Goal: Task Accomplishment & Management: Use online tool/utility

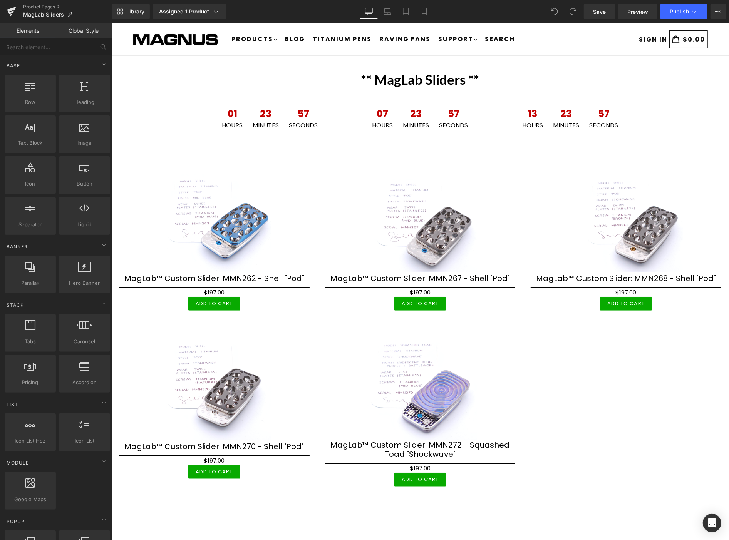
click at [644, 19] on div "Library Assigned 1 Product Product Preview MagLab "Mini-Drop" Manage assigned p…" at bounding box center [420, 11] width 617 height 23
click at [642, 10] on span "Preview" at bounding box center [637, 12] width 21 height 8
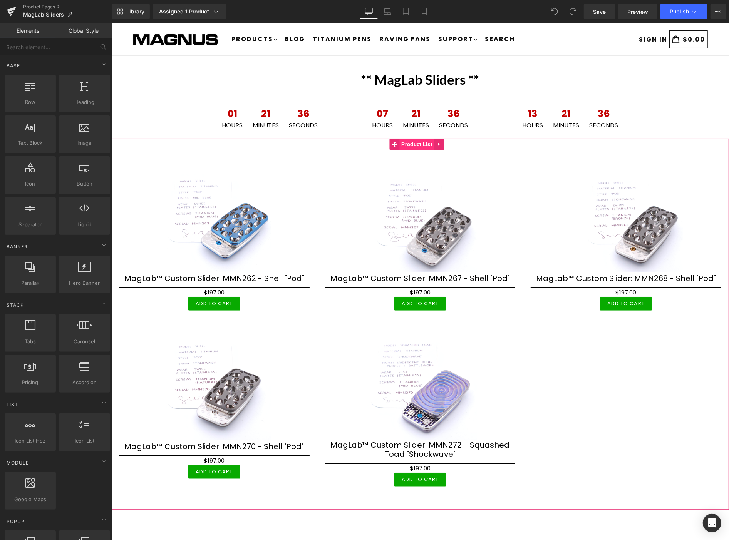
click at [424, 144] on span "Product List" at bounding box center [416, 144] width 35 height 12
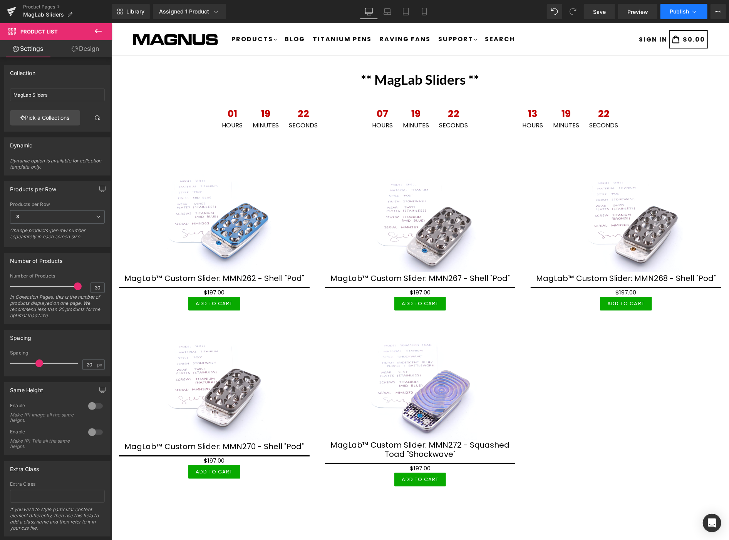
click at [695, 13] on icon at bounding box center [695, 12] width 8 height 8
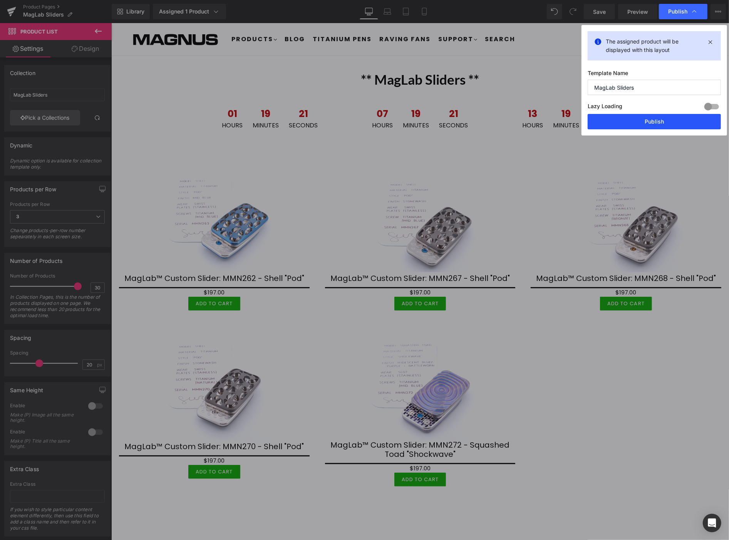
click at [656, 118] on button "Publish" at bounding box center [654, 121] width 133 height 15
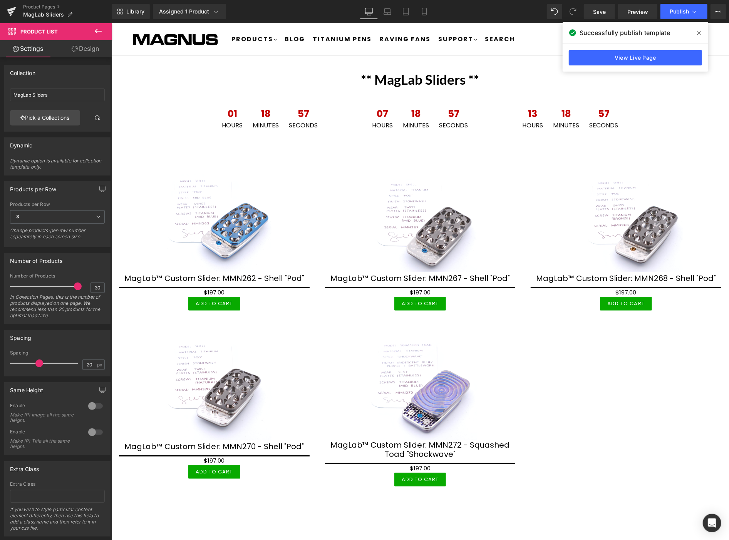
click at [699, 32] on icon at bounding box center [699, 33] width 4 height 6
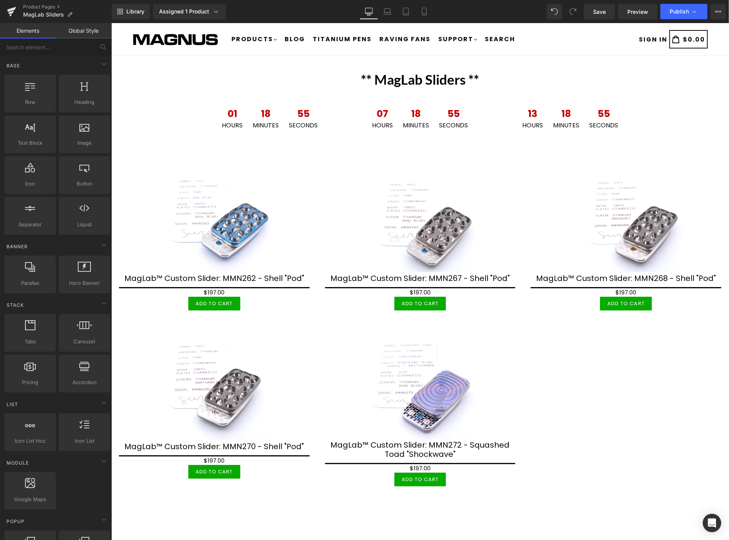
click at [607, 516] on div "** MagLab Sliders ** Heading 01 Hours 18 Minutes 55 Seconds Countdown Timer 07 …" at bounding box center [420, 339] width 618 height 544
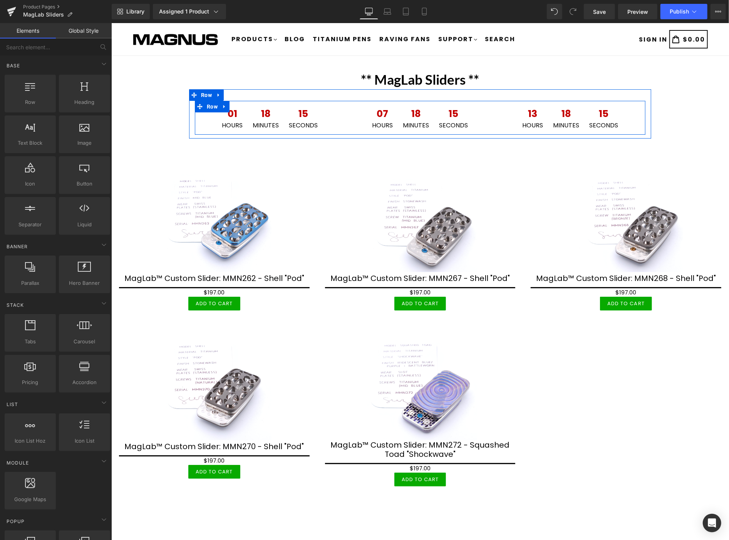
click at [223, 107] on icon at bounding box center [224, 106] width 2 height 3
click at [232, 106] on icon at bounding box center [234, 107] width 5 height 6
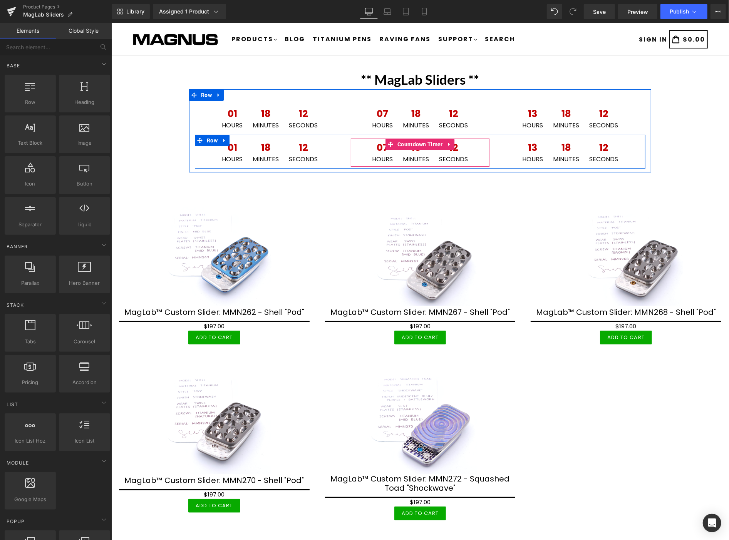
click at [447, 141] on icon at bounding box center [449, 144] width 5 height 6
drag, startPoint x: 449, startPoint y: 145, endPoint x: 461, endPoint y: 145, distance: 12.7
click at [452, 144] on icon at bounding box center [454, 143] width 5 height 5
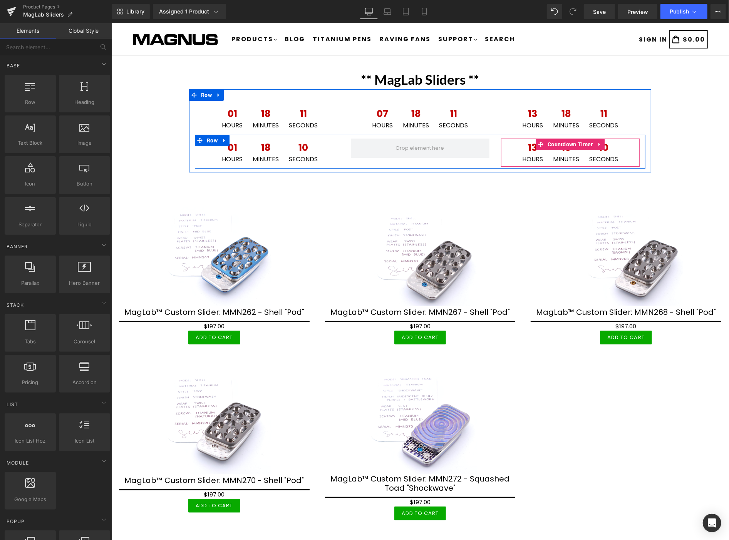
click at [597, 142] on icon at bounding box center [599, 144] width 5 height 6
click at [602, 143] on icon at bounding box center [604, 144] width 5 height 6
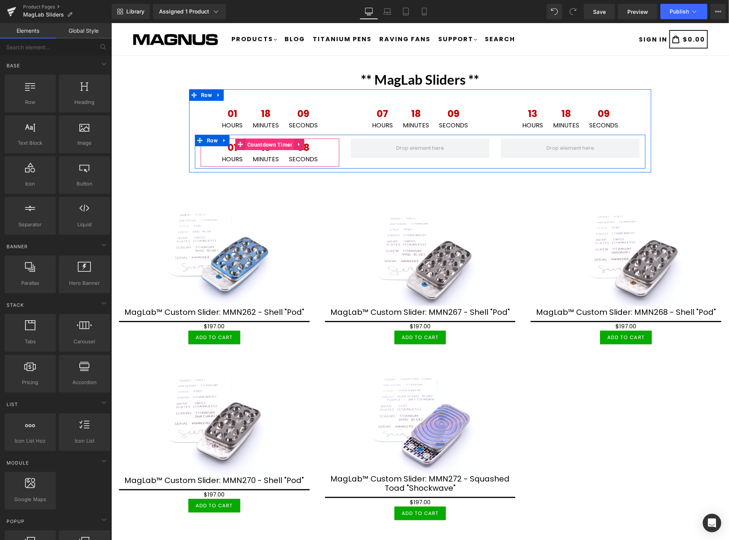
click at [266, 143] on span "Countdown Timer" at bounding box center [269, 145] width 49 height 12
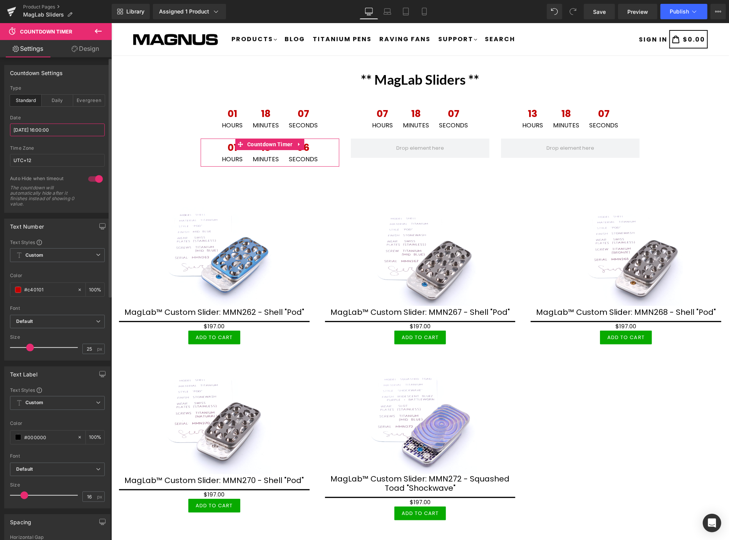
click at [77, 130] on input "2025/09/10 16:00:00" at bounding box center [57, 130] width 95 height 13
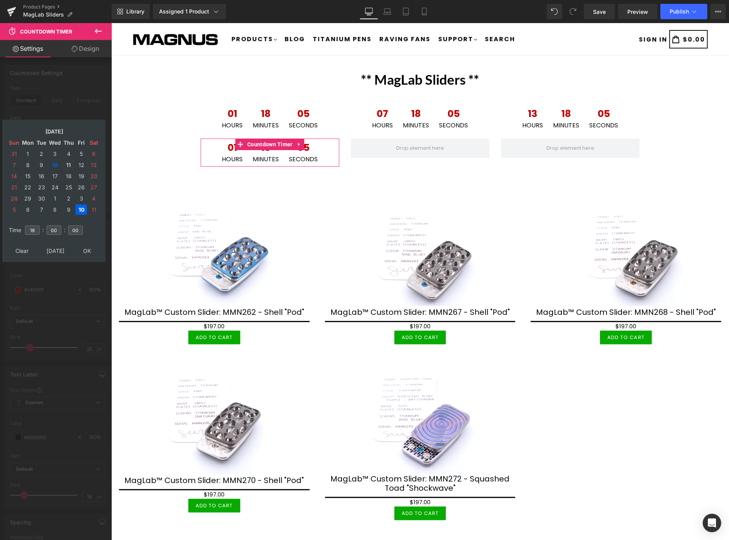
click at [67, 160] on td "11" at bounding box center [68, 165] width 12 height 10
drag, startPoint x: 34, startPoint y: 226, endPoint x: 25, endPoint y: 226, distance: 8.5
click at [25, 226] on input "16" at bounding box center [32, 230] width 15 height 9
type input "10"
type input "2025/09/11 10:00:00"
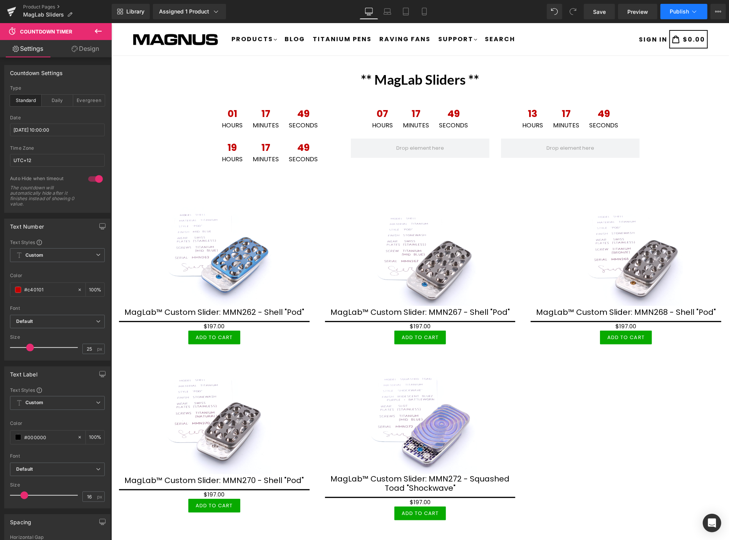
click at [686, 10] on span "Publish" at bounding box center [679, 11] width 19 height 6
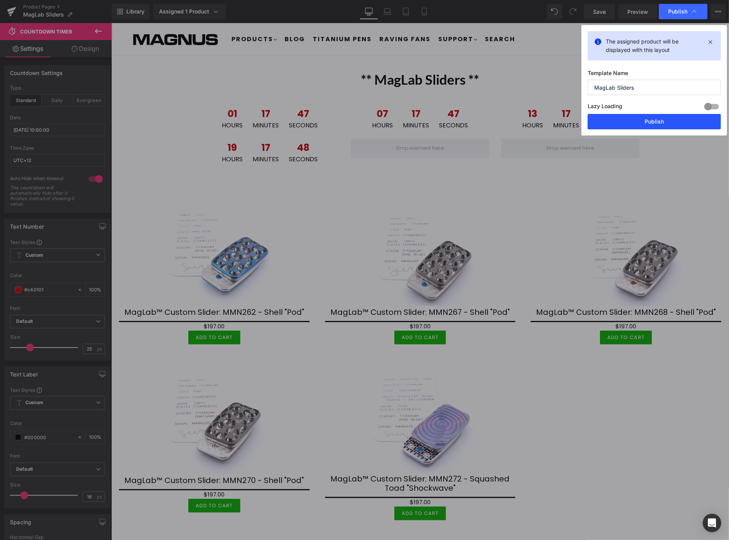
click at [657, 122] on button "Publish" at bounding box center [654, 121] width 133 height 15
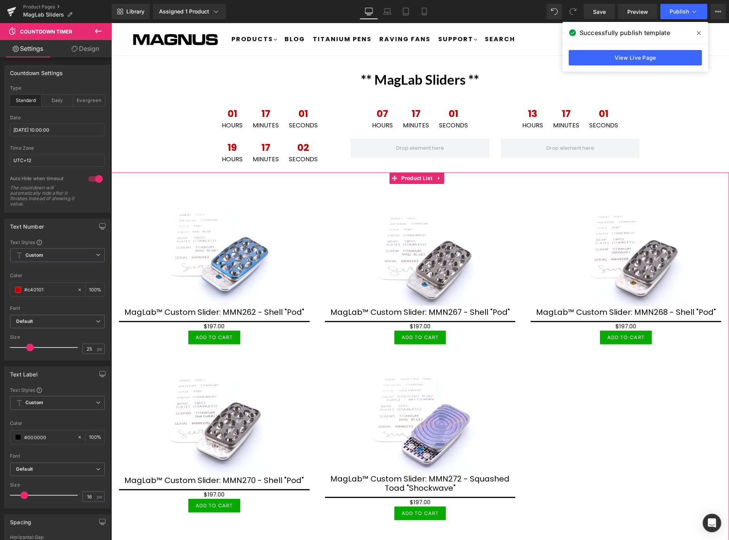
click at [649, 413] on div "Sale Off (P) Image MagLab™ Custom Slider: MMN262 - Shell "Pod" (P) Title $0 $19…" at bounding box center [420, 352] width 618 height 360
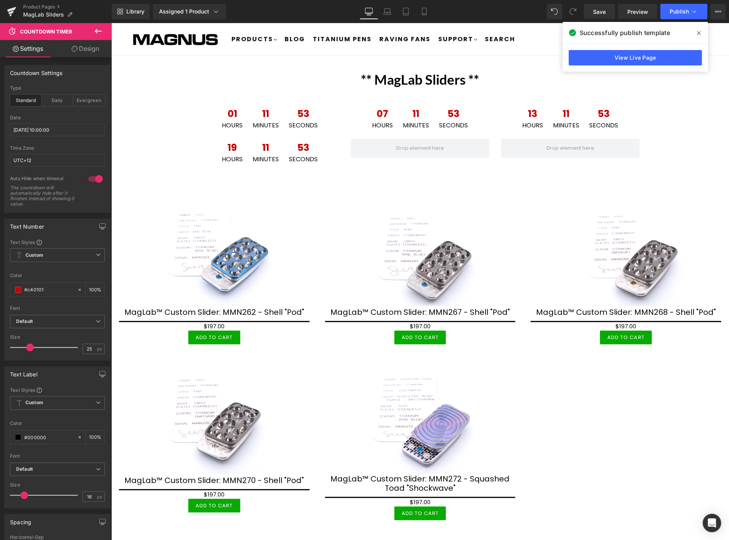
click at [700, 109] on div "** MagLab Sliders ** Heading 01 Hours 11 Minutes 53 Seconds Countdown Timer 07 …" at bounding box center [420, 356] width 618 height 578
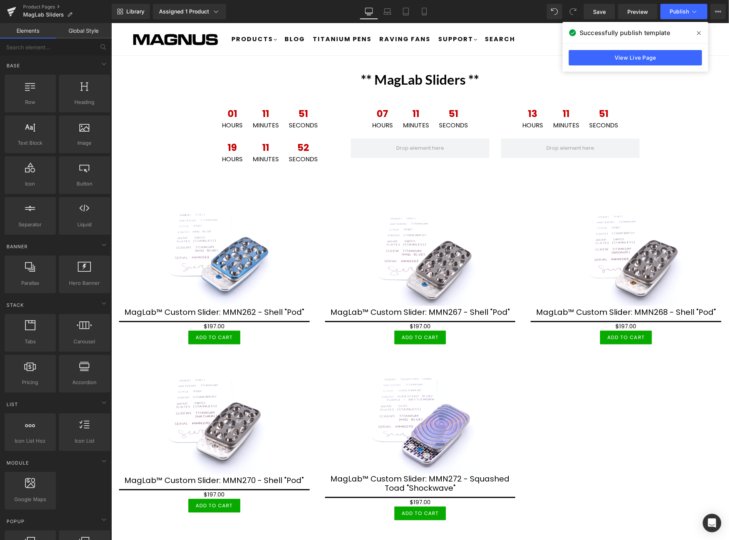
click at [698, 33] on icon at bounding box center [699, 33] width 4 height 6
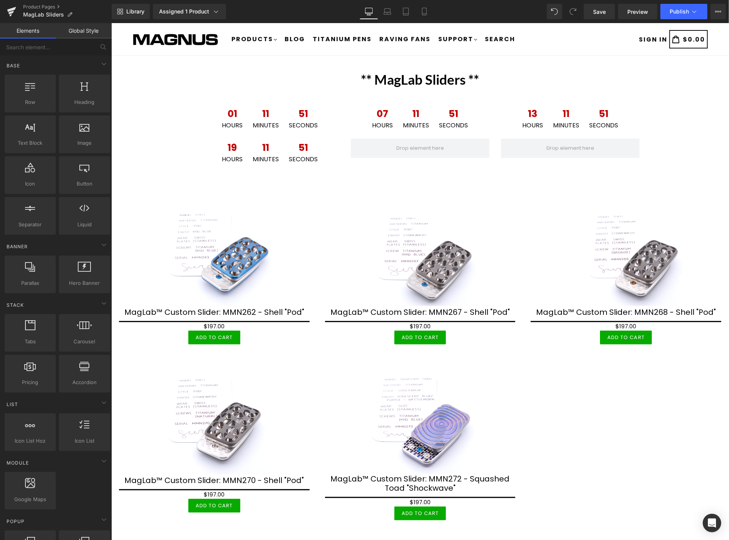
click at [681, 144] on div "** MagLab Sliders ** Heading 01 Hours 11 Minutes 51 Seconds Countdown Timer 07 …" at bounding box center [420, 356] width 618 height 578
click at [693, 121] on div "** MagLab Sliders ** Heading 01 Hours 11 Minutes 47 Seconds Countdown Timer 07 …" at bounding box center [420, 356] width 618 height 578
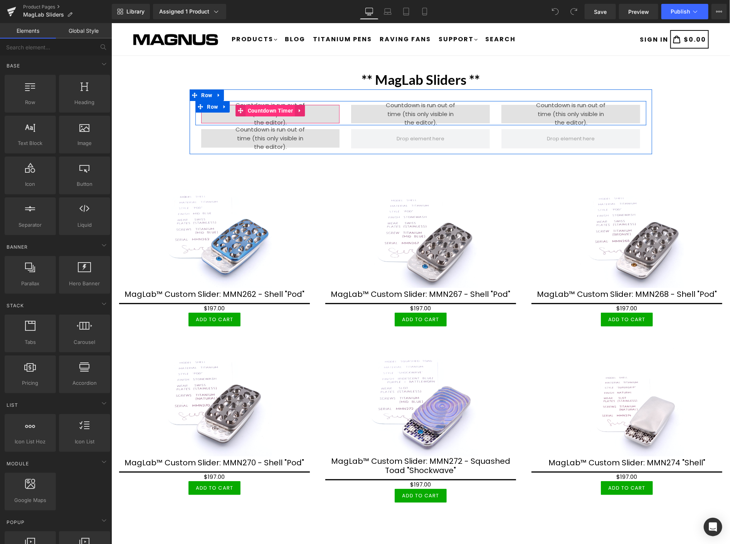
click at [267, 110] on span "Countdown Timer" at bounding box center [269, 110] width 49 height 12
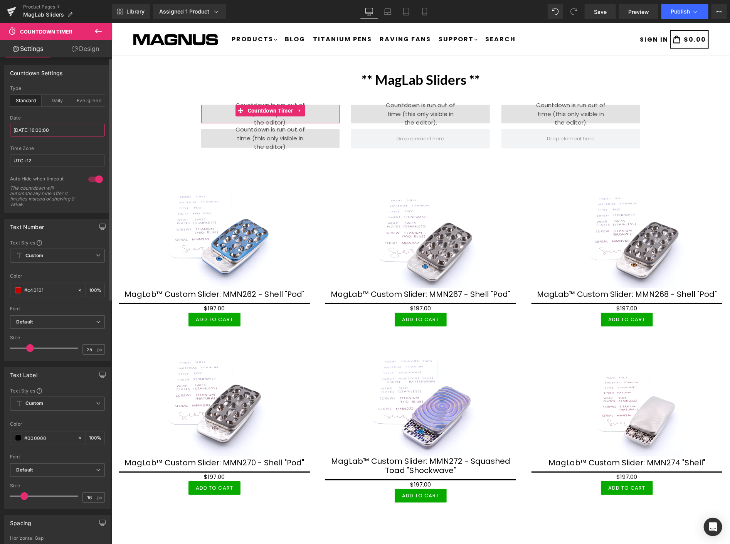
click at [77, 128] on input "2025/09/10 16:00:00" at bounding box center [57, 130] width 95 height 13
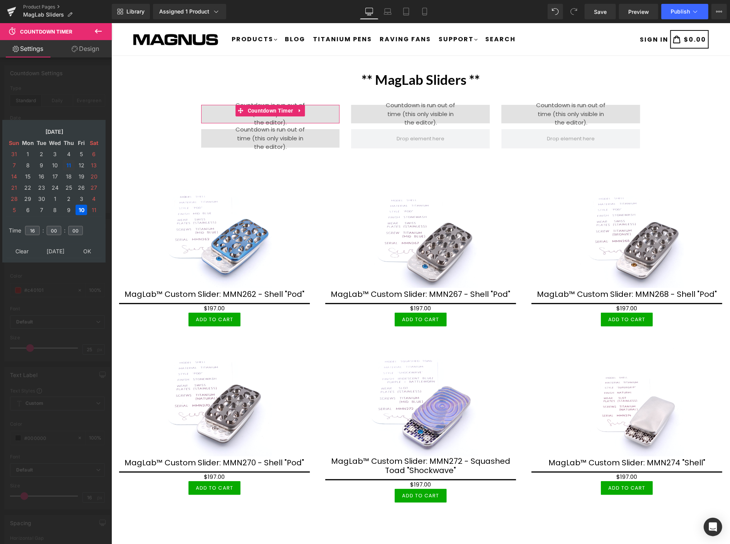
click at [69, 164] on td "11" at bounding box center [68, 165] width 12 height 10
type input "2025/09/11 16:00:00"
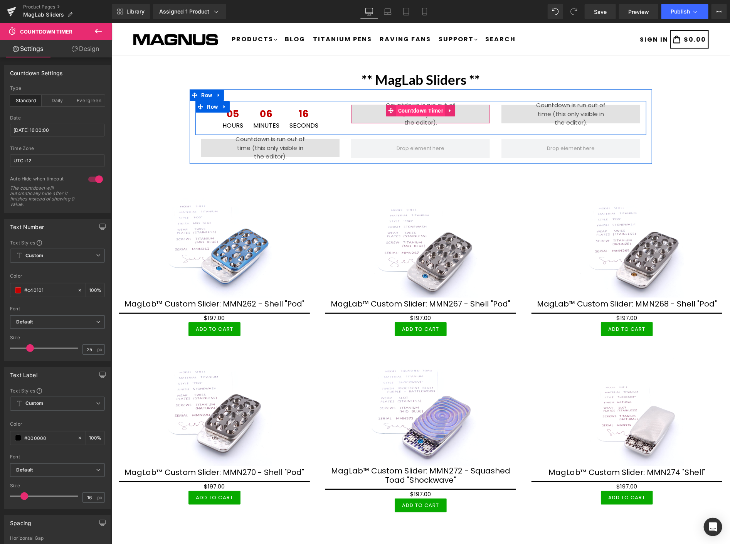
click at [417, 109] on span "Countdown Timer" at bounding box center [420, 110] width 49 height 12
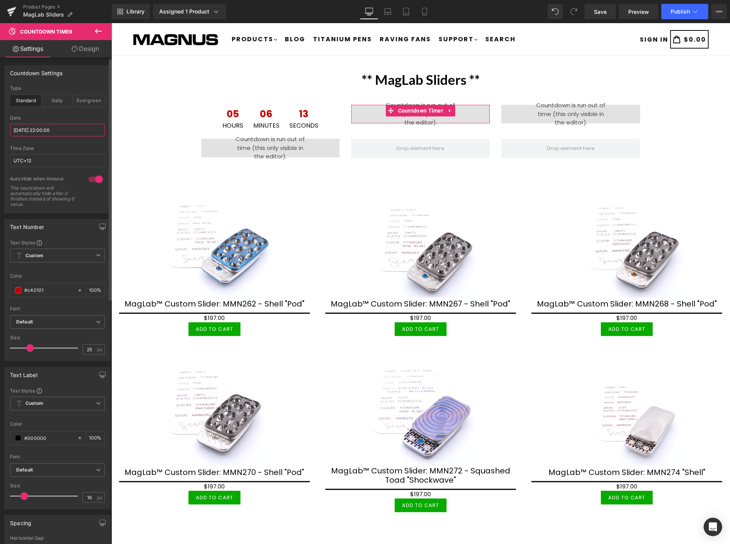
click at [74, 129] on input "2025/09/10 22:00:00" at bounding box center [57, 130] width 95 height 13
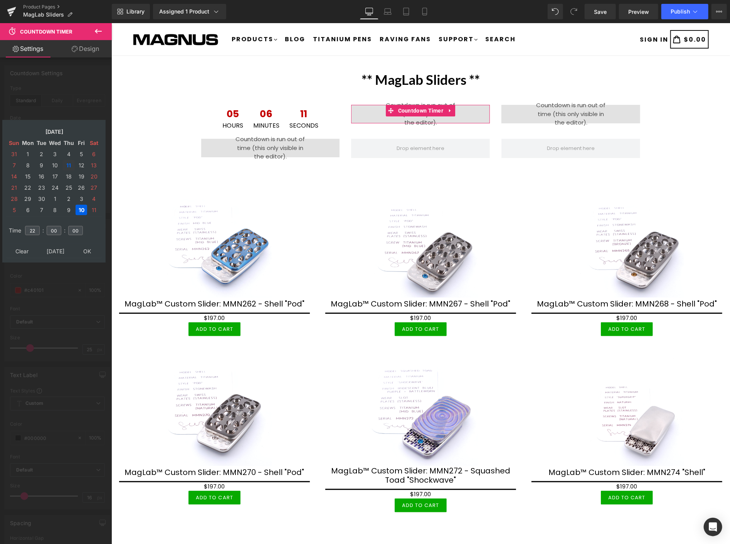
click at [69, 163] on td "11" at bounding box center [68, 165] width 12 height 10
type input "2025/09/11 22:00:00"
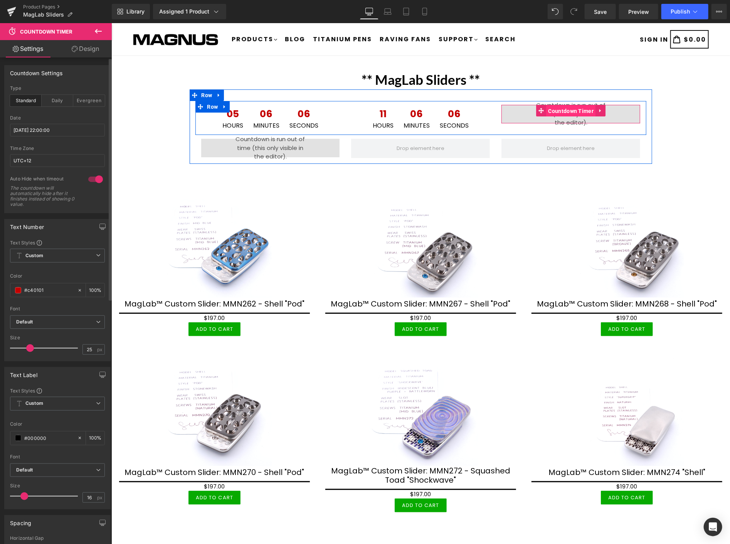
click at [570, 110] on span "Countdown Timer" at bounding box center [570, 111] width 49 height 12
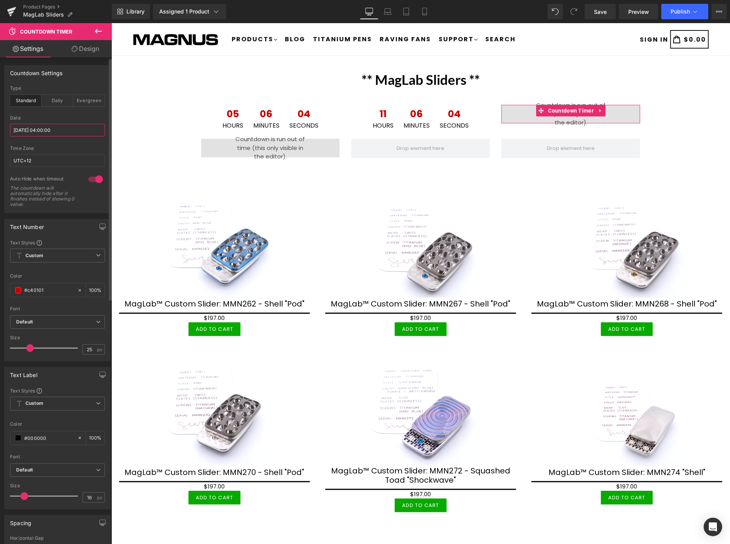
click at [72, 131] on input "2025/09/11 04:00:00" at bounding box center [57, 130] width 95 height 13
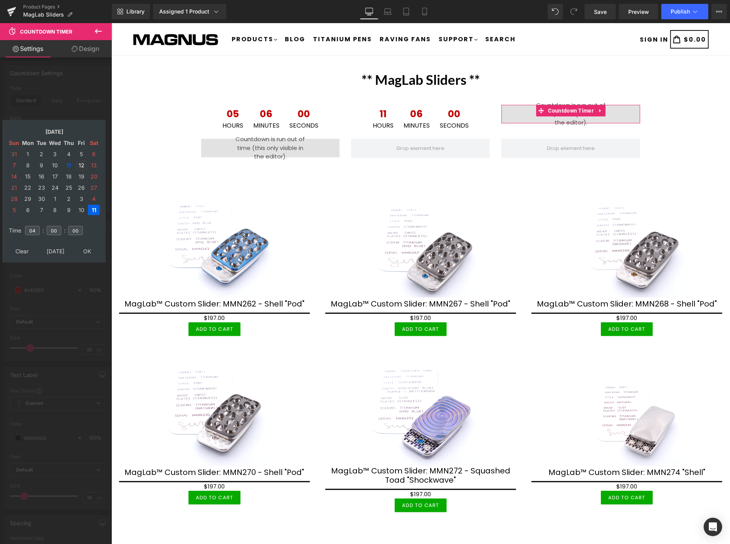
click at [80, 163] on td "12" at bounding box center [81, 165] width 12 height 10
click at [39, 226] on input "04" at bounding box center [32, 230] width 15 height 9
type input "2025/09/12 04:00:00"
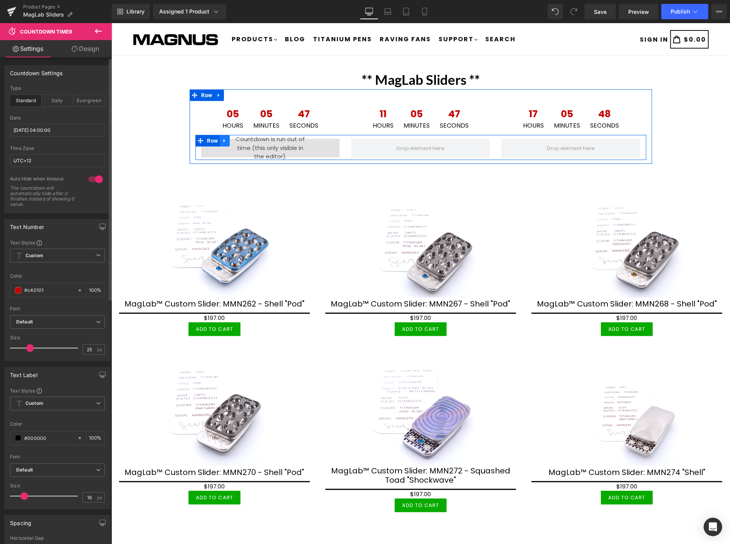
click at [222, 140] on icon at bounding box center [223, 141] width 5 height 6
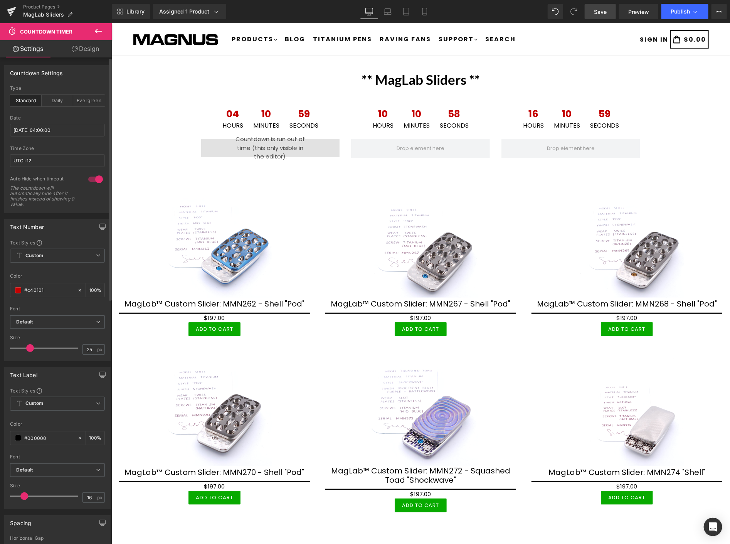
click at [596, 10] on span "Save" at bounding box center [600, 12] width 13 height 8
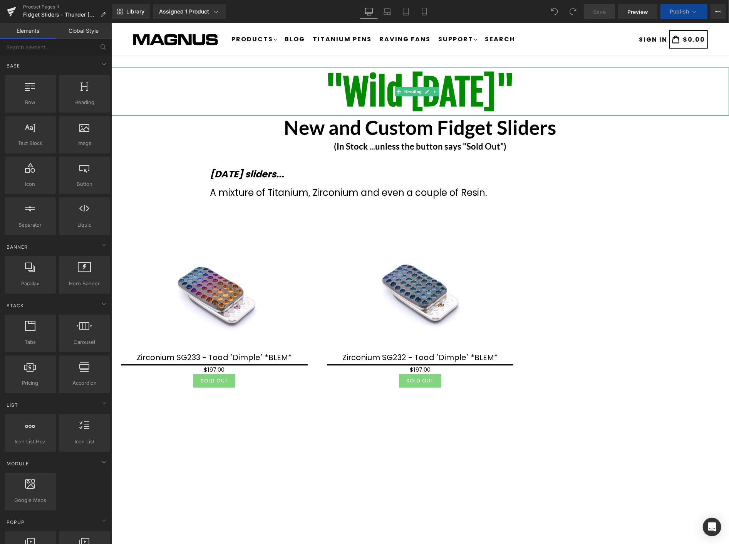
click at [350, 89] on b ""Wild [DATE]"" at bounding box center [420, 92] width 190 height 45
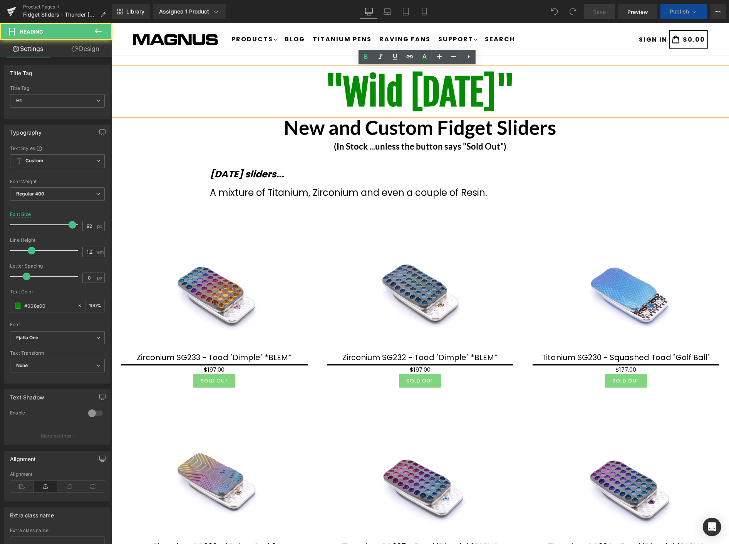
drag, startPoint x: 308, startPoint y: 89, endPoint x: 508, endPoint y: 102, distance: 200.4
click at [508, 102] on b ""Wild Wednesday"" at bounding box center [420, 92] width 190 height 45
drag, startPoint x: 532, startPoint y: 97, endPoint x: 312, endPoint y: 86, distance: 220.6
click at [325, 86] on b ""Wild Wednesday"" at bounding box center [420, 92] width 190 height 45
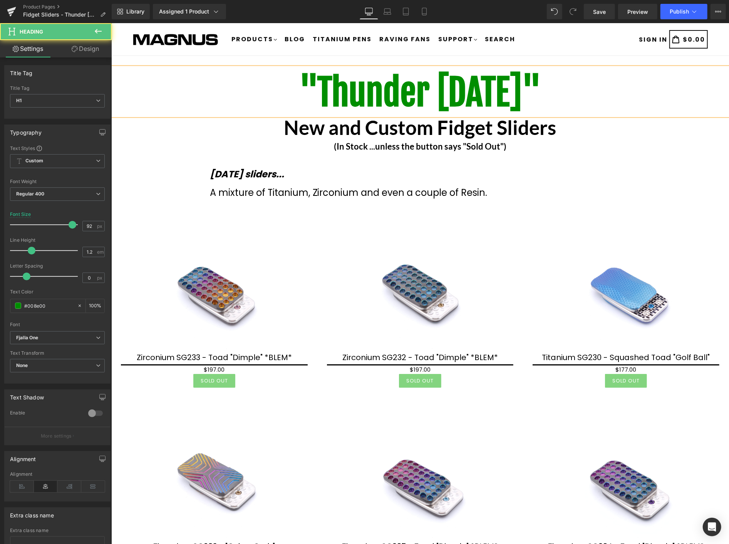
drag, startPoint x: 566, startPoint y: 87, endPoint x: 275, endPoint y: 71, distance: 292.0
click at [275, 71] on h1 ""Thunder Thursday"" at bounding box center [420, 92] width 618 height 42
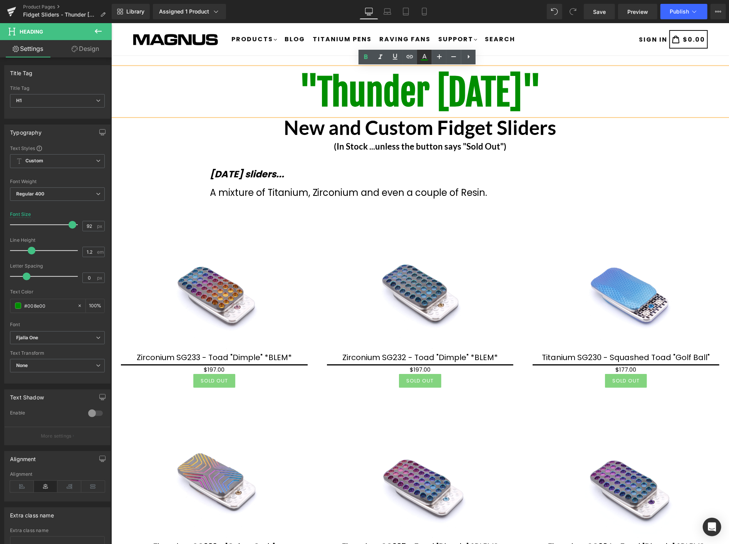
click at [428, 57] on icon at bounding box center [424, 56] width 9 height 9
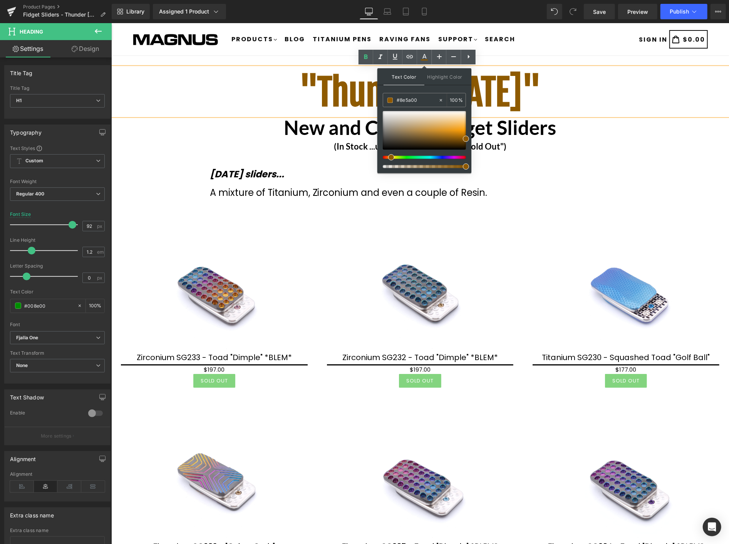
drag, startPoint x: 413, startPoint y: 156, endPoint x: 389, endPoint y: 159, distance: 23.6
click at [389, 159] on span at bounding box center [391, 157] width 6 height 6
click at [465, 135] on span at bounding box center [466, 135] width 6 height 6
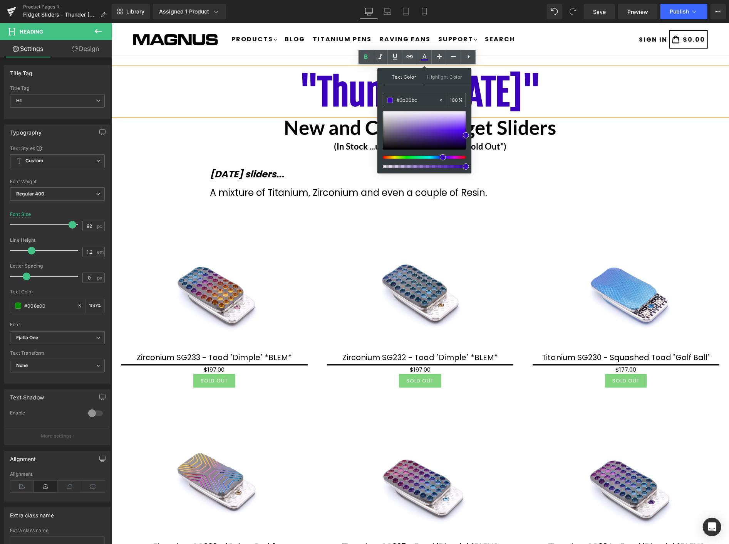
drag, startPoint x: 392, startPoint y: 157, endPoint x: 449, endPoint y: 151, distance: 57.3
click at [439, 154] on div at bounding box center [424, 139] width 83 height 57
drag, startPoint x: 668, startPoint y: 178, endPoint x: 661, endPoint y: 169, distance: 10.7
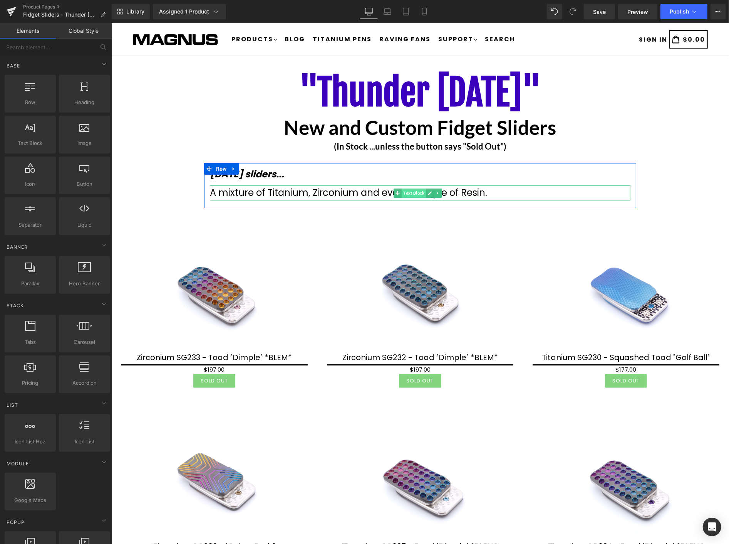
click at [400, 193] on link "Text Block" at bounding box center [410, 192] width 32 height 9
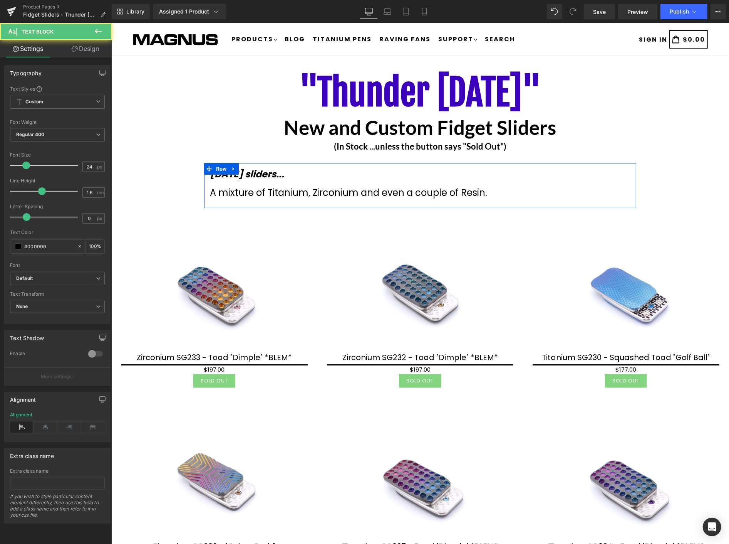
click at [456, 201] on div "Today's sliders... Text Block A mixture of Titanium, Zirconium and even a coupl…" at bounding box center [420, 184] width 433 height 37
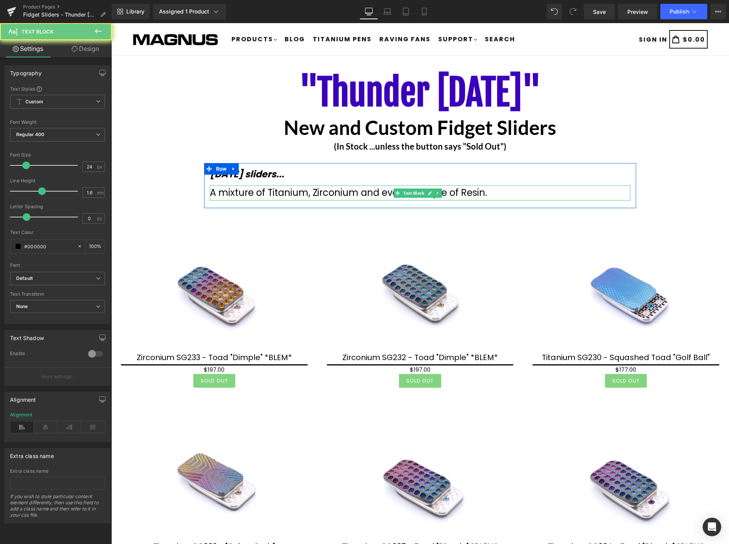
click at [462, 195] on div "A mixture of Titanium, Zirconium and even a couple of Resin." at bounding box center [420, 192] width 421 height 15
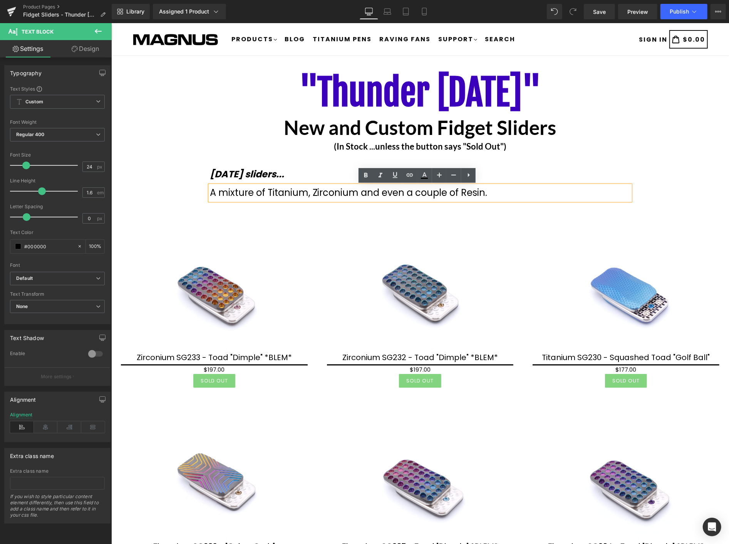
drag, startPoint x: 506, startPoint y: 188, endPoint x: 355, endPoint y: 191, distance: 151.0
click at [355, 191] on div "A mixture of Titanium, Zirconium and even a couple of Resin." at bounding box center [420, 192] width 421 height 15
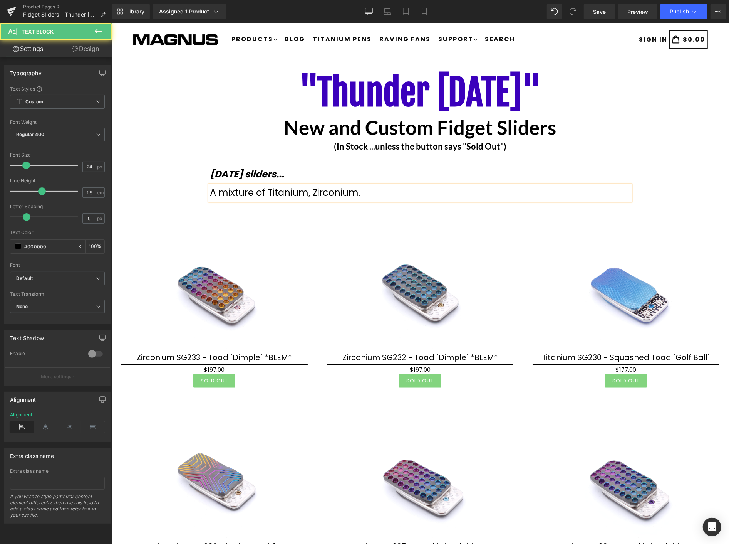
click at [307, 193] on div "A mixture of Titanium, Zirconium." at bounding box center [420, 192] width 421 height 15
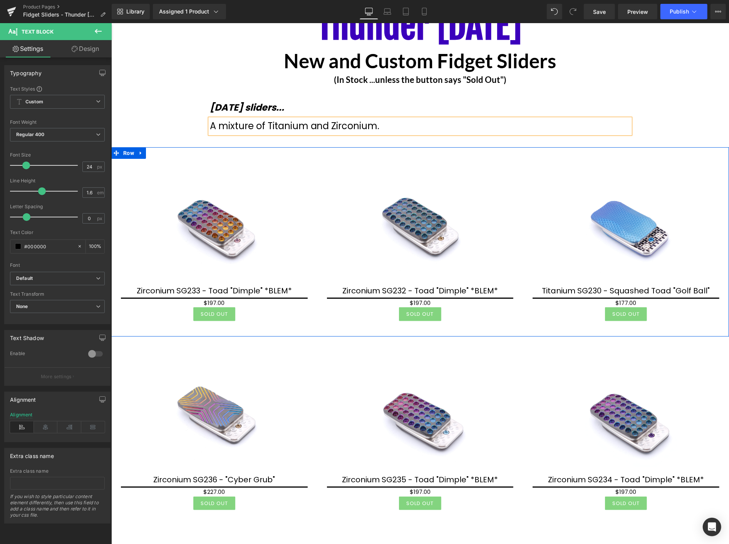
scroll to position [214, 0]
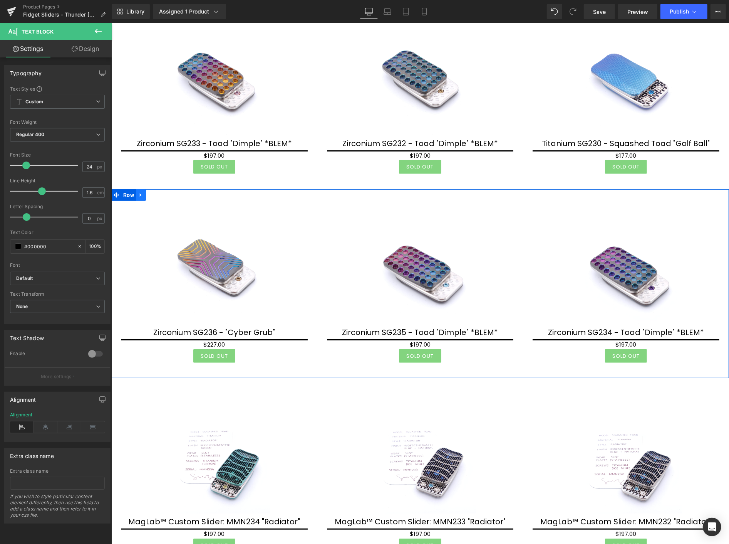
click at [142, 194] on icon at bounding box center [140, 194] width 5 height 6
click at [158, 192] on icon at bounding box center [160, 194] width 5 height 5
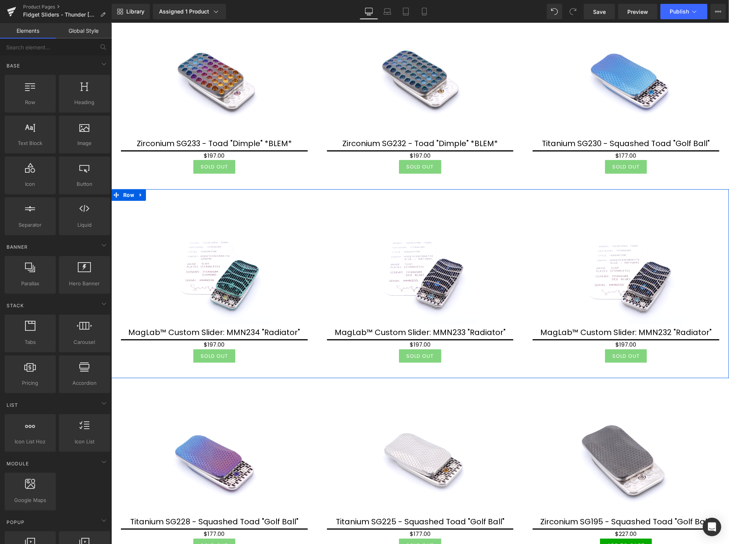
click at [139, 193] on link at bounding box center [141, 195] width 10 height 12
click at [161, 194] on icon at bounding box center [160, 194] width 5 height 5
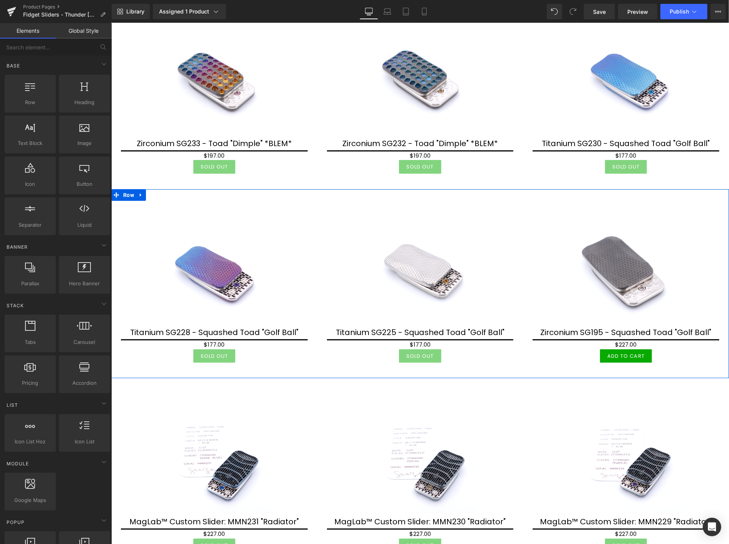
click at [144, 193] on link at bounding box center [141, 195] width 10 height 12
drag, startPoint x: 158, startPoint y: 195, endPoint x: 154, endPoint y: 192, distance: 4.2
click at [158, 195] on icon at bounding box center [160, 194] width 5 height 6
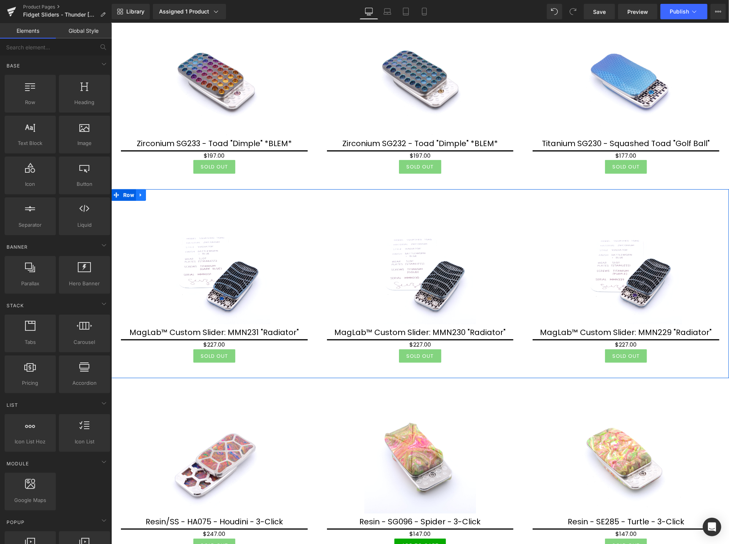
click at [138, 191] on icon at bounding box center [140, 194] width 5 height 6
click at [162, 195] on icon at bounding box center [160, 194] width 5 height 5
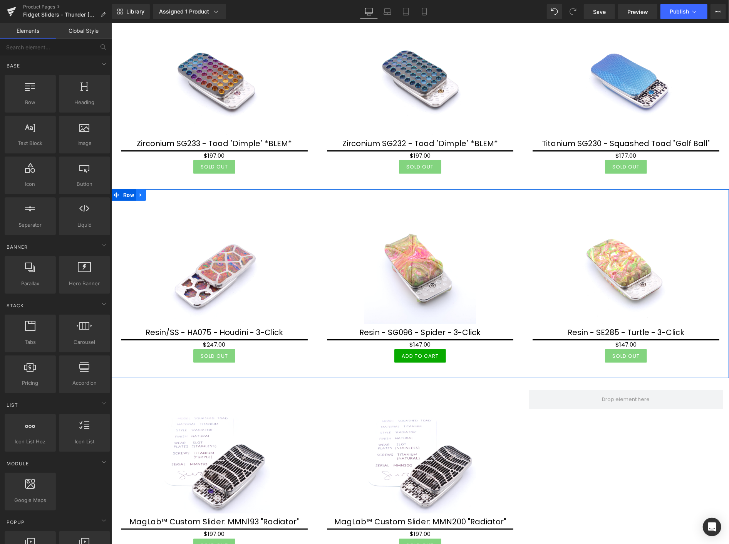
click at [143, 196] on link at bounding box center [141, 195] width 10 height 12
click at [162, 194] on icon at bounding box center [160, 194] width 5 height 5
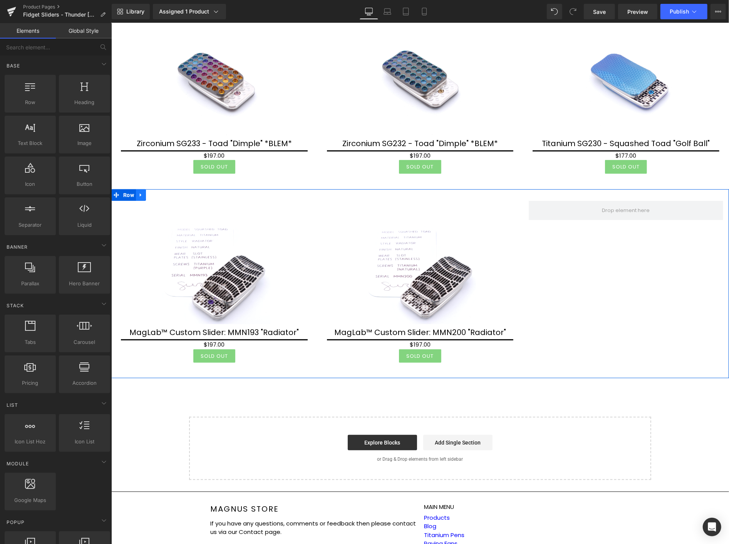
click at [140, 191] on icon at bounding box center [140, 194] width 5 height 6
click at [157, 191] on link at bounding box center [161, 195] width 10 height 12
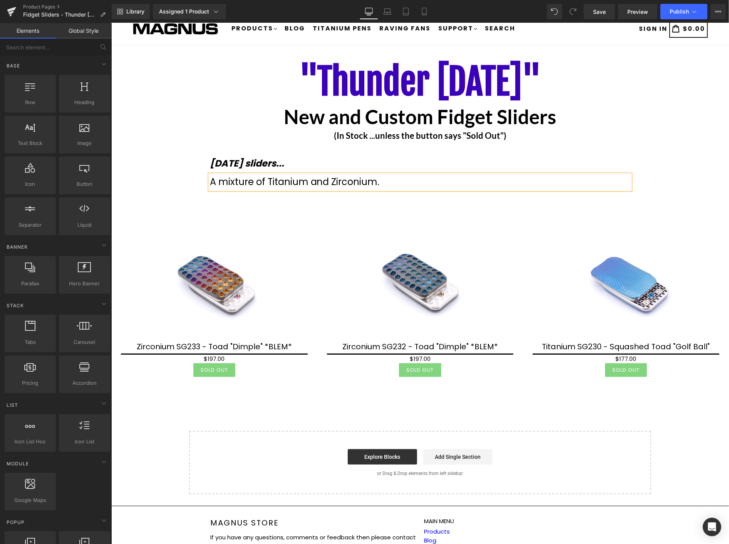
scroll to position [0, 0]
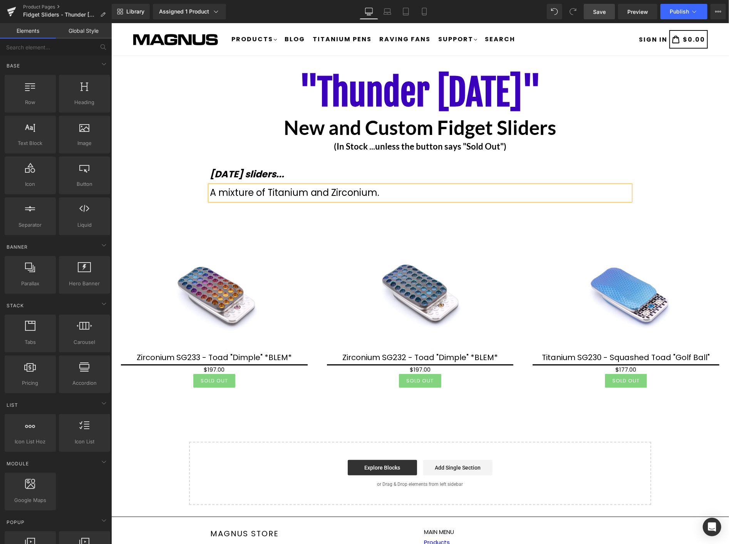
click at [608, 10] on link "Save" at bounding box center [599, 11] width 31 height 15
click at [694, 13] on icon at bounding box center [695, 12] width 8 height 8
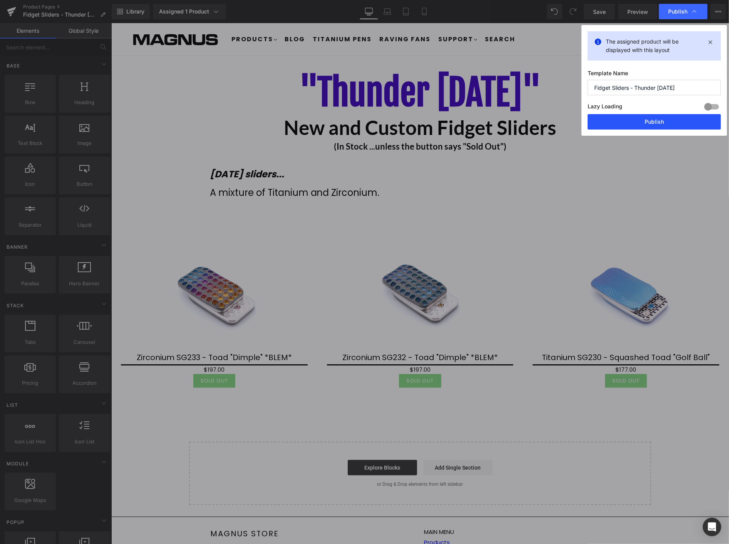
drag, startPoint x: 664, startPoint y: 121, endPoint x: 553, endPoint y: 98, distance: 113.3
click at [664, 121] on button "Publish" at bounding box center [654, 121] width 133 height 15
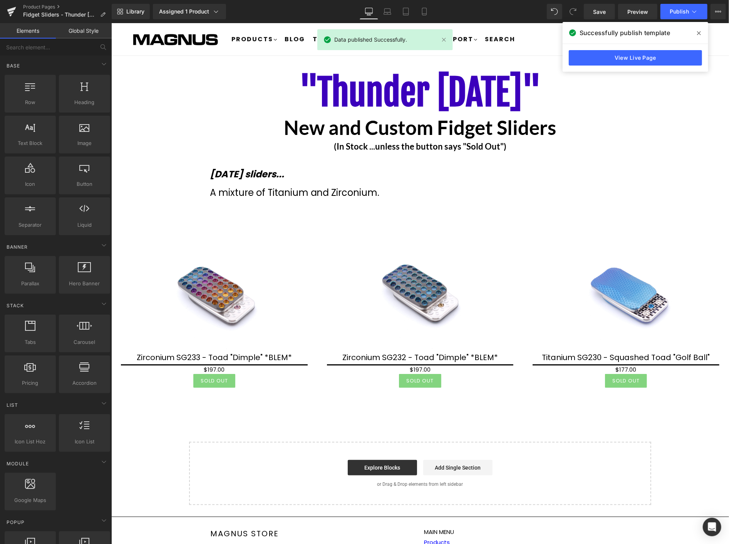
click at [696, 33] on span at bounding box center [699, 33] width 12 height 12
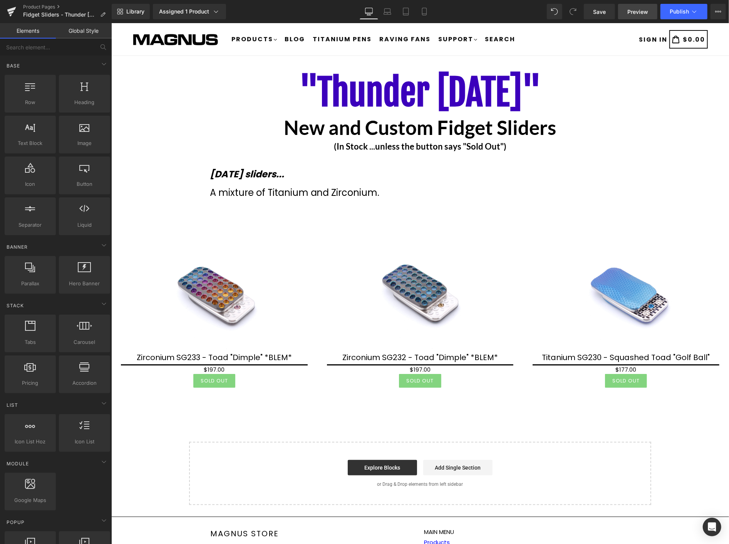
click at [643, 13] on span "Preview" at bounding box center [637, 12] width 21 height 8
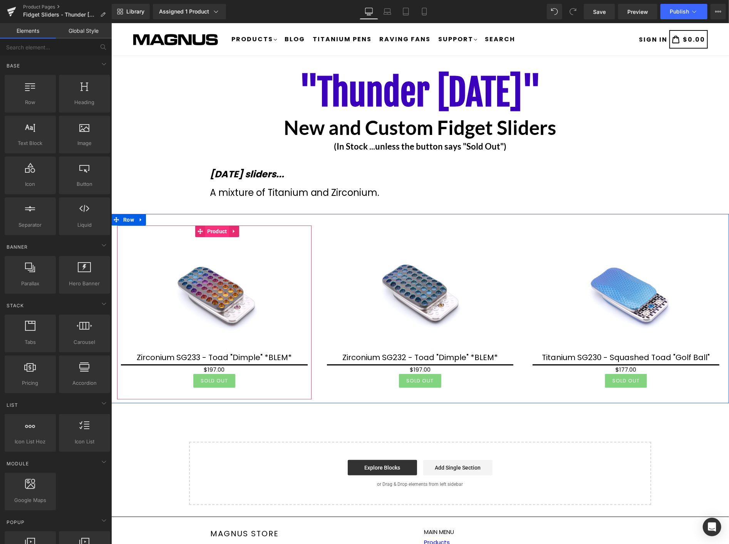
click at [213, 226] on span "Product" at bounding box center [217, 231] width 24 height 12
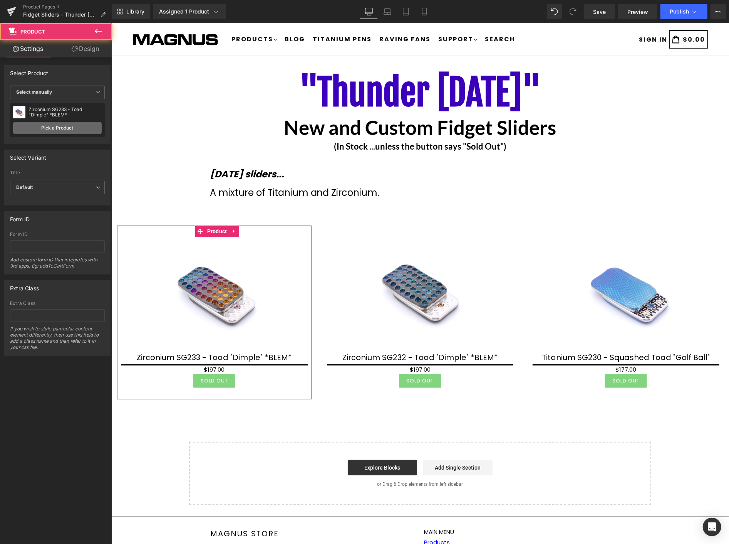
click at [55, 129] on link "Pick a Product" at bounding box center [57, 128] width 89 height 12
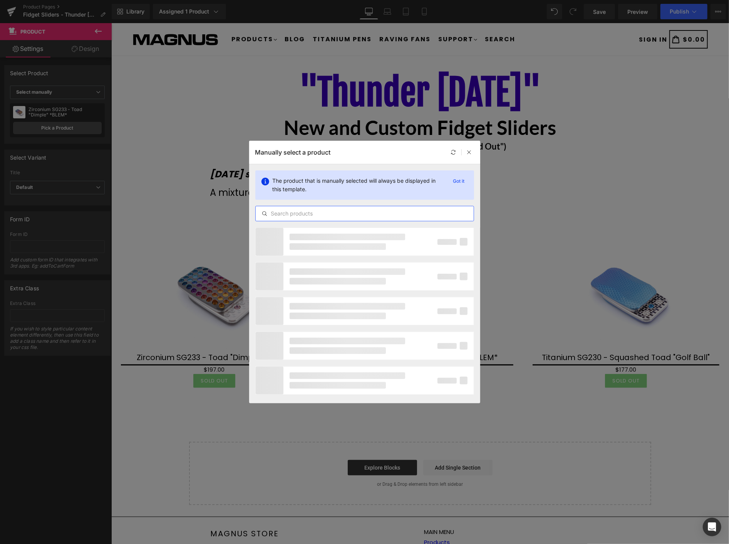
click at [319, 211] on input "text" at bounding box center [365, 213] width 218 height 9
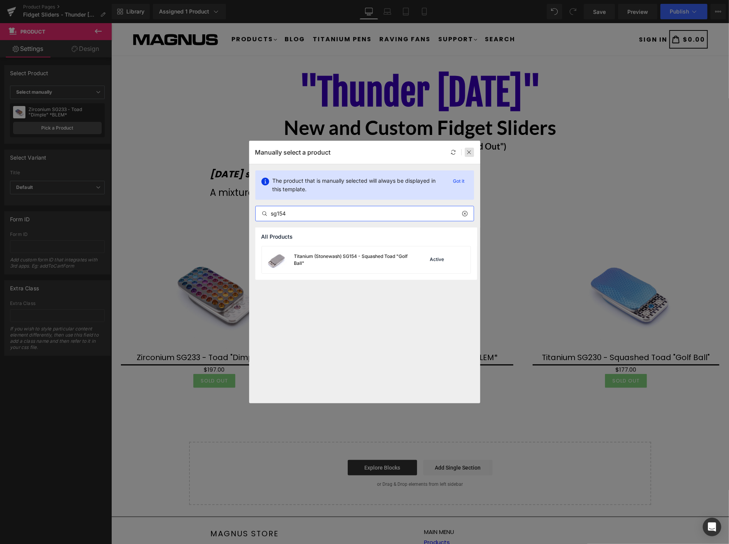
type input "sg154"
click at [470, 150] on icon at bounding box center [469, 151] width 5 height 5
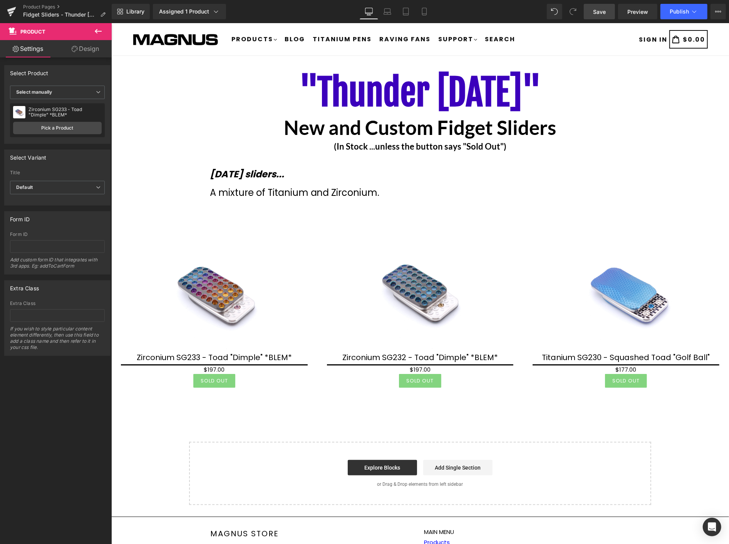
click at [600, 13] on span "Save" at bounding box center [599, 12] width 13 height 8
click at [585, 59] on main ""Thunder Thursday" Heading New and Custom Fidget Sliders Heading (In Stock ...u…" at bounding box center [420, 279] width 618 height 449
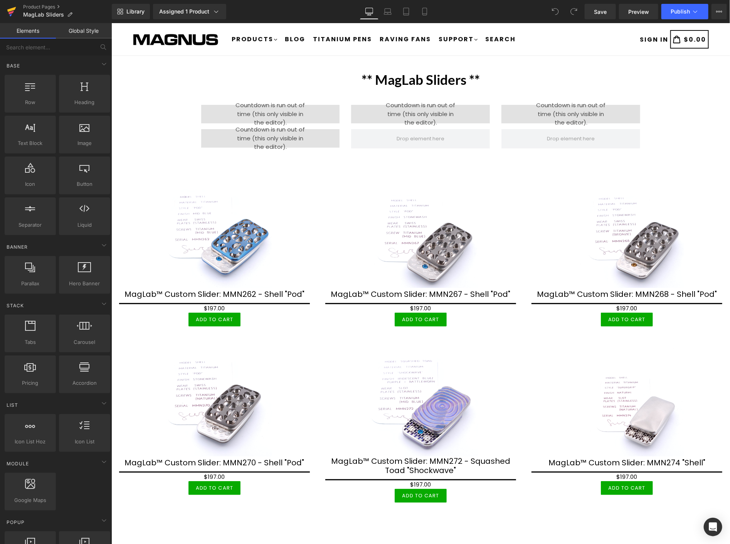
click at [8, 12] on icon at bounding box center [10, 12] width 5 height 3
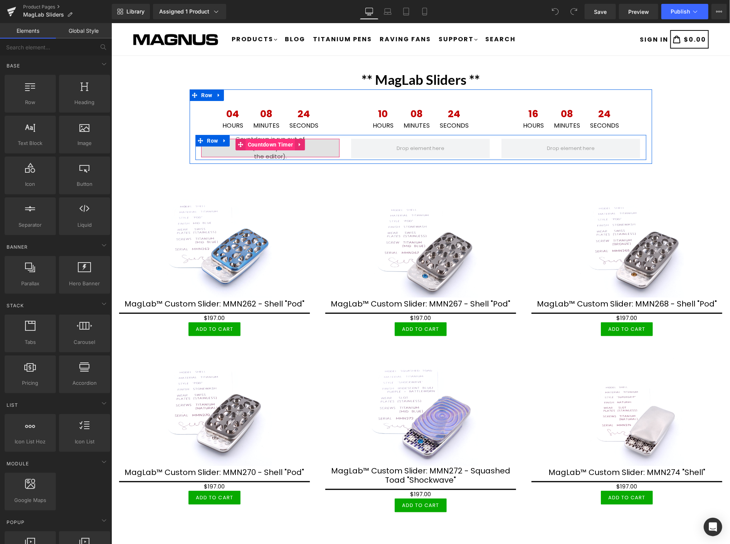
click at [262, 142] on span "Countdown Timer" at bounding box center [269, 144] width 49 height 12
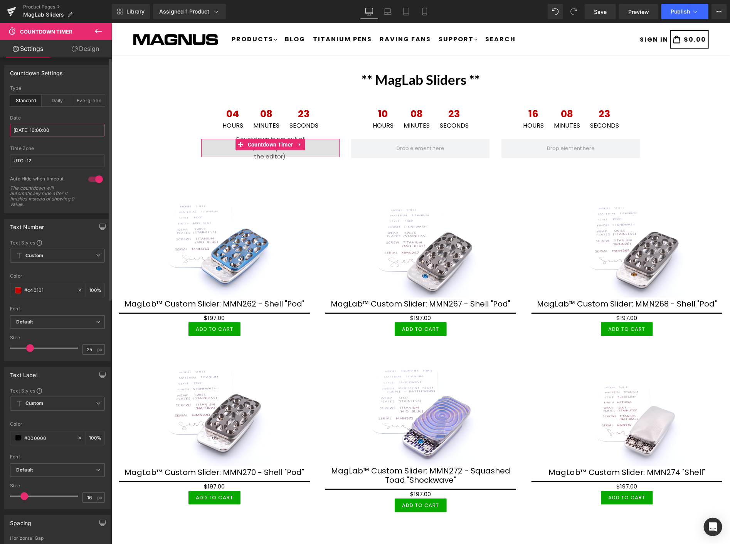
click at [75, 132] on input "2025/09/11 10:00:00" at bounding box center [57, 130] width 95 height 13
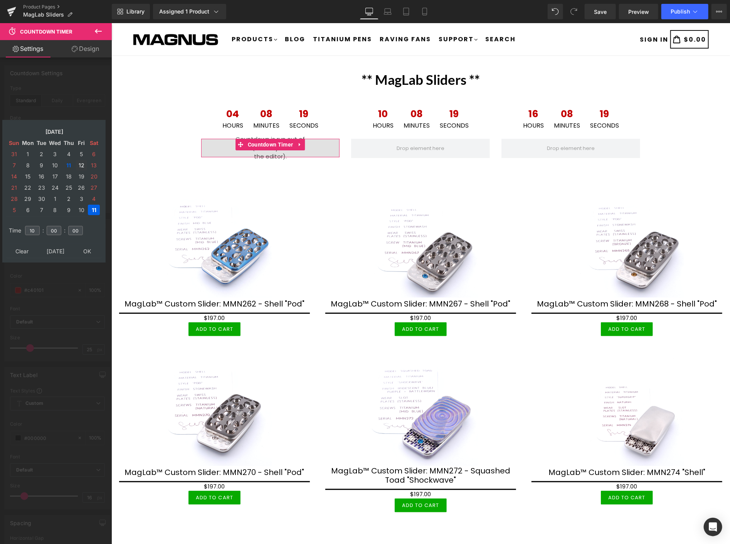
click at [80, 162] on td "12" at bounding box center [81, 165] width 12 height 10
type input "2025/09/12 10:00:00"
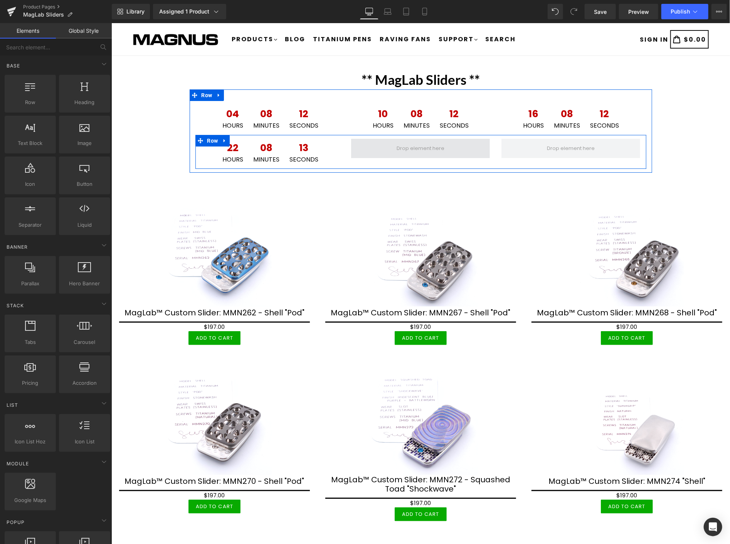
click at [426, 146] on span at bounding box center [419, 148] width 53 height 12
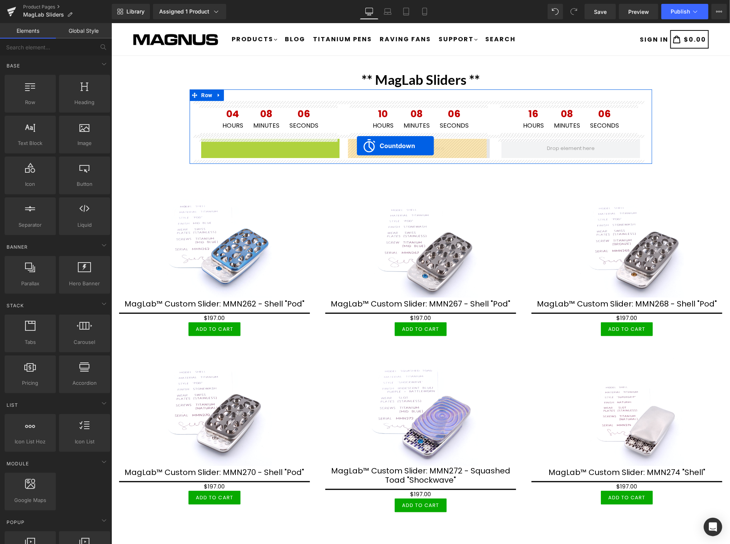
drag, startPoint x: 237, startPoint y: 146, endPoint x: 356, endPoint y: 145, distance: 119.4
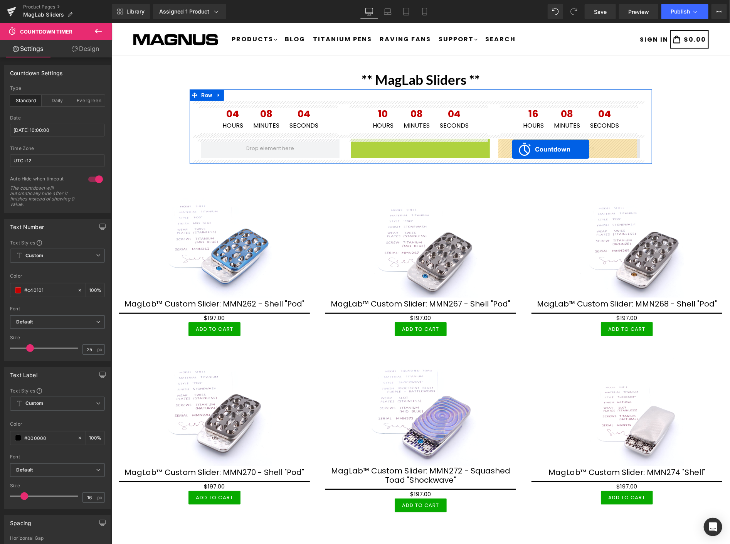
drag, startPoint x: 388, startPoint y: 144, endPoint x: 512, endPoint y: 149, distance: 123.7
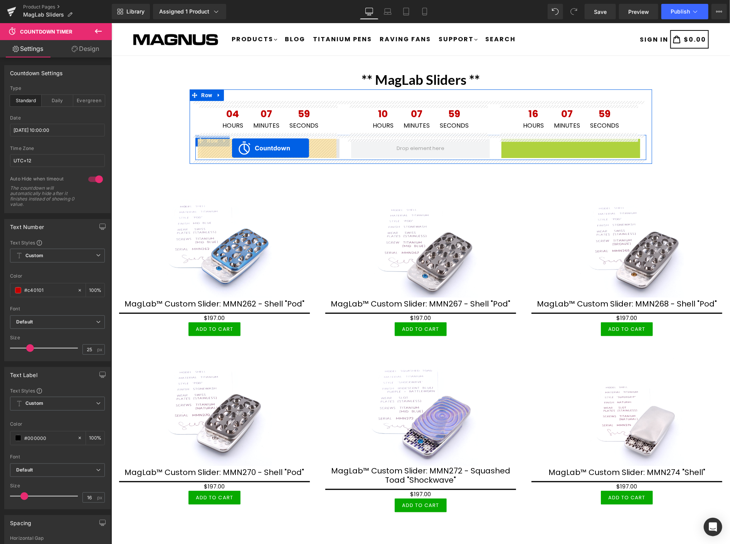
drag, startPoint x: 538, startPoint y: 144, endPoint x: 232, endPoint y: 148, distance: 306.6
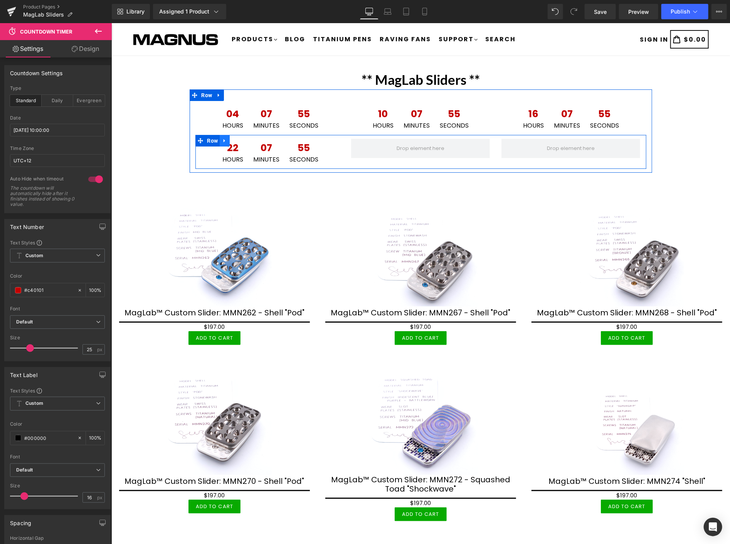
click at [222, 139] on icon at bounding box center [223, 141] width 5 height 6
click at [233, 139] on icon at bounding box center [234, 140] width 5 height 5
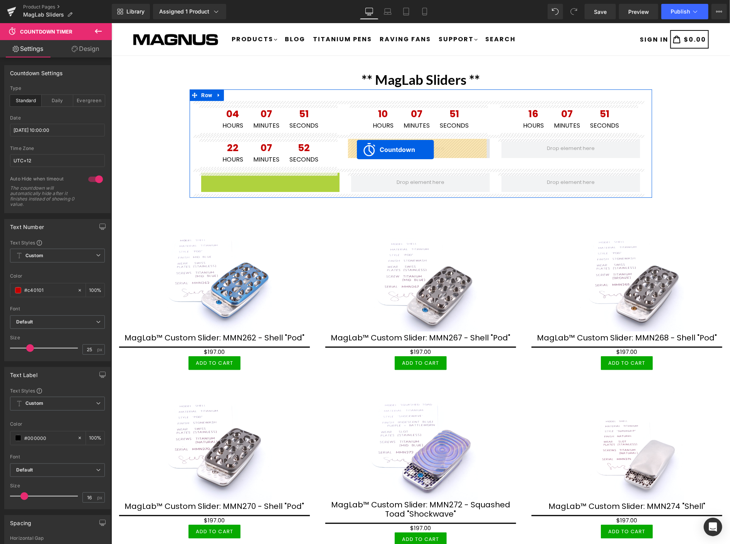
drag, startPoint x: 263, startPoint y: 178, endPoint x: 356, endPoint y: 149, distance: 97.5
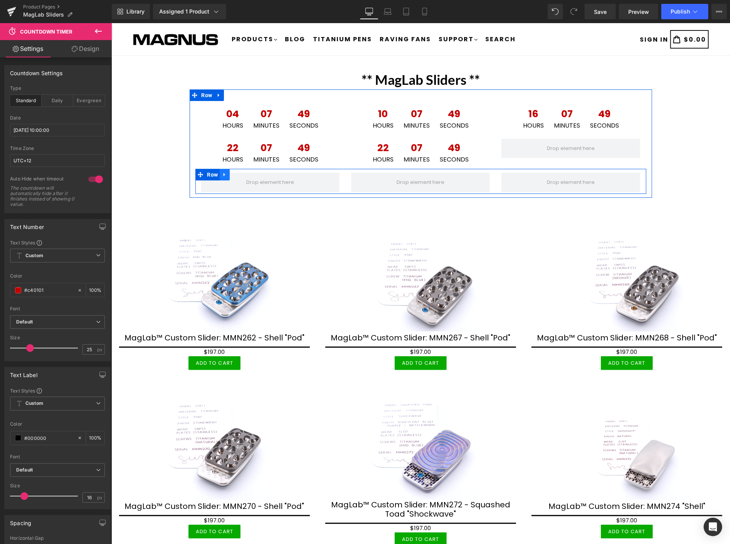
click at [221, 173] on icon at bounding box center [223, 174] width 5 height 6
click at [242, 171] on icon at bounding box center [244, 173] width 5 height 5
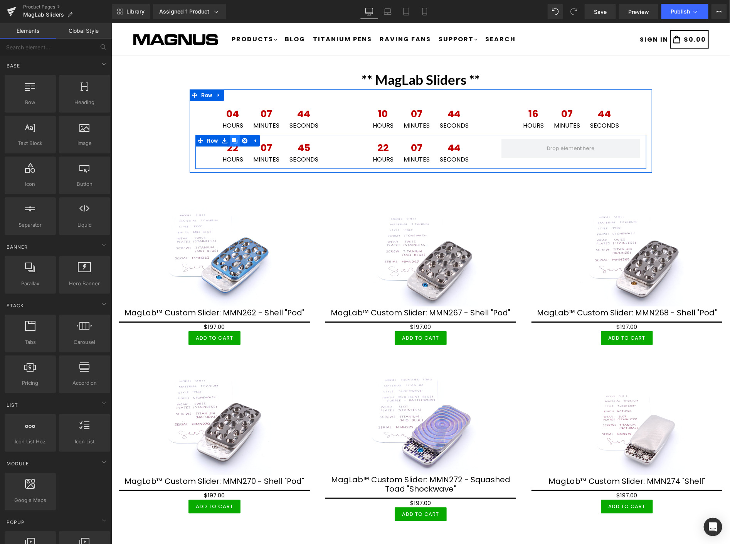
click at [232, 141] on icon at bounding box center [234, 141] width 5 height 6
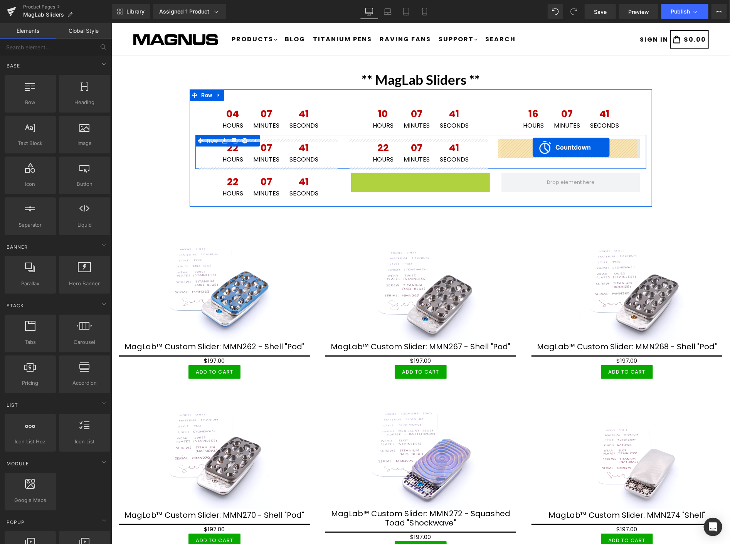
drag, startPoint x: 388, startPoint y: 177, endPoint x: 532, endPoint y: 147, distance: 146.9
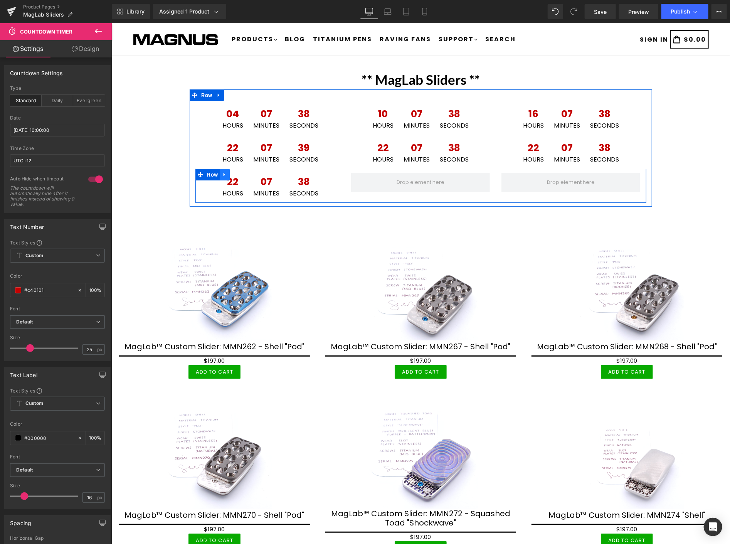
click at [221, 177] on icon at bounding box center [223, 174] width 5 height 6
click at [242, 174] on icon at bounding box center [244, 173] width 5 height 5
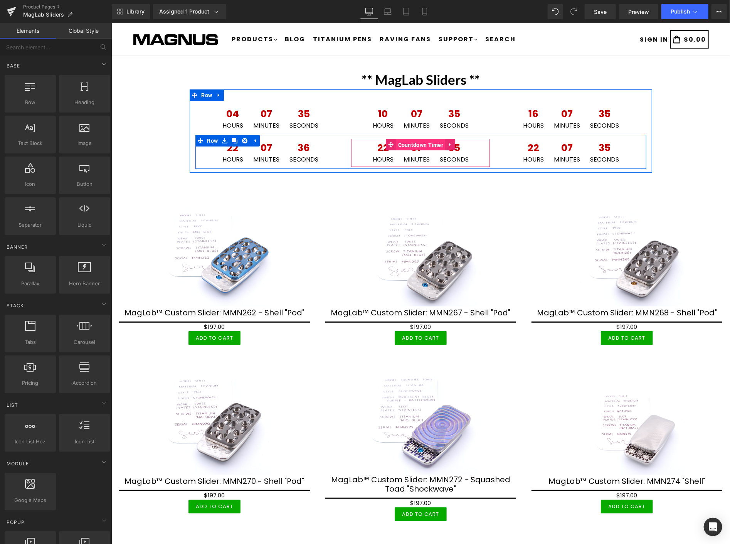
click at [421, 144] on span "Countdown Timer" at bounding box center [420, 145] width 49 height 12
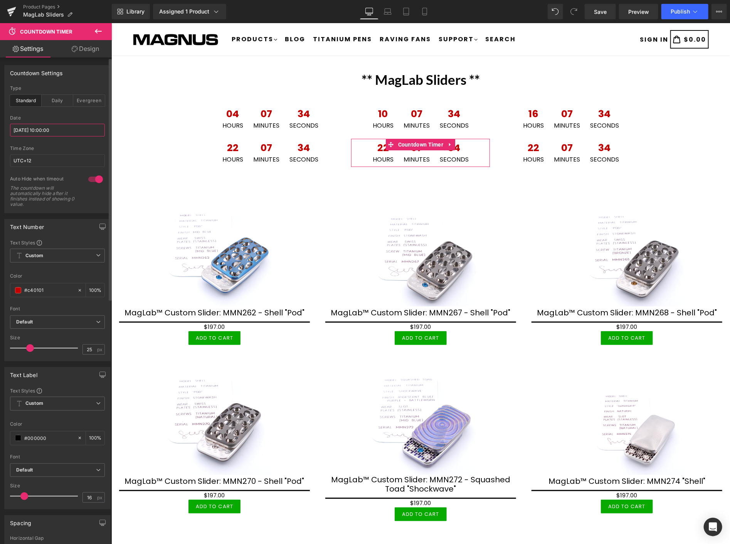
click at [91, 135] on input "2025/09/12 10:00:00" at bounding box center [57, 130] width 95 height 13
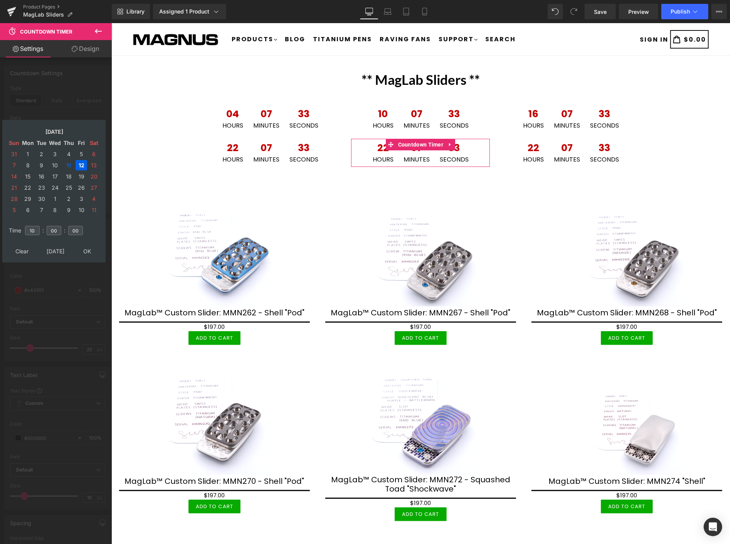
click at [81, 162] on td "12" at bounding box center [81, 165] width 12 height 10
click at [82, 163] on td "12" at bounding box center [81, 165] width 12 height 10
click at [35, 226] on input "10" at bounding box center [32, 230] width 15 height 9
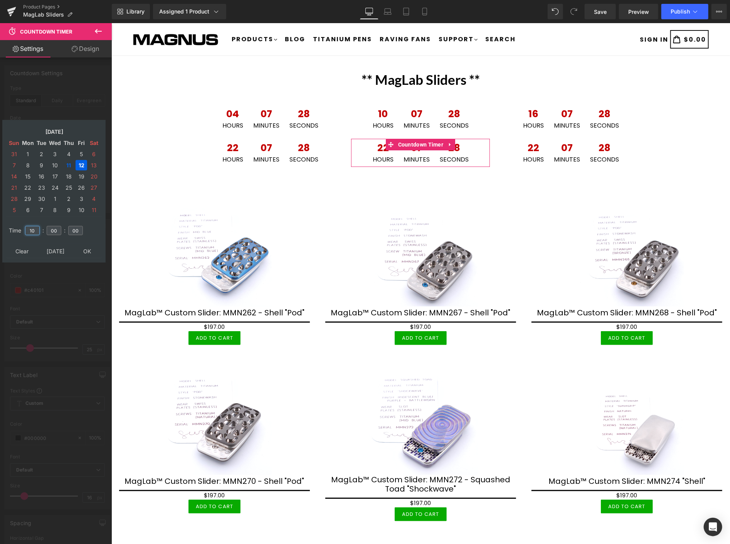
type input "1"
type input "16"
type input "2025/09/12 16:00:00"
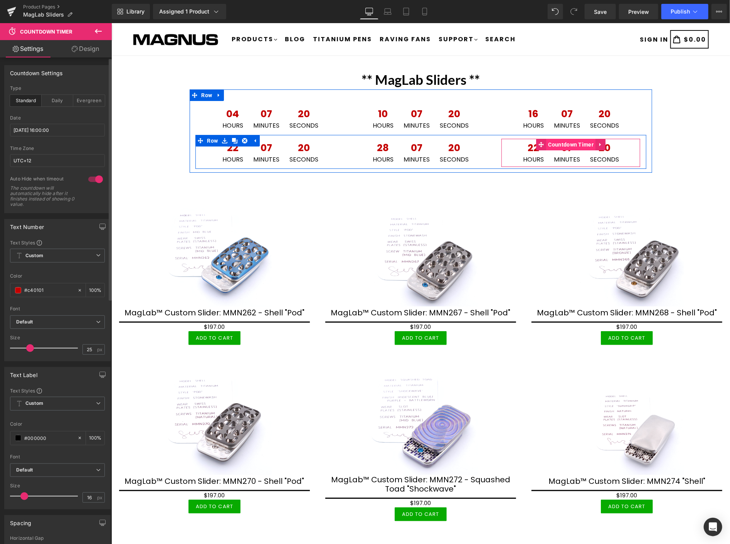
click at [565, 144] on span "Countdown Timer" at bounding box center [570, 144] width 49 height 12
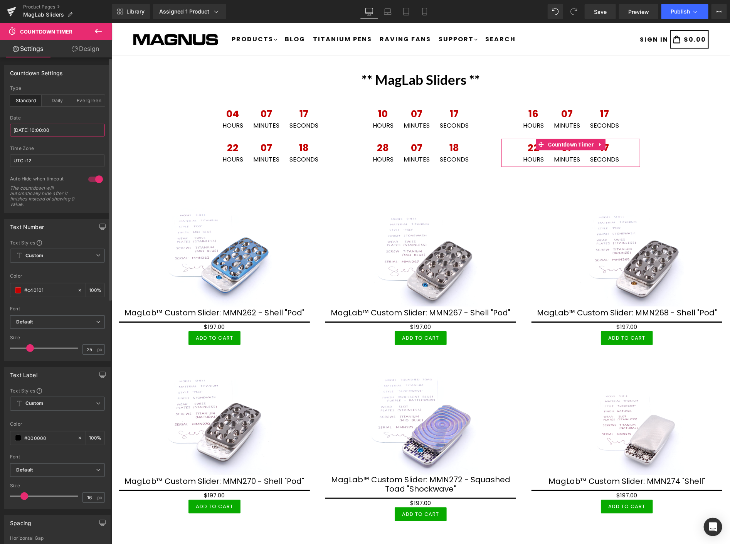
click at [64, 133] on input "2025/09/12 10:00:00" at bounding box center [57, 130] width 95 height 13
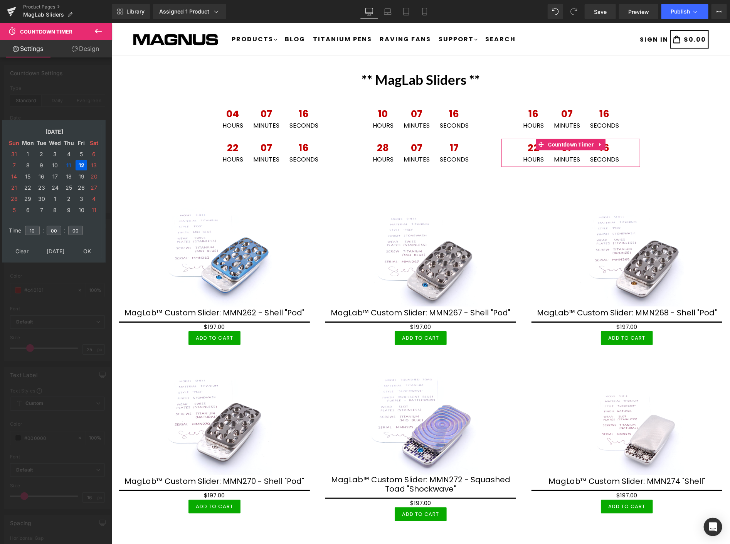
click at [81, 161] on td "12" at bounding box center [81, 165] width 12 height 10
click at [35, 227] on input "10" at bounding box center [32, 230] width 15 height 9
type input "1"
type input "22"
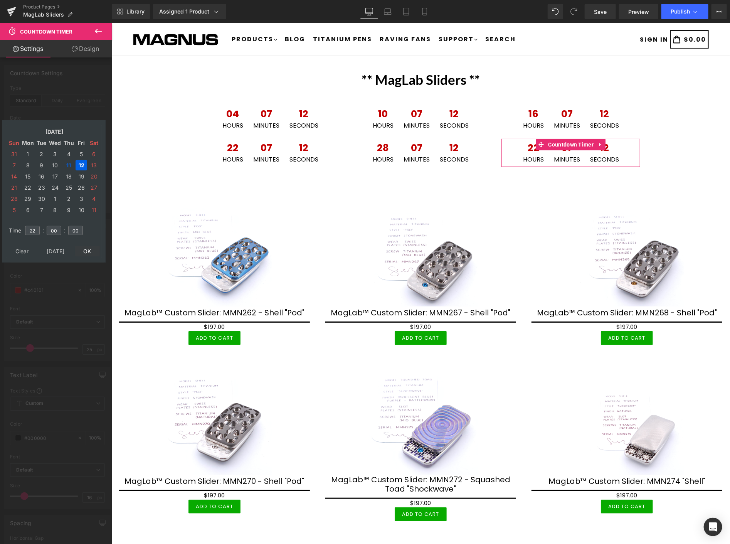
type input "2025/09/12 22:00:00"
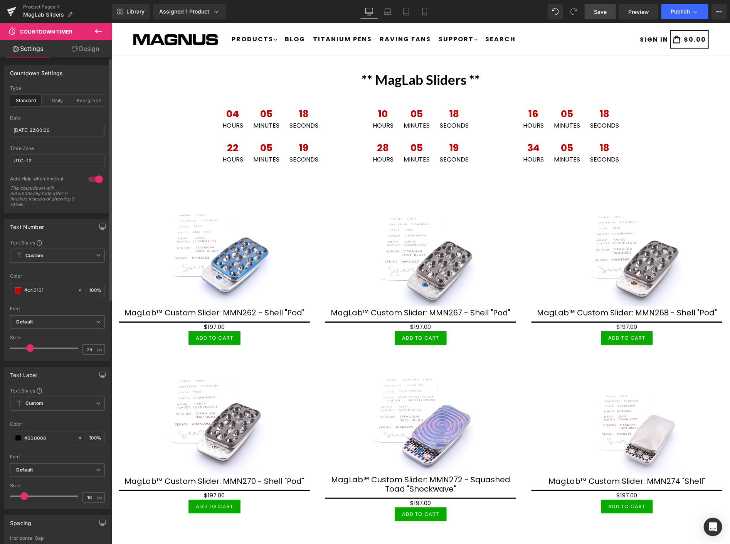
click at [606, 10] on span "Save" at bounding box center [600, 12] width 13 height 8
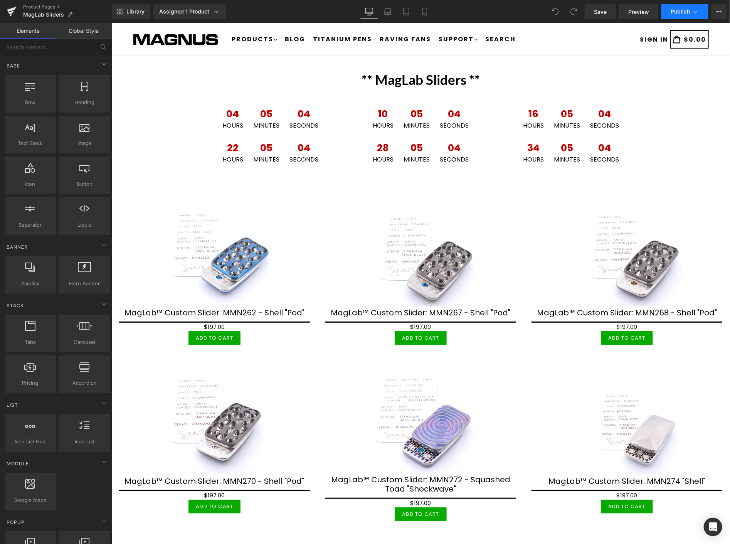
click at [687, 10] on span "Publish" at bounding box center [679, 11] width 19 height 6
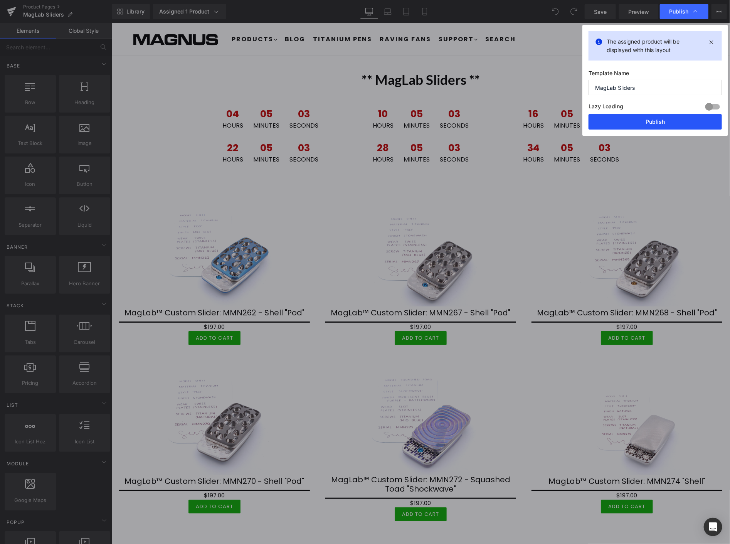
click at [634, 121] on button "Publish" at bounding box center [654, 121] width 133 height 15
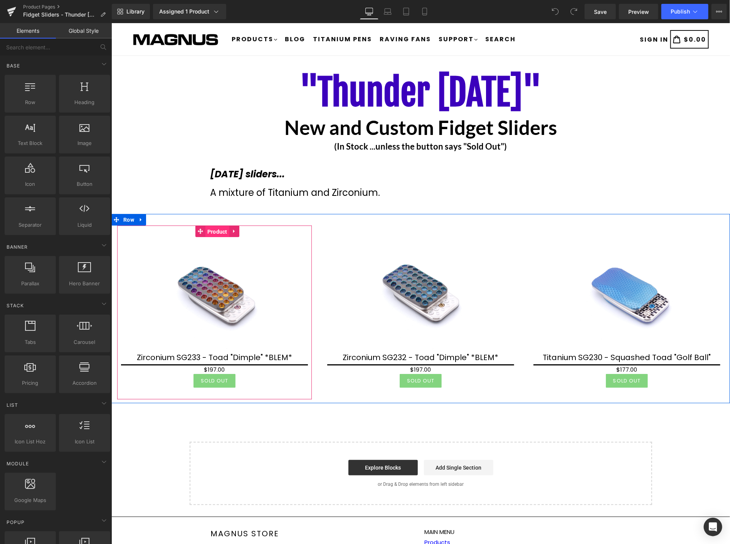
click at [214, 231] on span "Product" at bounding box center [217, 231] width 24 height 12
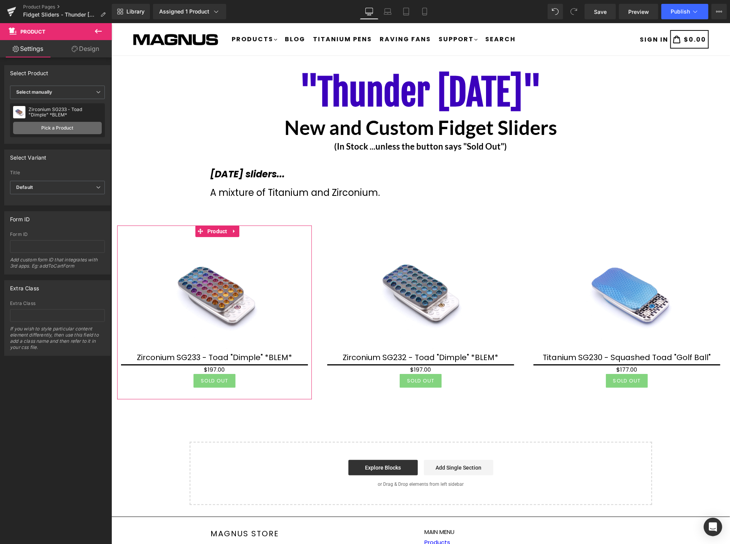
click at [61, 126] on link "Pick a Product" at bounding box center [57, 128] width 89 height 12
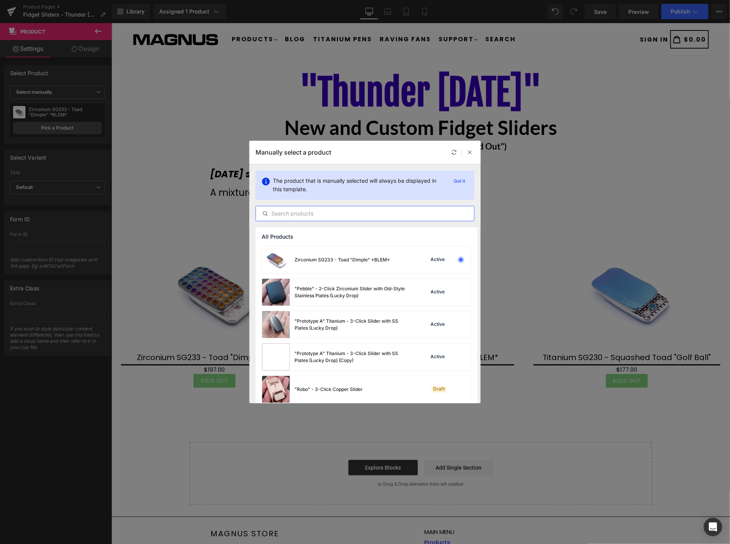
click at [299, 216] on input "text" at bounding box center [365, 213] width 218 height 9
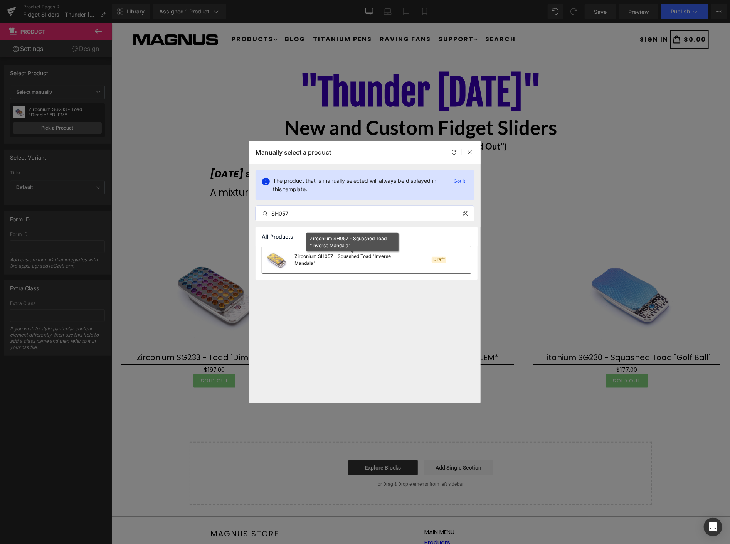
type input "SH057"
click at [341, 260] on div "Zirconium SH057 - Squashed Toad "Inverse Mandala"" at bounding box center [352, 260] width 116 height 14
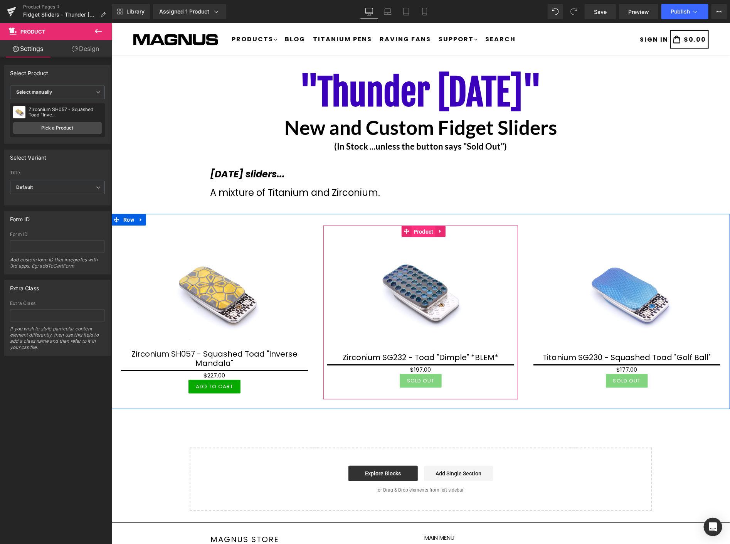
click at [418, 230] on span "Product" at bounding box center [423, 231] width 24 height 12
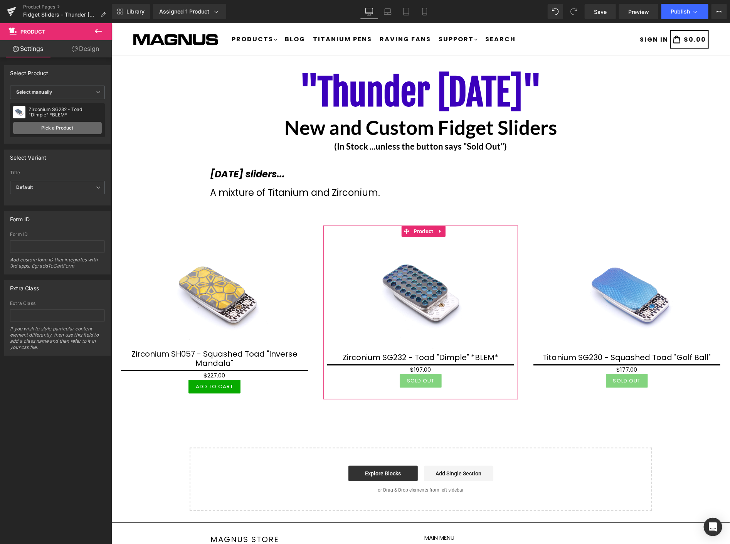
click at [59, 126] on link "Pick a Product" at bounding box center [57, 128] width 89 height 12
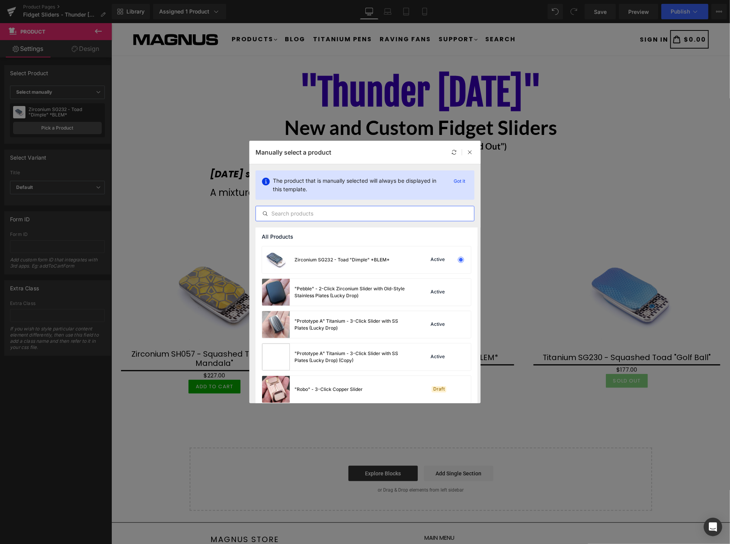
click at [330, 212] on input "text" at bounding box center [365, 213] width 218 height 9
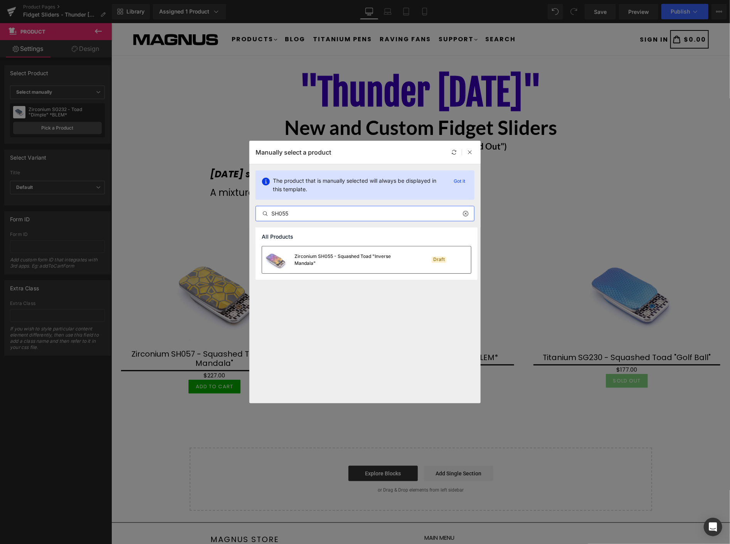
type input "SH055"
click at [328, 257] on div "Zirconium SH055 - Squashed Toad "Inverse Mandala"" at bounding box center [352, 260] width 116 height 14
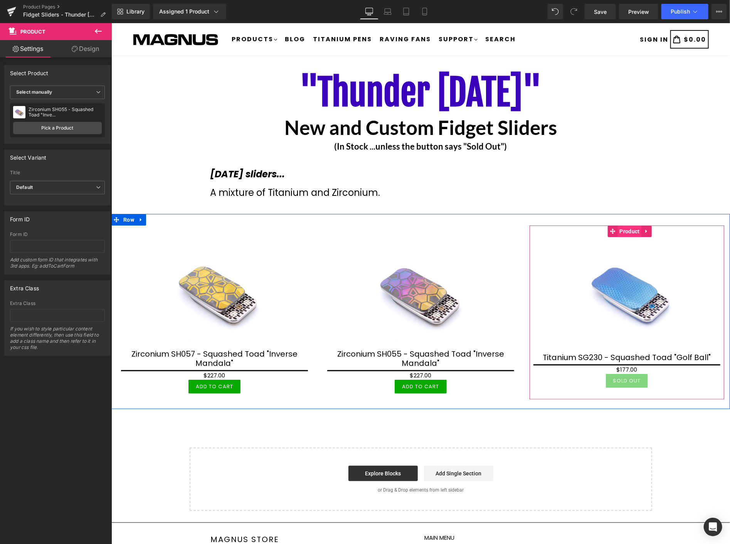
click at [622, 229] on span "Product" at bounding box center [629, 231] width 24 height 12
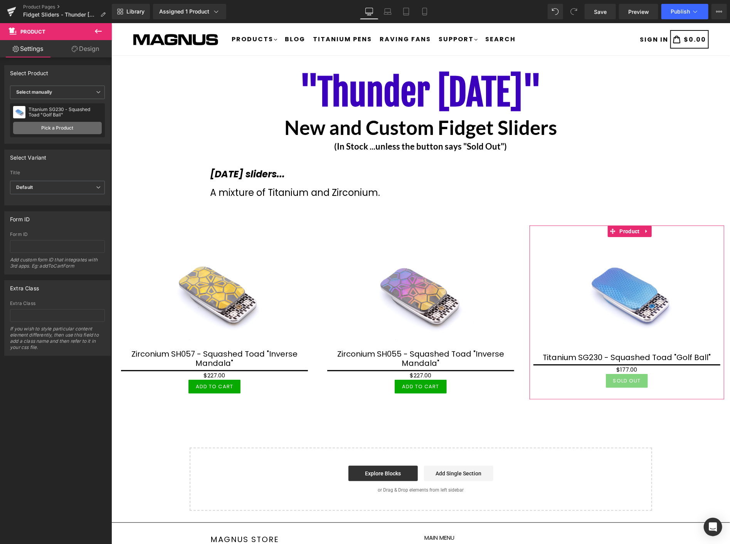
click at [73, 127] on link "Pick a Product" at bounding box center [57, 128] width 89 height 12
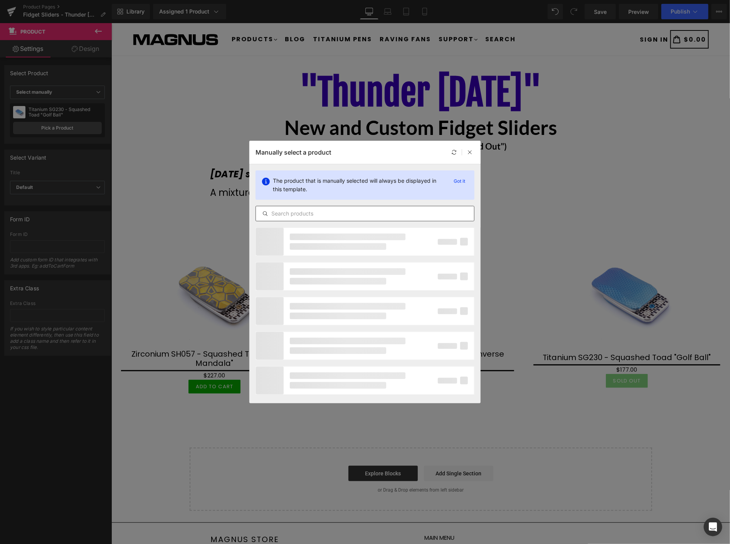
click at [371, 213] on input "text" at bounding box center [365, 213] width 218 height 9
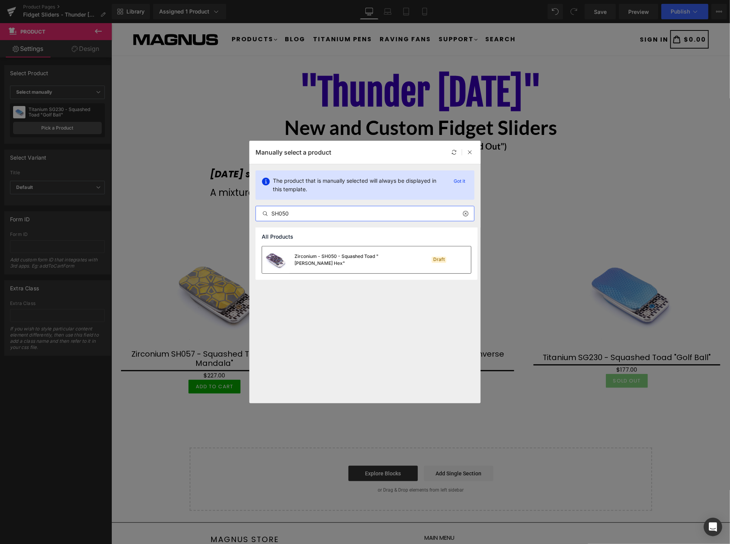
type input "SH050"
click at [345, 261] on div "Zirconium - SH050 - Squashed Toad "[PERSON_NAME] Hex"" at bounding box center [352, 260] width 116 height 14
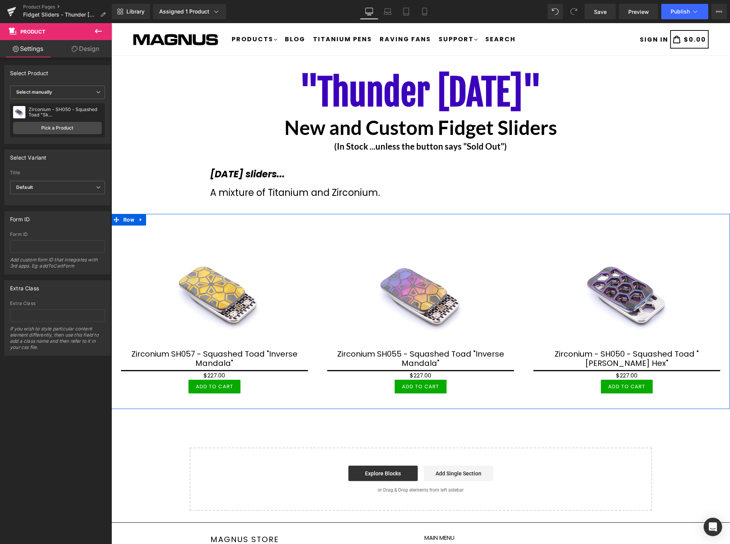
click at [141, 217] on icon at bounding box center [140, 219] width 5 height 6
click at [148, 220] on icon at bounding box center [150, 219] width 5 height 6
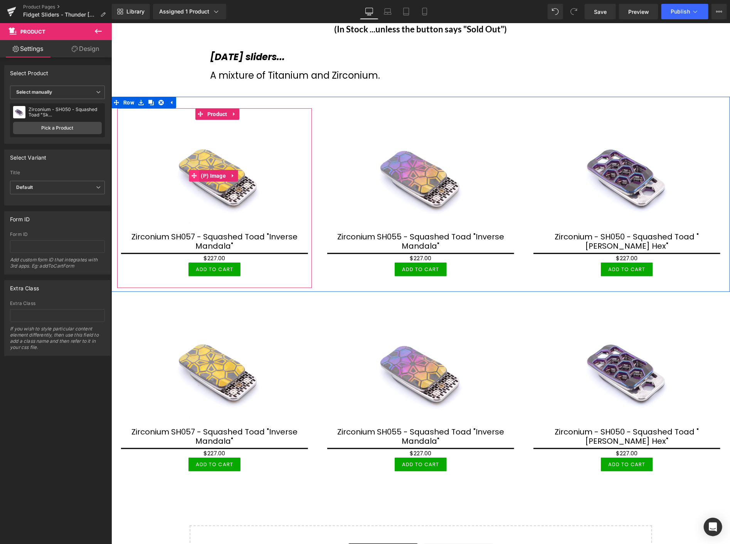
scroll to position [171, 0]
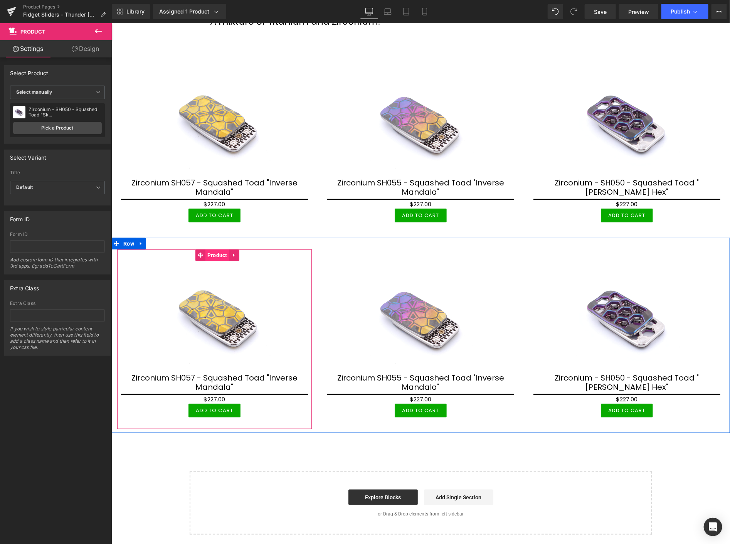
click at [215, 252] on span "Product" at bounding box center [217, 255] width 24 height 12
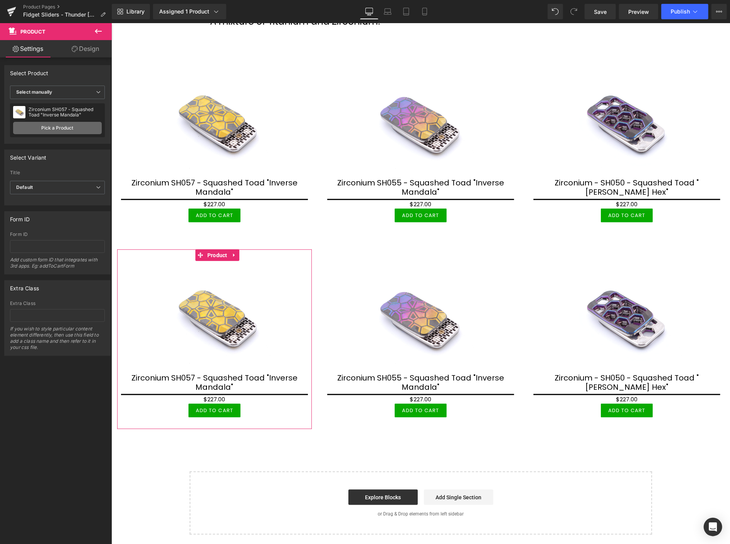
click at [79, 128] on link "Pick a Product" at bounding box center [57, 128] width 89 height 12
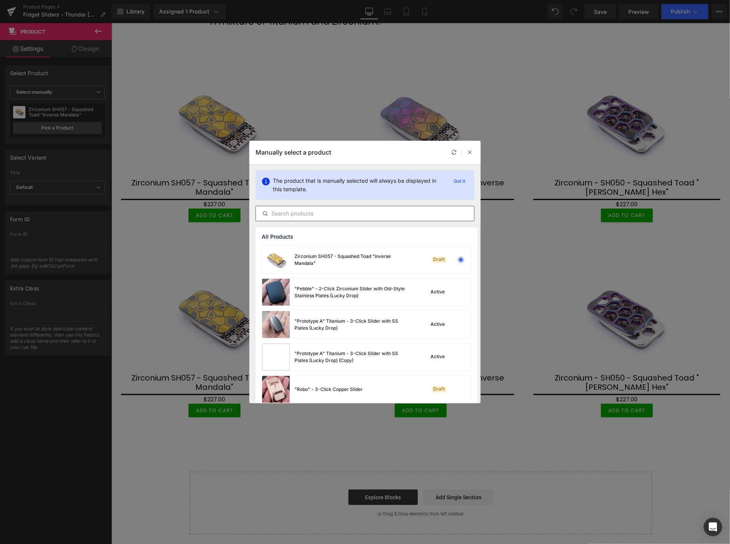
click at [287, 213] on input "text" at bounding box center [365, 213] width 218 height 9
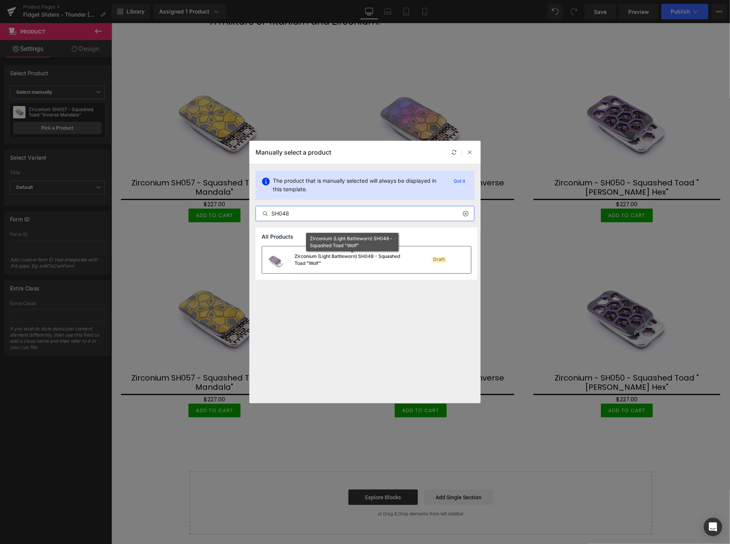
type input "SH048"
click at [323, 257] on div "Zirconium (Light Battleworn) SH048 - Squashed Toad "Wolf"" at bounding box center [352, 260] width 116 height 14
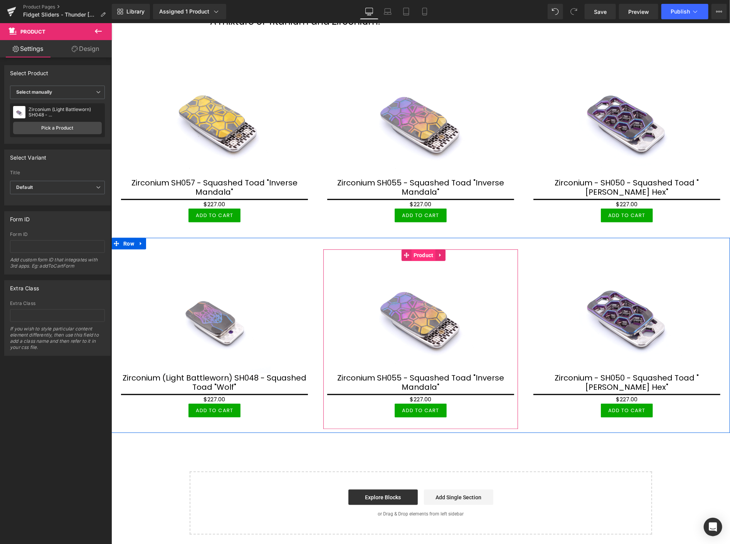
click at [423, 253] on span "Product" at bounding box center [423, 255] width 24 height 12
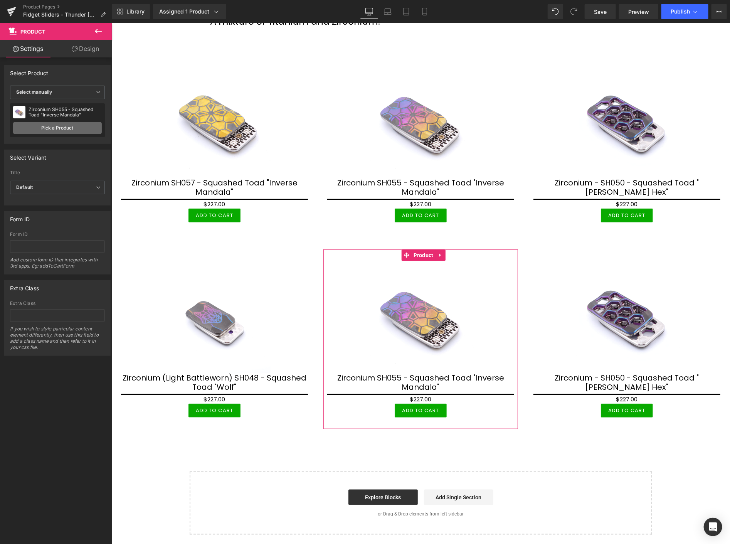
click at [45, 125] on link "Pick a Product" at bounding box center [57, 128] width 89 height 12
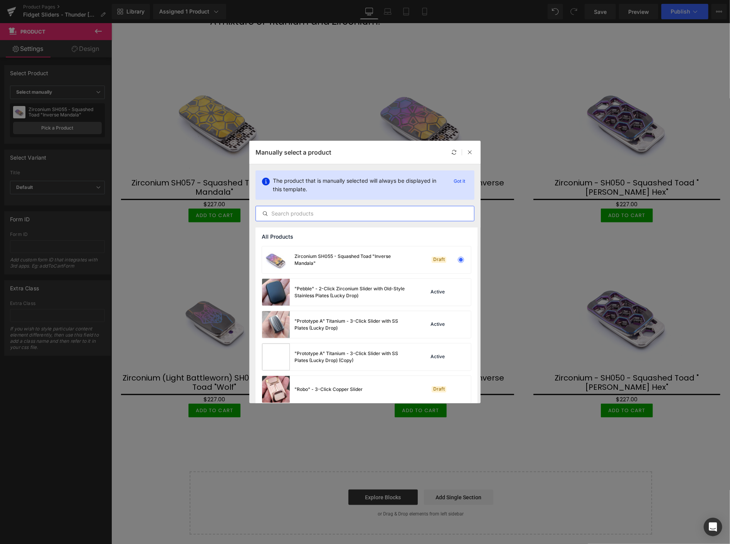
click at [375, 218] on input "text" at bounding box center [365, 213] width 218 height 9
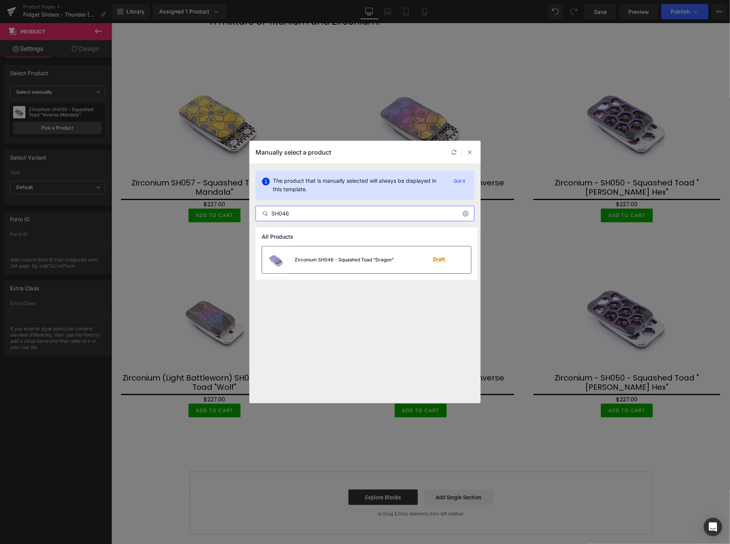
type input "SH046"
click at [317, 263] on div "Zirconium SH046 - Squashed Toad "Dragon"" at bounding box center [343, 259] width 99 height 7
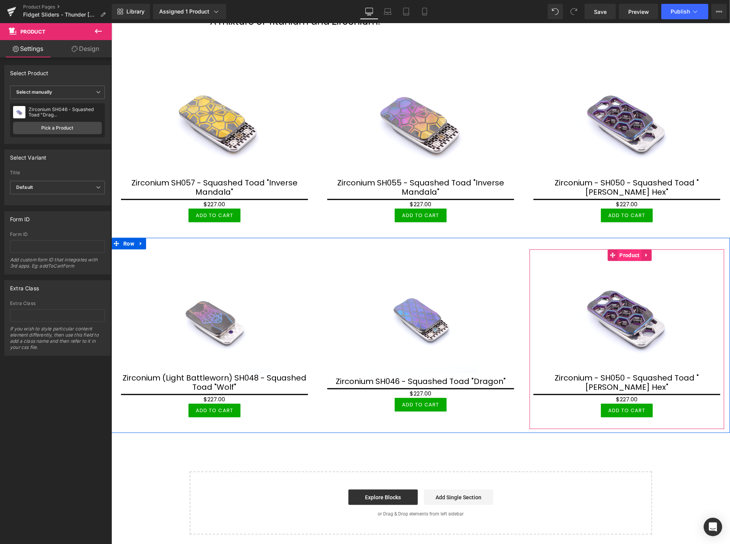
click at [623, 252] on span "Product" at bounding box center [629, 255] width 24 height 12
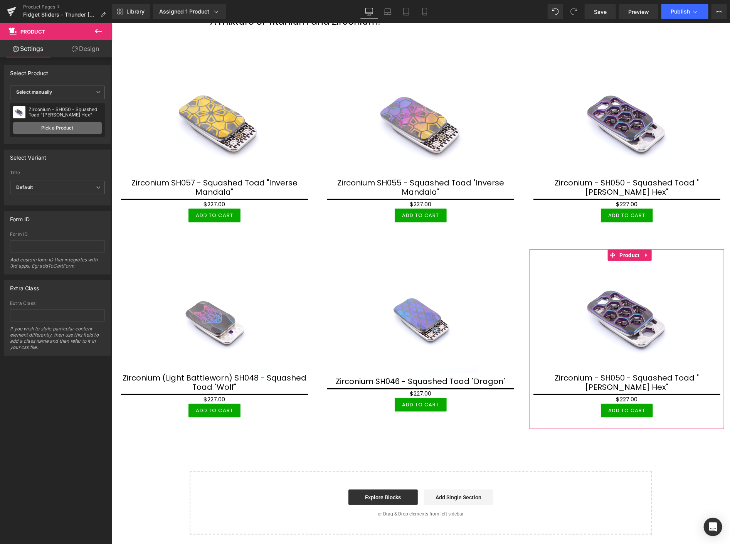
click at [58, 124] on link "Pick a Product" at bounding box center [57, 128] width 89 height 12
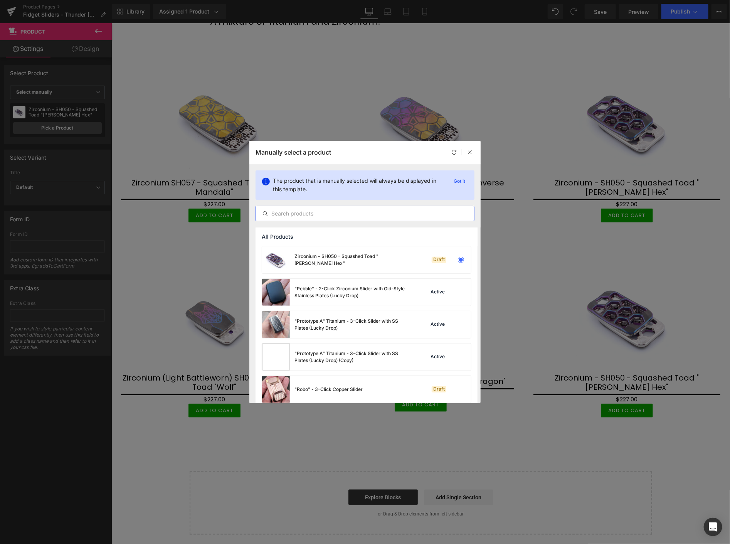
click at [349, 209] on input "text" at bounding box center [365, 213] width 218 height 9
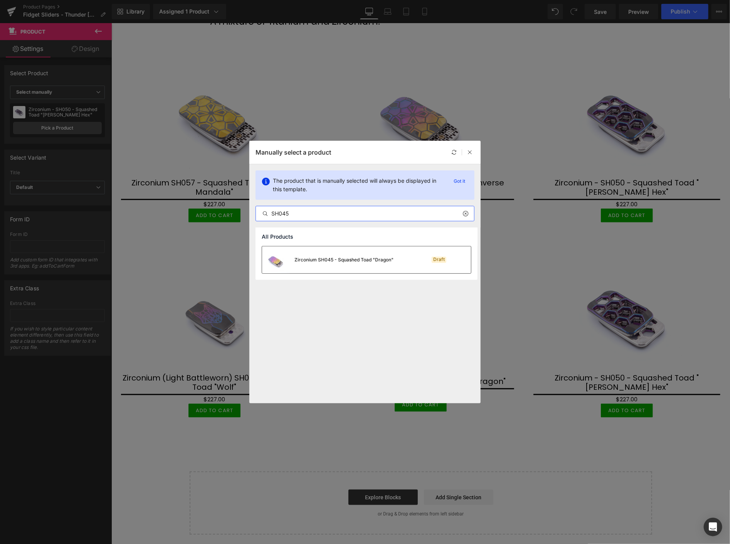
type input "SH045"
click at [360, 253] on div "Zirconium SH045 - Squashed Toad "Dragon"" at bounding box center [327, 259] width 131 height 27
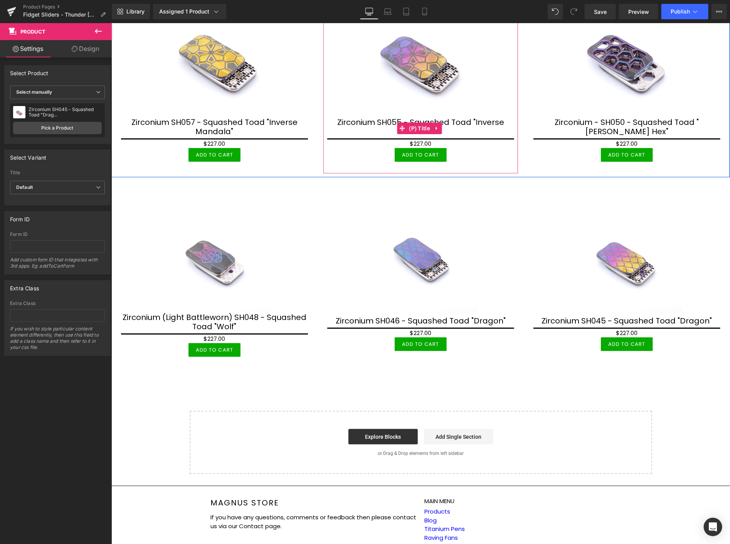
scroll to position [257, 0]
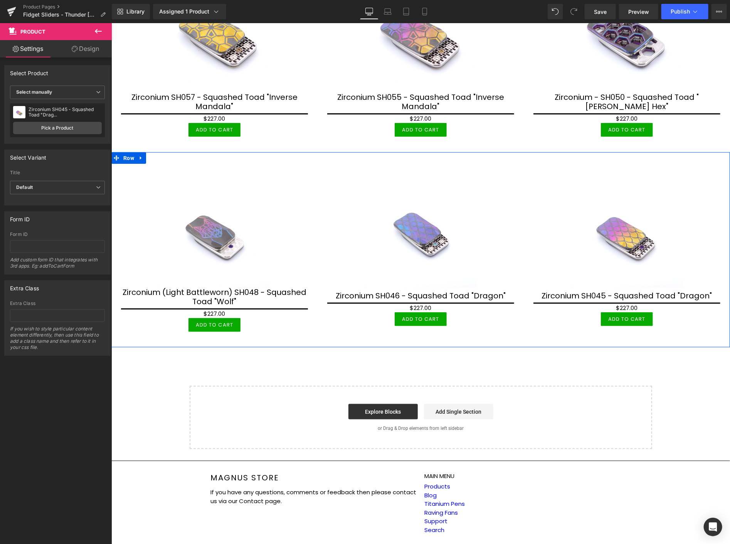
click at [146, 156] on div "Sale Off (P) Image Zirconium (Light Battleworn) SH048 - Squashed Toad "Wolf" (P…" at bounding box center [420, 249] width 618 height 195
click at [141, 156] on icon at bounding box center [140, 157] width 5 height 6
click at [149, 155] on icon at bounding box center [150, 157] width 5 height 5
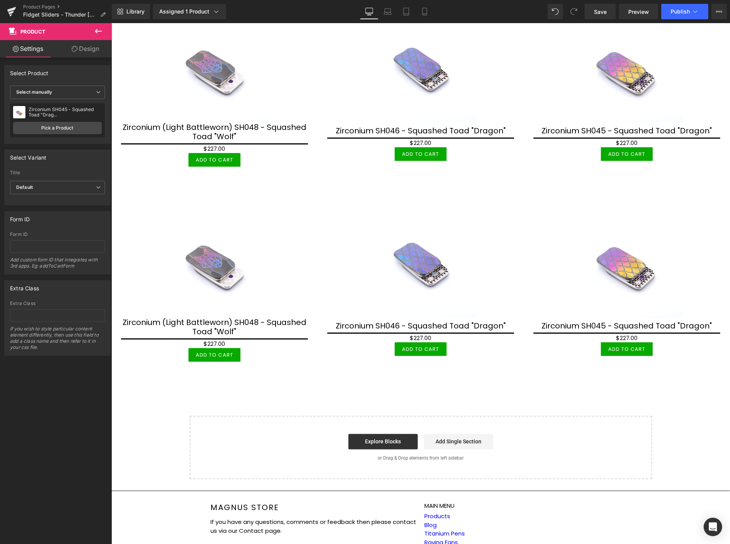
scroll to position [428, 0]
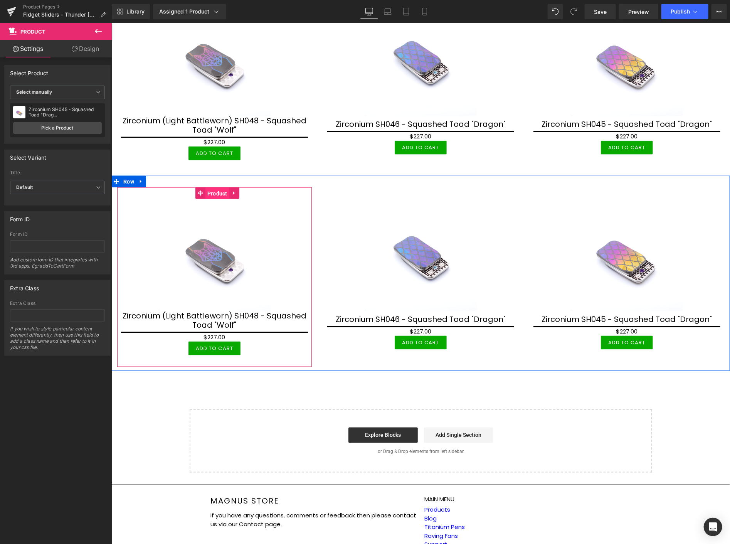
click at [216, 189] on span "Product" at bounding box center [217, 193] width 24 height 12
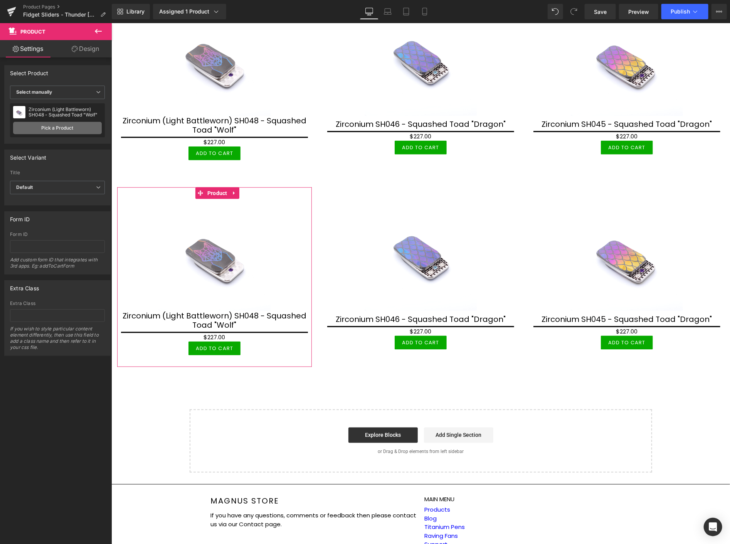
click at [54, 124] on link "Pick a Product" at bounding box center [57, 128] width 89 height 12
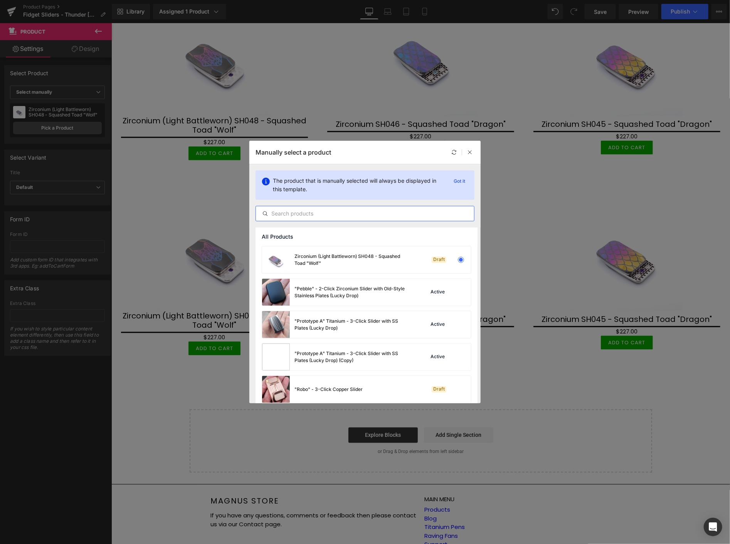
click at [342, 216] on input "text" at bounding box center [365, 213] width 218 height 9
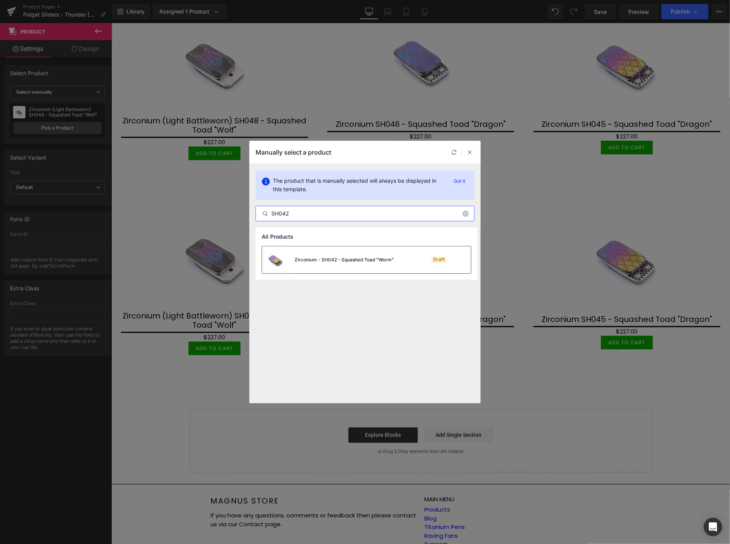
type input "SH042"
click at [325, 257] on div "Zirconium - SH042 - Squashed Toad "Worm"" at bounding box center [343, 259] width 99 height 7
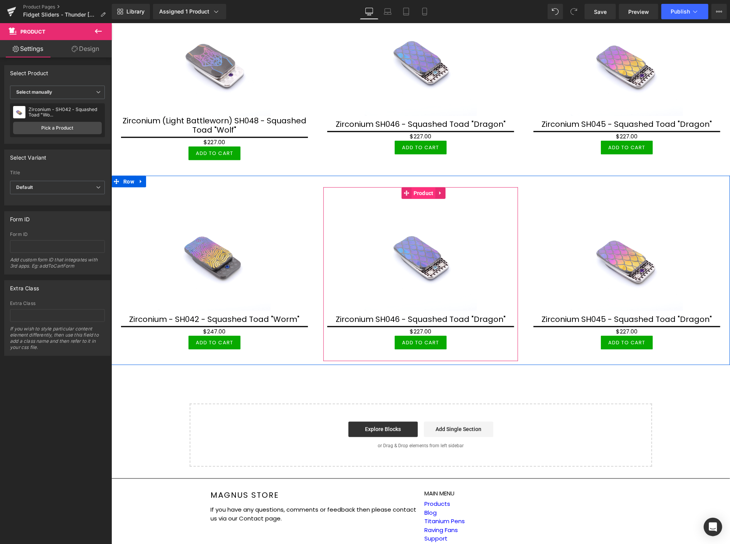
click at [419, 190] on span "Product" at bounding box center [423, 193] width 24 height 12
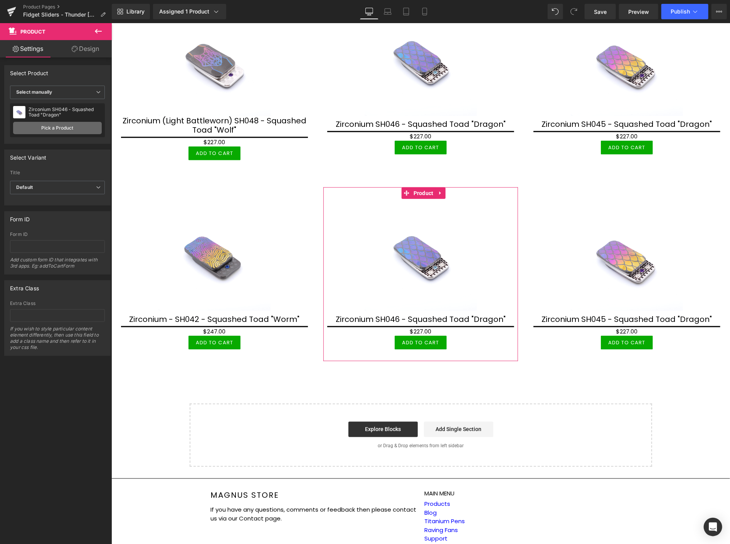
click at [25, 126] on link "Pick a Product" at bounding box center [57, 128] width 89 height 12
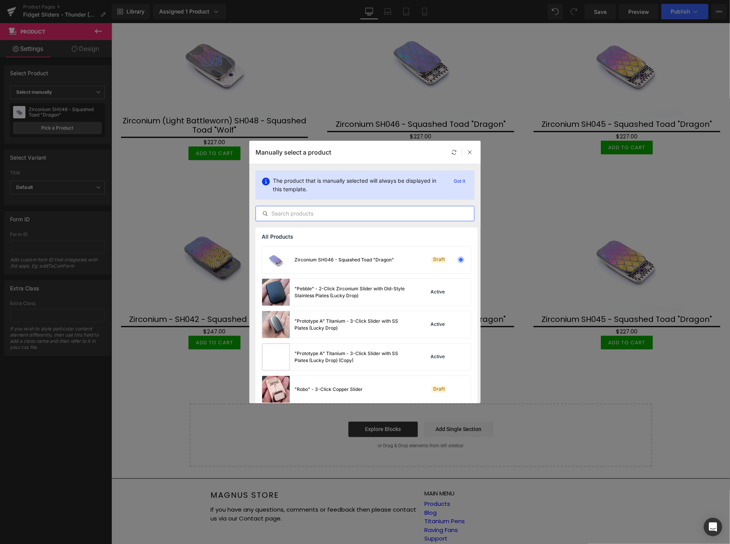
click at [324, 213] on input "text" at bounding box center [365, 213] width 218 height 9
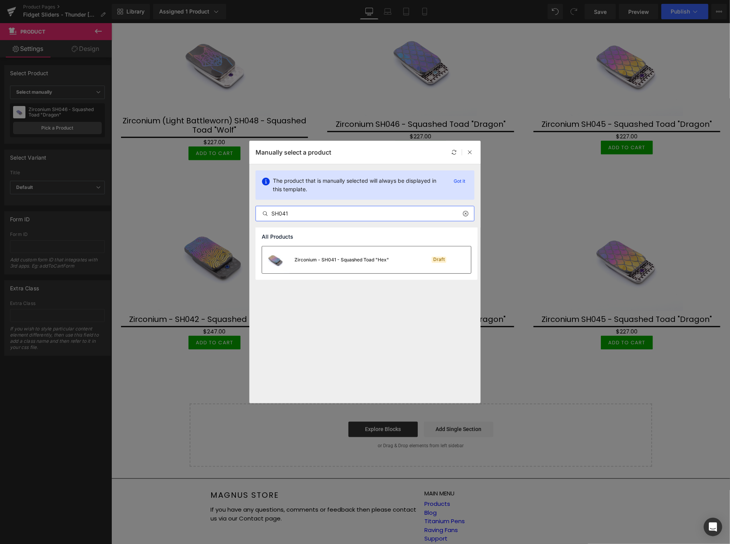
type input "SH041"
click at [303, 260] on div "Zirconium - SH041 - Squashed Toad "Hex"" at bounding box center [341, 259] width 94 height 7
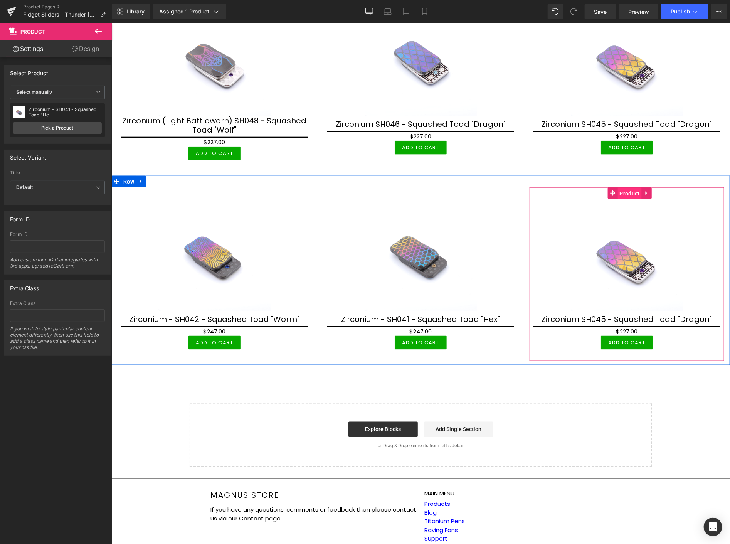
click at [628, 189] on span "Product" at bounding box center [629, 193] width 24 height 12
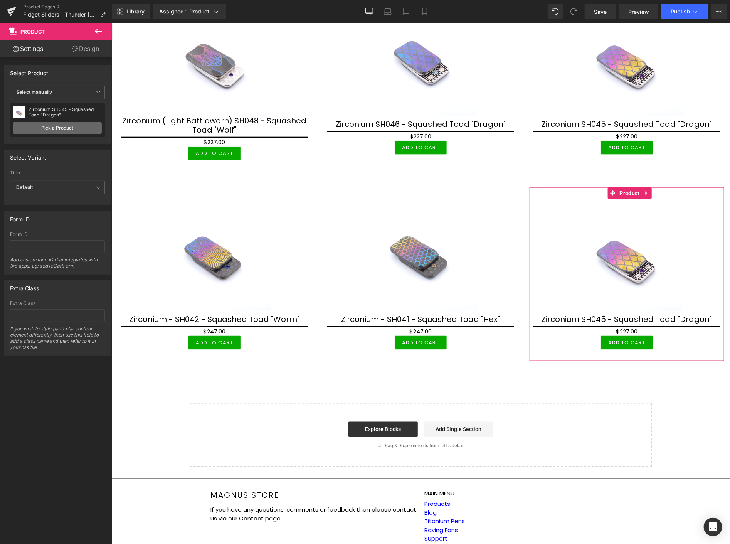
click at [30, 128] on link "Pick a Product" at bounding box center [57, 128] width 89 height 12
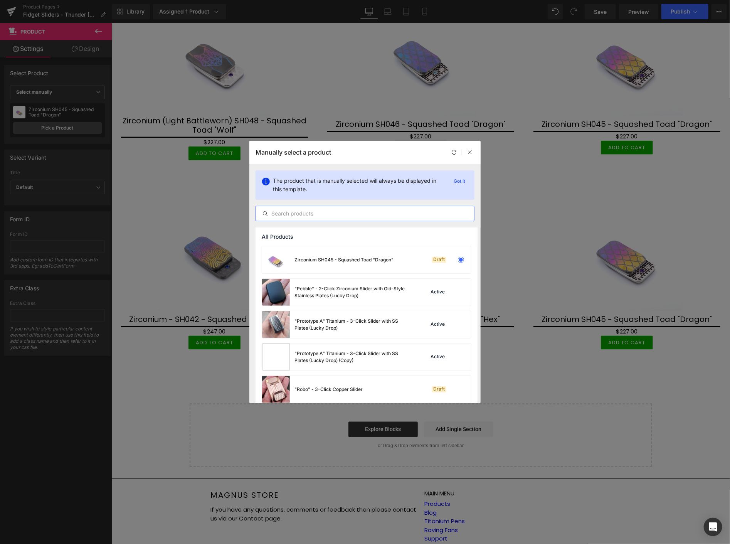
click at [359, 210] on input "text" at bounding box center [365, 213] width 218 height 9
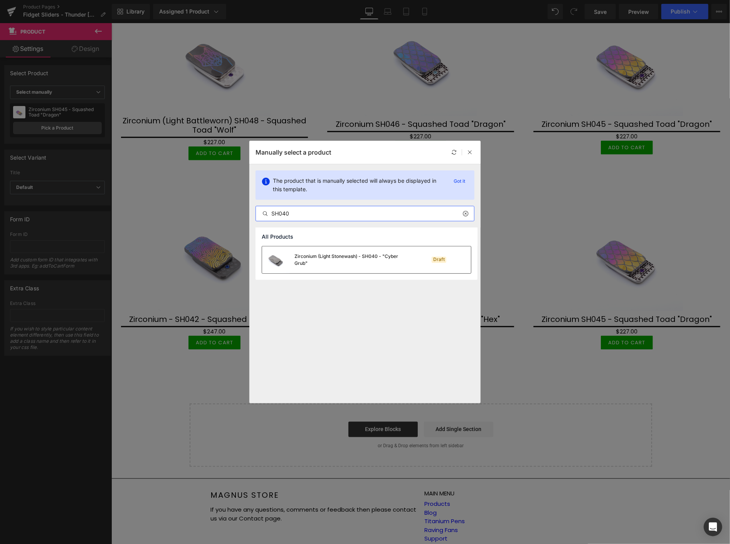
type input "SH040"
click at [337, 257] on div "Zirconium (Light Stonewash) - SH040 - "Cyber Grub"" at bounding box center [352, 260] width 116 height 14
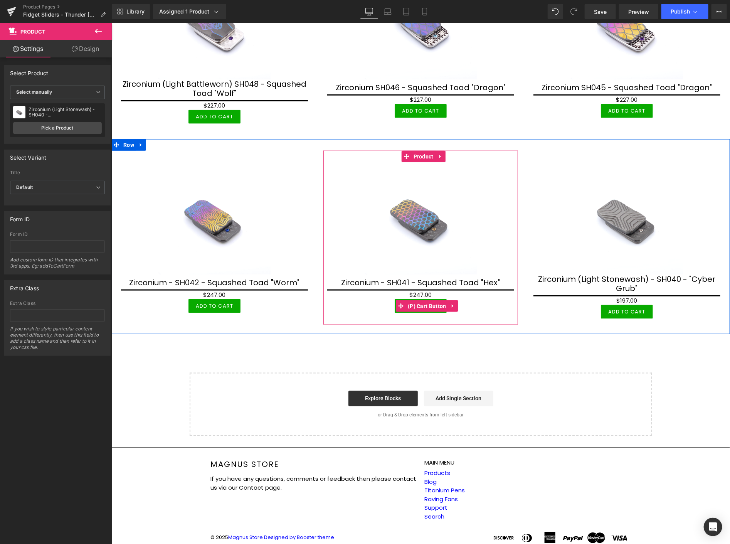
scroll to position [467, 0]
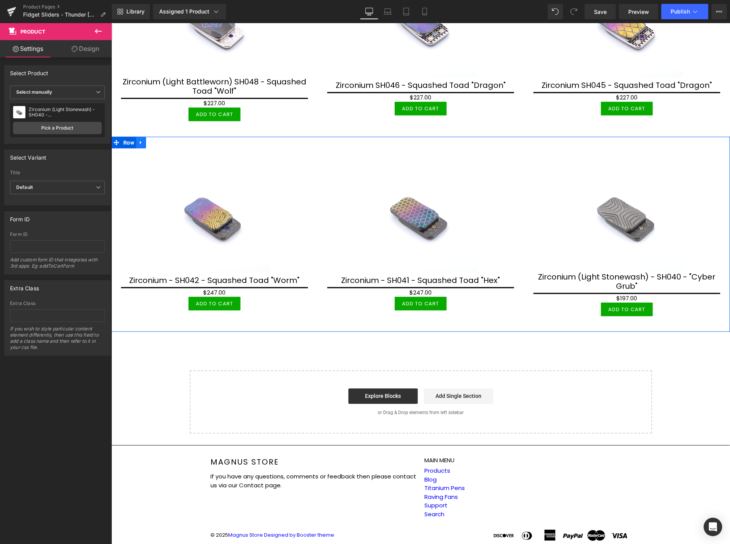
click at [140, 141] on icon at bounding box center [140, 142] width 2 height 3
click at [149, 139] on icon at bounding box center [150, 141] width 5 height 5
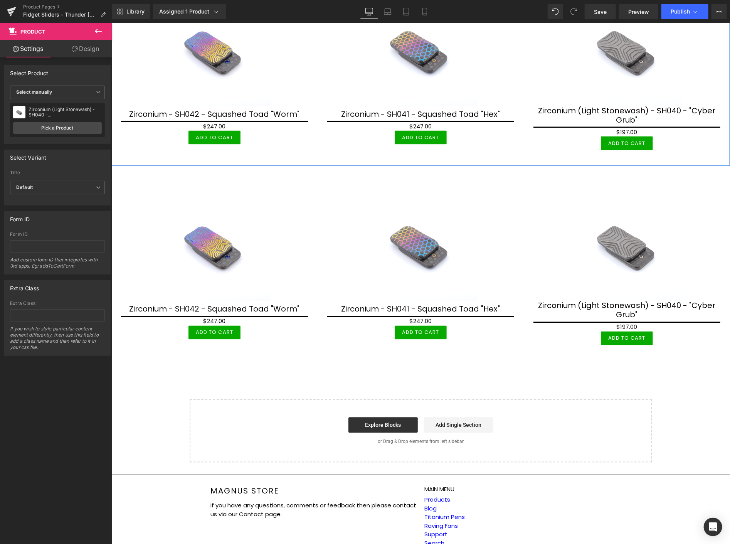
scroll to position [638, 0]
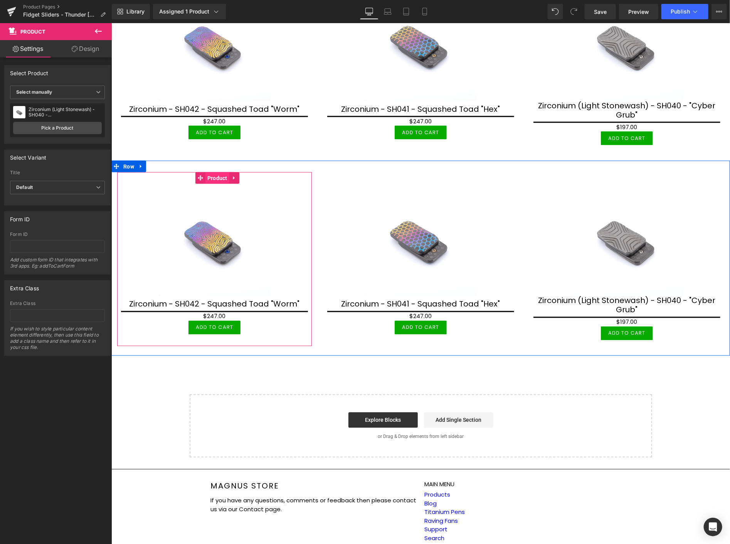
click at [214, 173] on span "Product" at bounding box center [217, 178] width 24 height 12
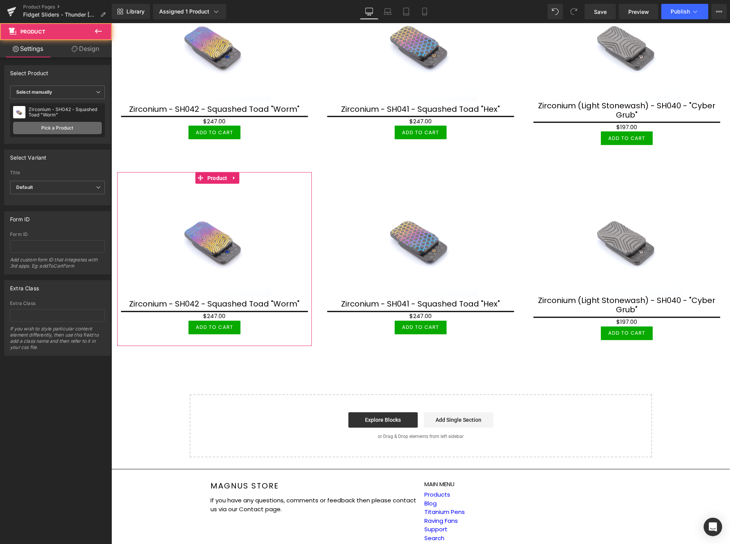
click at [70, 128] on link "Pick a Product" at bounding box center [57, 128] width 89 height 12
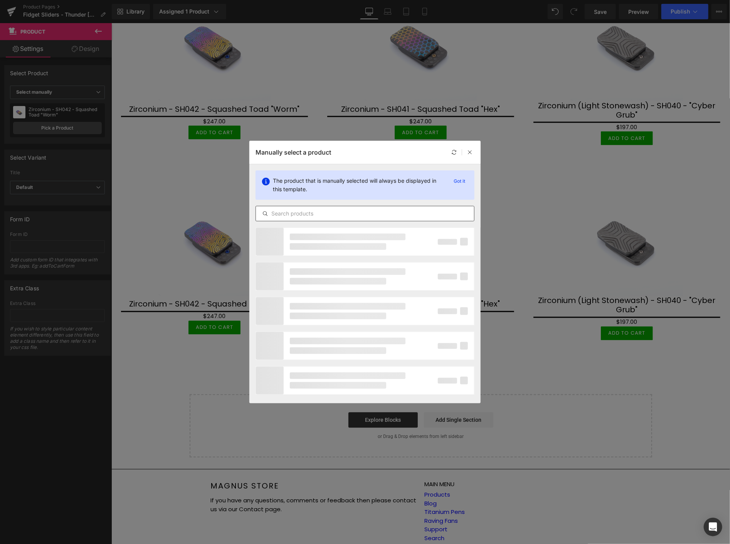
click at [340, 214] on input "text" at bounding box center [365, 213] width 218 height 9
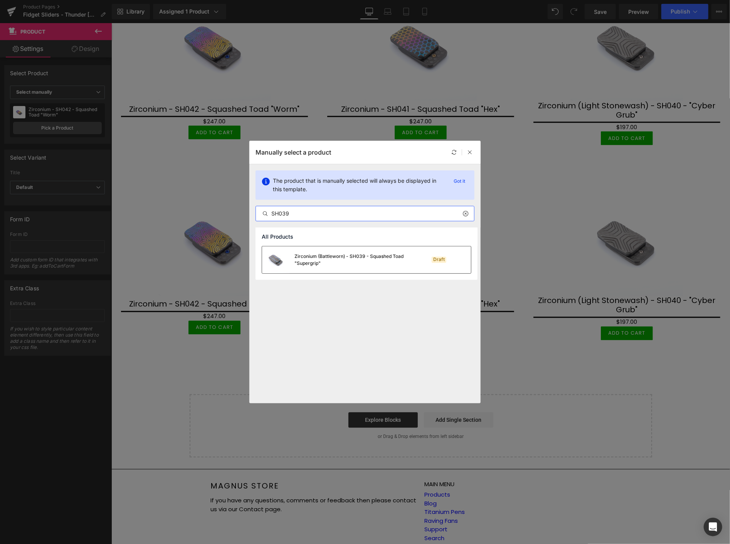
type input "SH039"
click at [283, 257] on img at bounding box center [276, 259] width 28 height 27
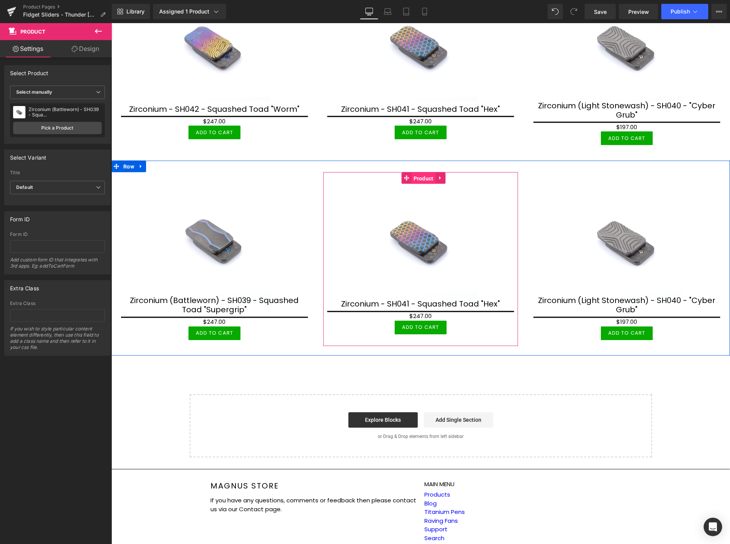
click at [419, 172] on span "Product" at bounding box center [423, 178] width 24 height 12
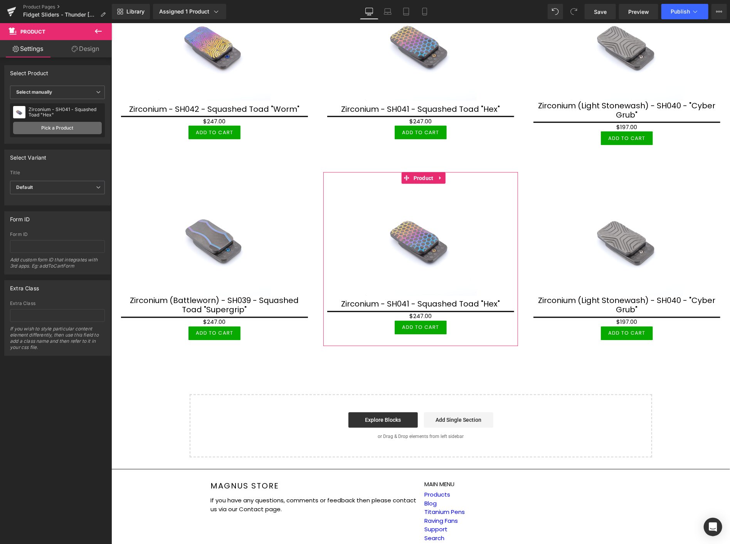
click at [52, 127] on link "Pick a Product" at bounding box center [57, 128] width 89 height 12
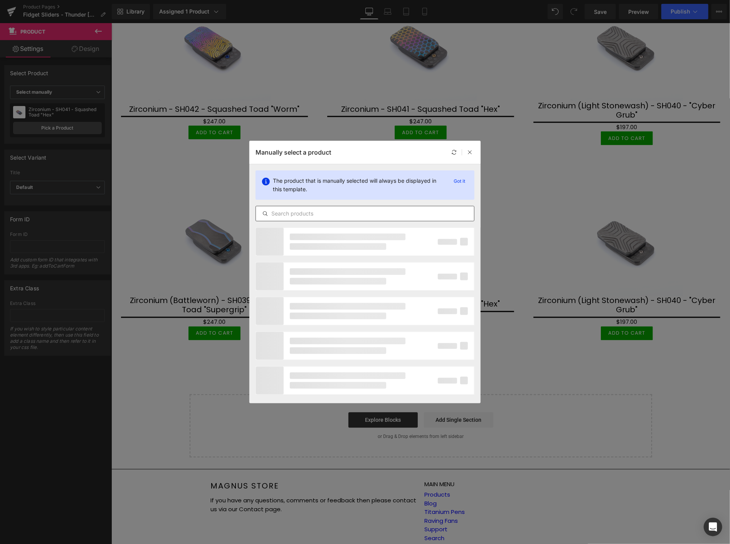
click at [289, 208] on div at bounding box center [364, 213] width 219 height 15
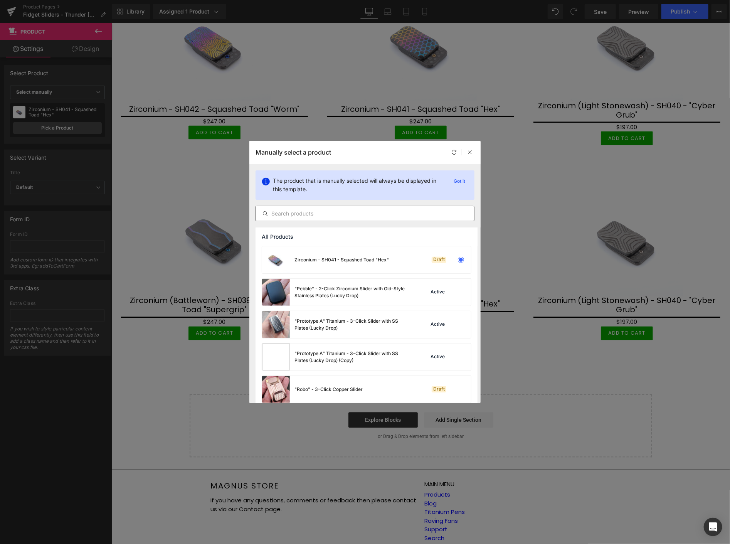
click at [292, 213] on input "text" at bounding box center [365, 213] width 218 height 9
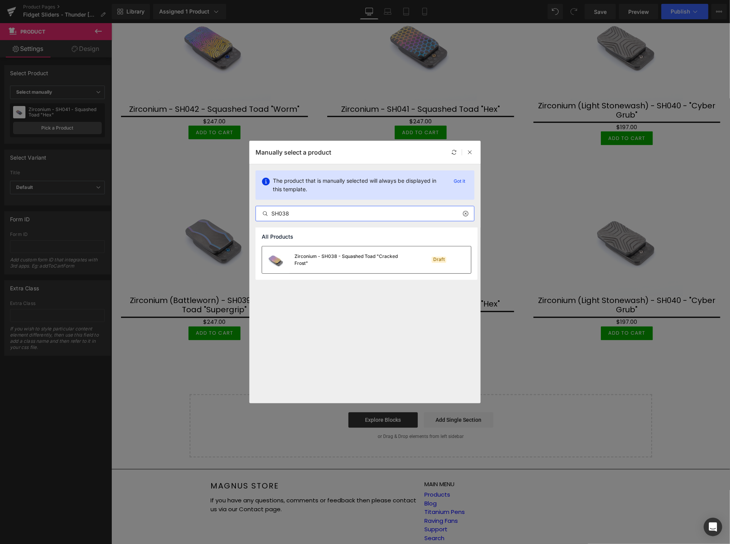
type input "SH038"
click at [303, 255] on div "Zirconium - SH038 - Squashed Toad "Cracked Frost"" at bounding box center [352, 260] width 116 height 14
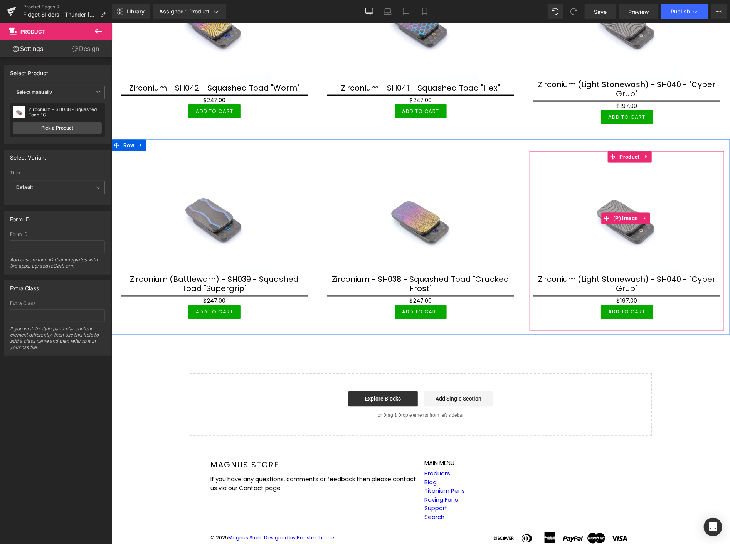
scroll to position [660, 0]
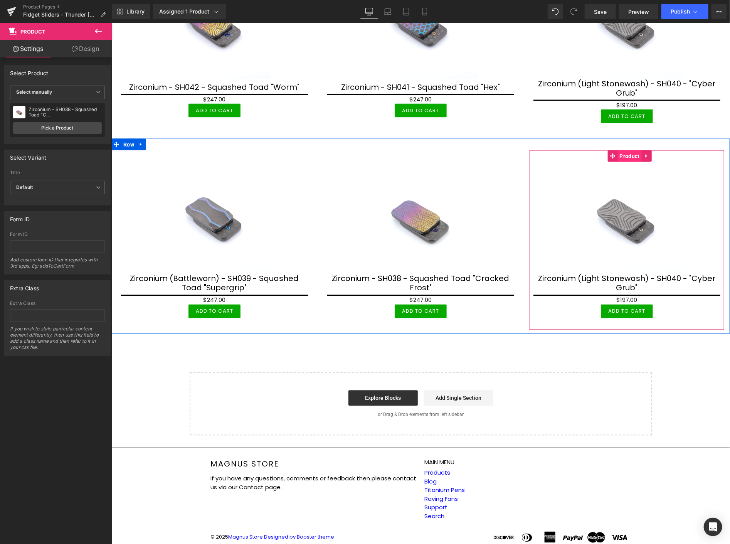
click at [627, 150] on span "Product" at bounding box center [629, 156] width 24 height 12
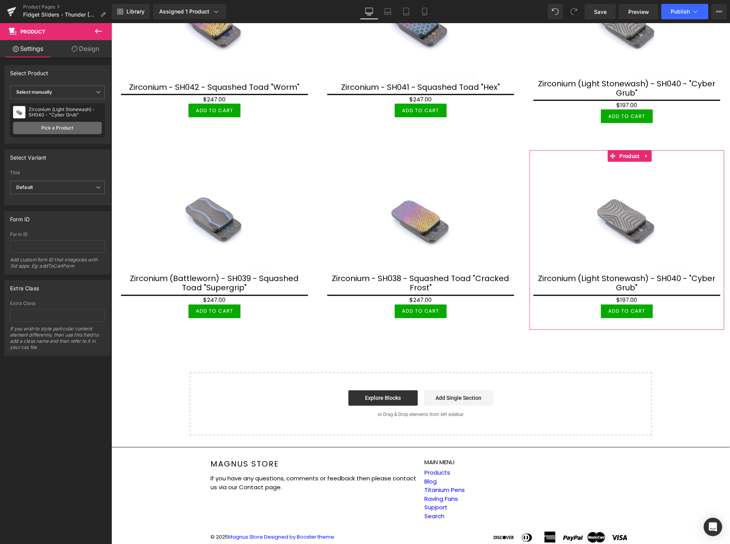
click at [29, 129] on link "Pick a Product" at bounding box center [57, 128] width 89 height 12
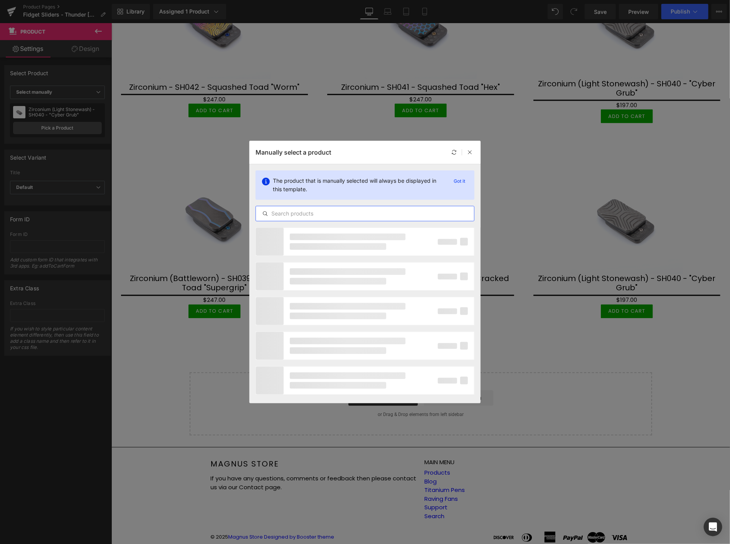
click at [285, 210] on input "text" at bounding box center [365, 213] width 218 height 9
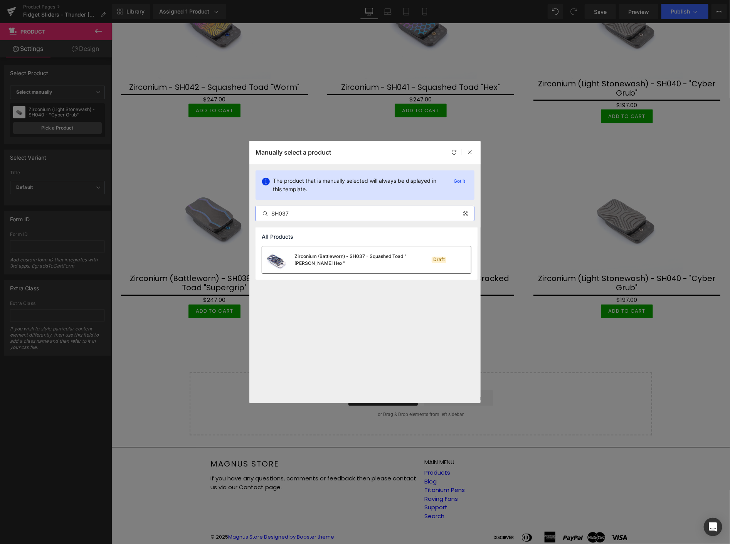
type input "SH037"
click at [277, 261] on img at bounding box center [276, 259] width 28 height 27
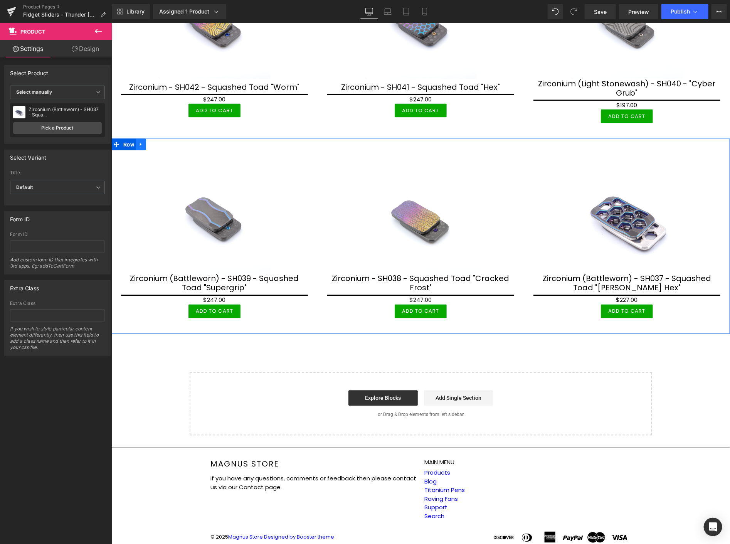
click at [143, 141] on icon at bounding box center [140, 144] width 5 height 6
click at [150, 141] on icon at bounding box center [150, 144] width 5 height 6
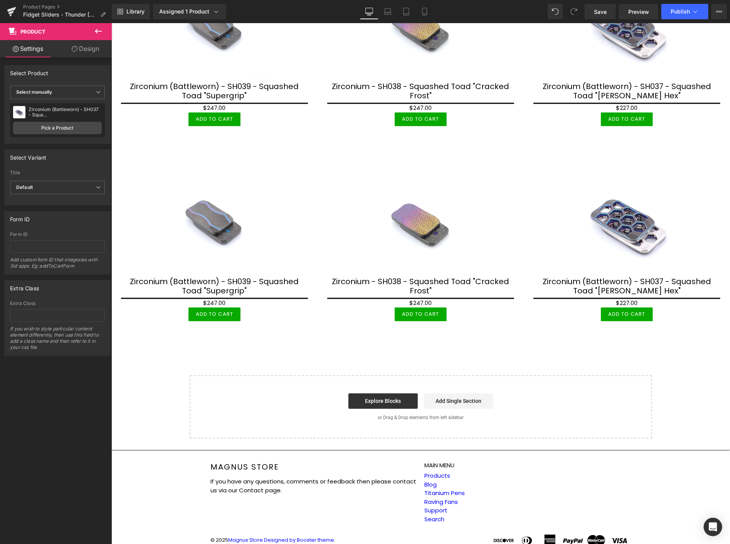
scroll to position [853, 0]
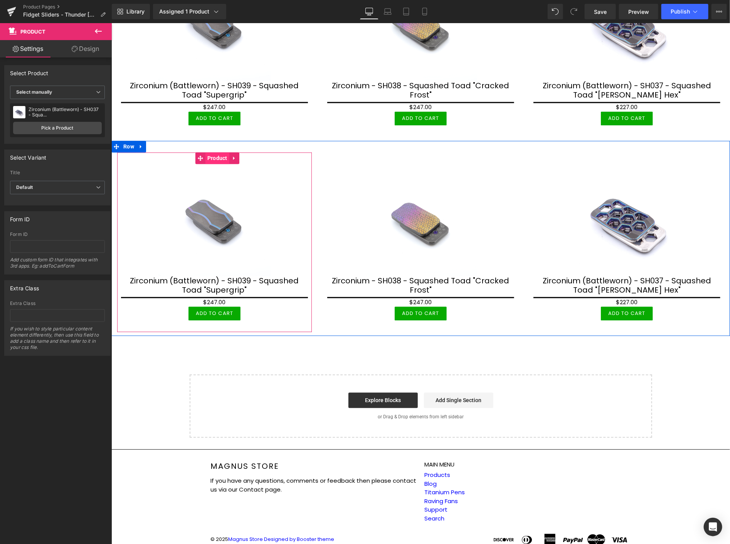
click at [217, 152] on span "Product" at bounding box center [217, 158] width 24 height 12
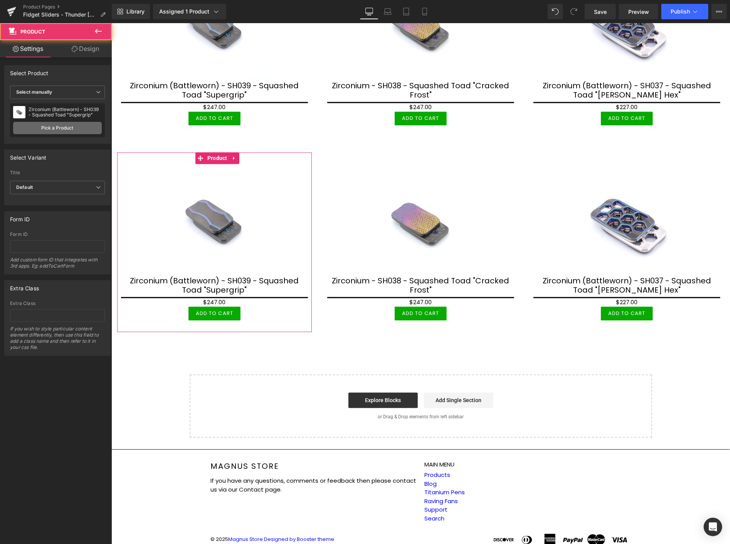
click at [91, 126] on link "Pick a Product" at bounding box center [57, 128] width 89 height 12
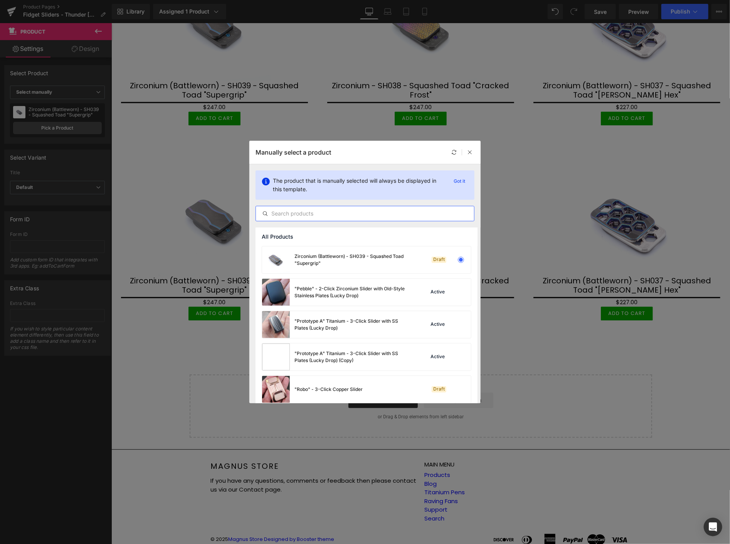
click at [309, 213] on input "text" at bounding box center [365, 213] width 218 height 9
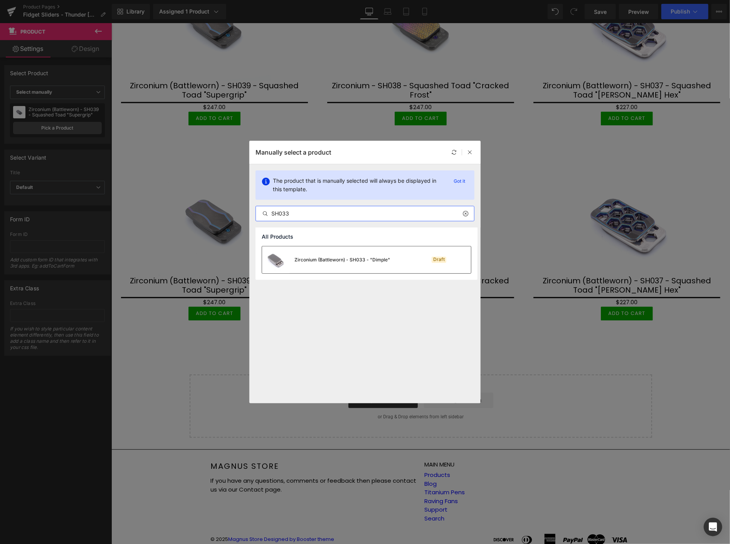
type input "SH033"
click at [317, 265] on div "Zirconium (Battleworn) - SH033 - "Dimple"" at bounding box center [326, 259] width 128 height 27
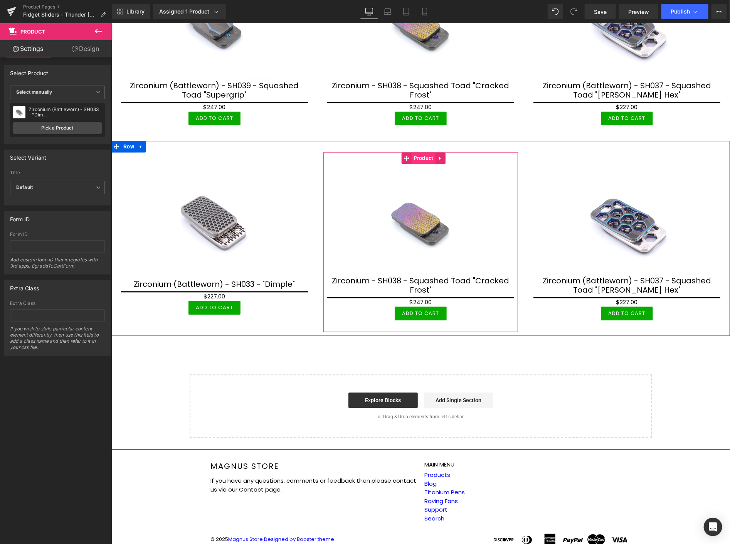
click at [421, 152] on span "Product" at bounding box center [423, 158] width 24 height 12
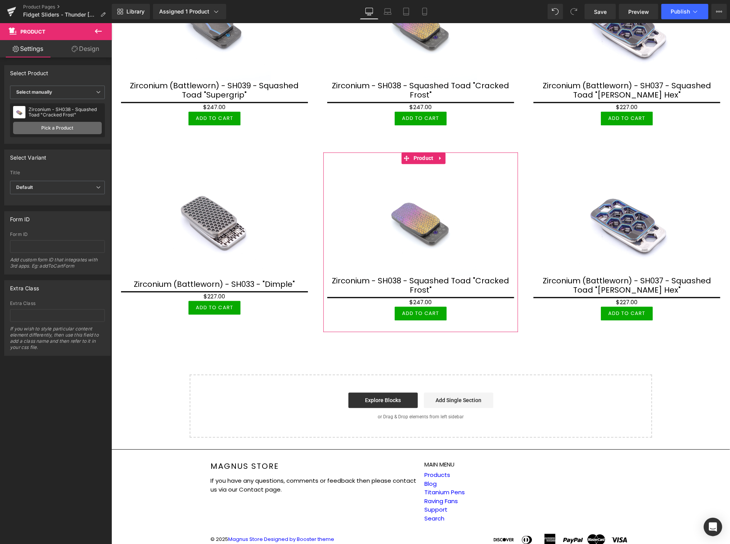
click at [25, 125] on link "Pick a Product" at bounding box center [57, 128] width 89 height 12
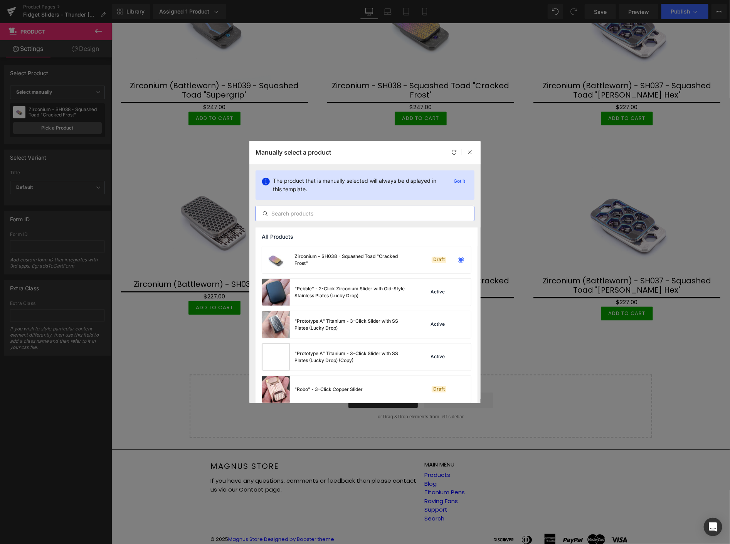
click at [371, 214] on input "text" at bounding box center [365, 213] width 218 height 9
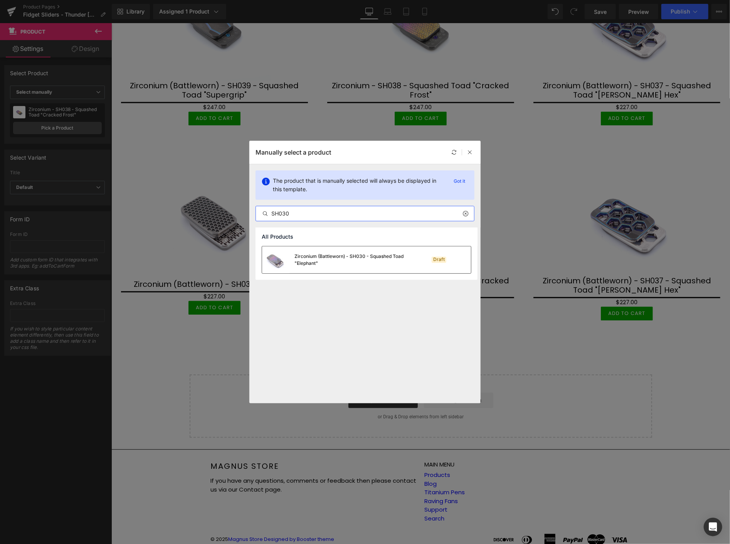
type input "SH030"
click at [316, 266] on div "Zirconium (Battleworn) - SH030 - Squashed Toad "Elephant"" at bounding box center [352, 260] width 116 height 14
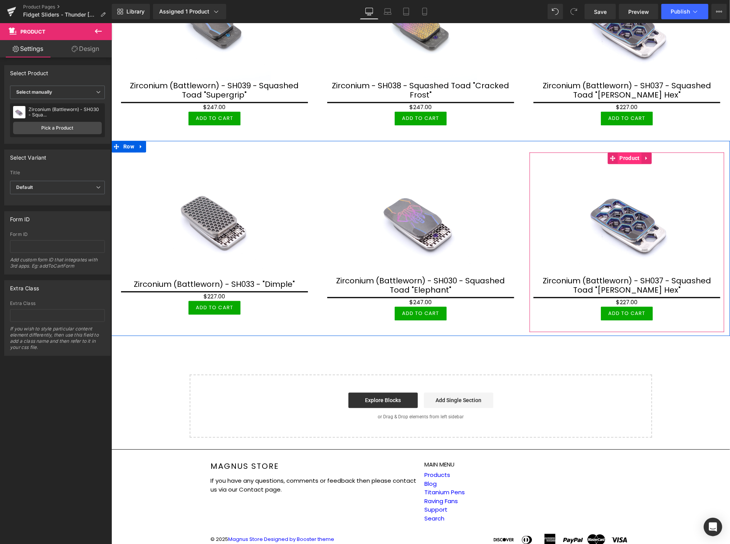
click at [624, 152] on span "Product" at bounding box center [629, 158] width 24 height 12
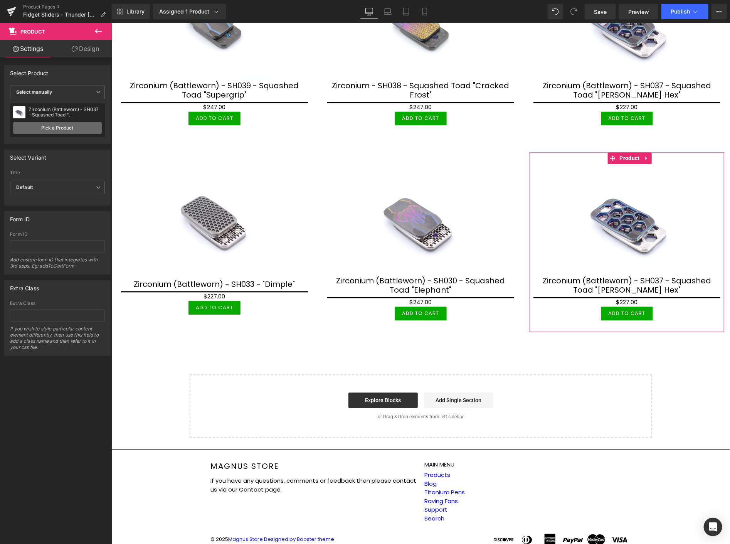
click at [37, 126] on link "Pick a Product" at bounding box center [57, 128] width 89 height 12
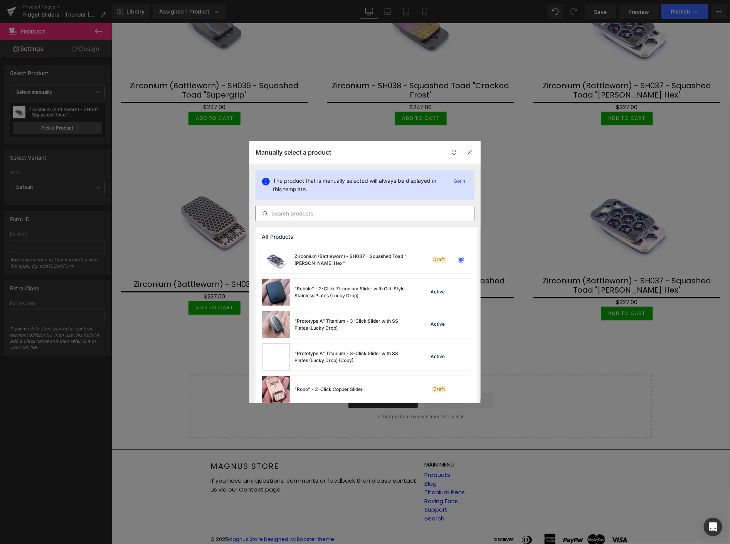
click at [349, 211] on input "text" at bounding box center [365, 213] width 218 height 9
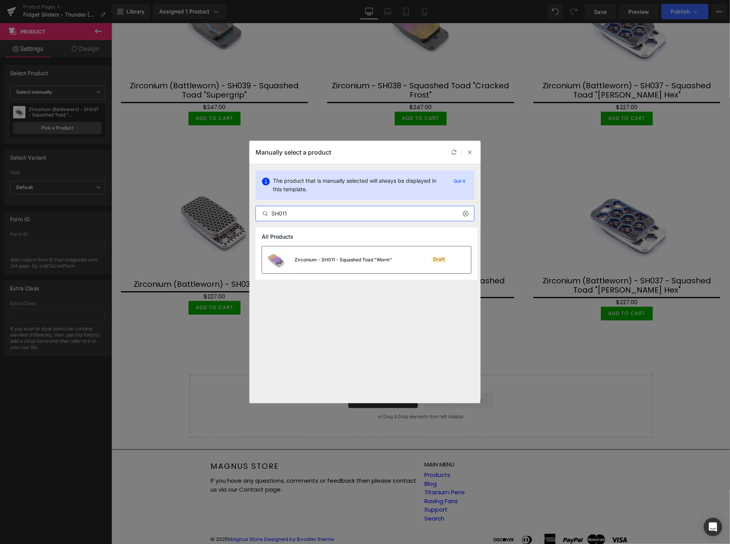
type input "SH011"
click at [326, 266] on div "Zirconium - SH011 - Squashed Toad "Worm"" at bounding box center [327, 259] width 130 height 27
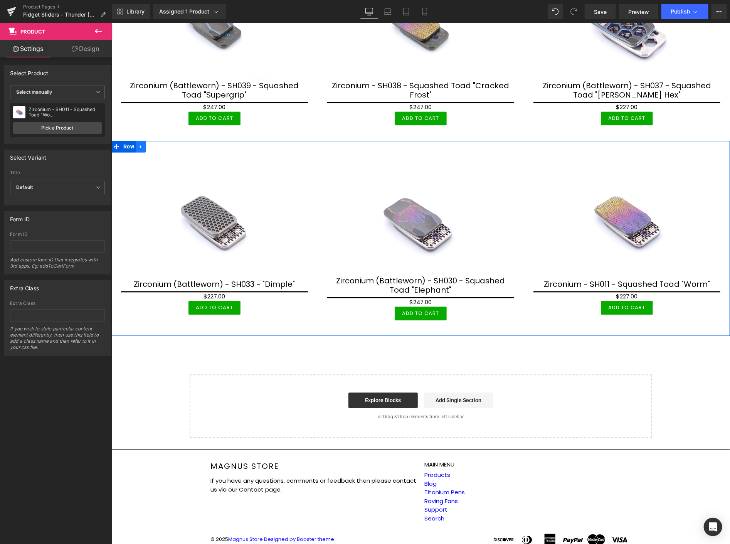
click at [142, 143] on icon at bounding box center [140, 146] width 5 height 6
click at [148, 143] on icon at bounding box center [150, 145] width 5 height 5
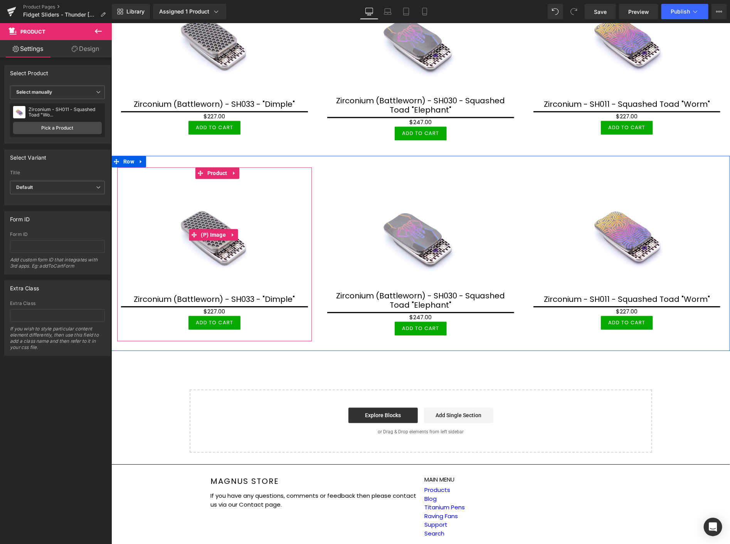
scroll to position [1046, 0]
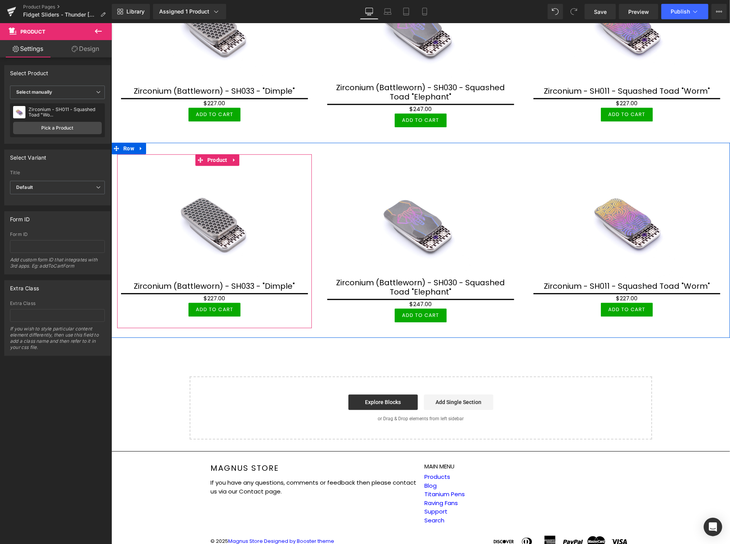
click at [213, 154] on span "Product" at bounding box center [217, 160] width 24 height 12
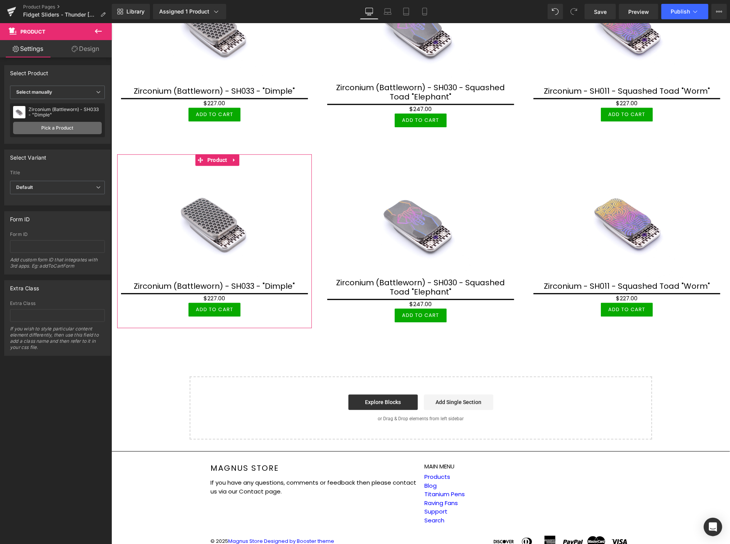
click at [44, 129] on link "Pick a Product" at bounding box center [57, 128] width 89 height 12
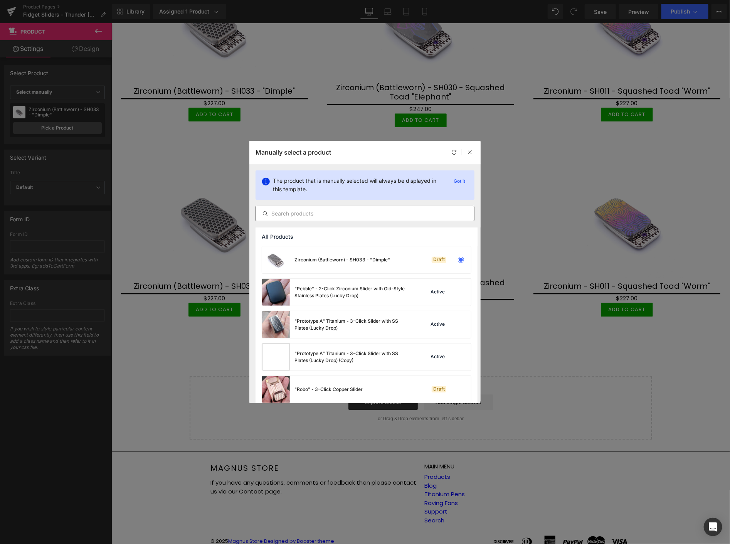
click at [336, 205] on div "The product that is manually selected will always be displayed in this template…" at bounding box center [364, 195] width 231 height 63
click at [333, 213] on input "text" at bounding box center [365, 213] width 218 height 9
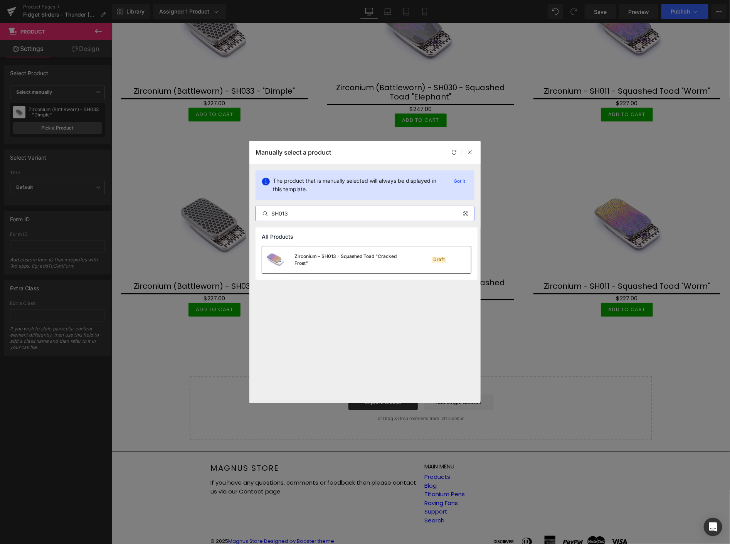
type input "SH013"
click at [292, 263] on div "Zirconium - SH013 - Squashed Toad "Cracked Frost"" at bounding box center [336, 259] width 148 height 27
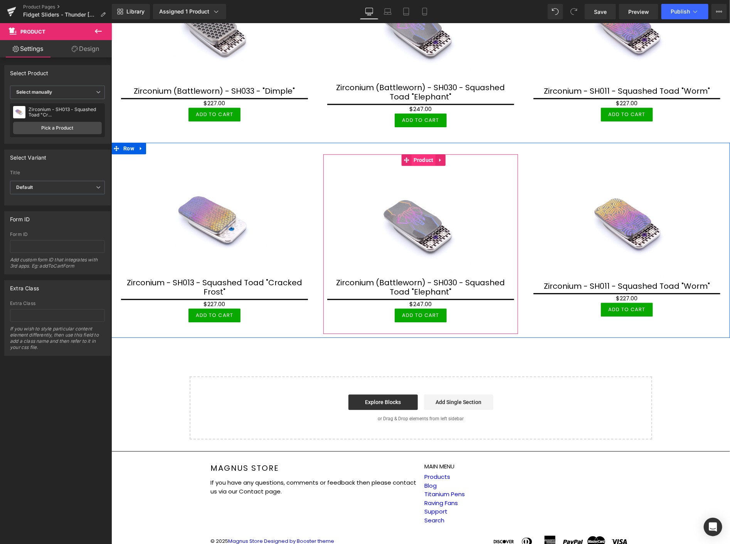
click at [416, 154] on span "Product" at bounding box center [423, 160] width 24 height 12
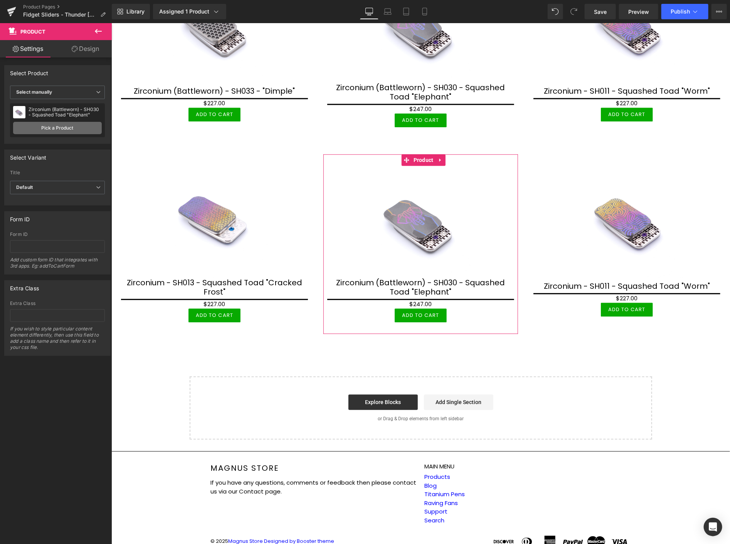
click at [35, 128] on link "Pick a Product" at bounding box center [57, 128] width 89 height 12
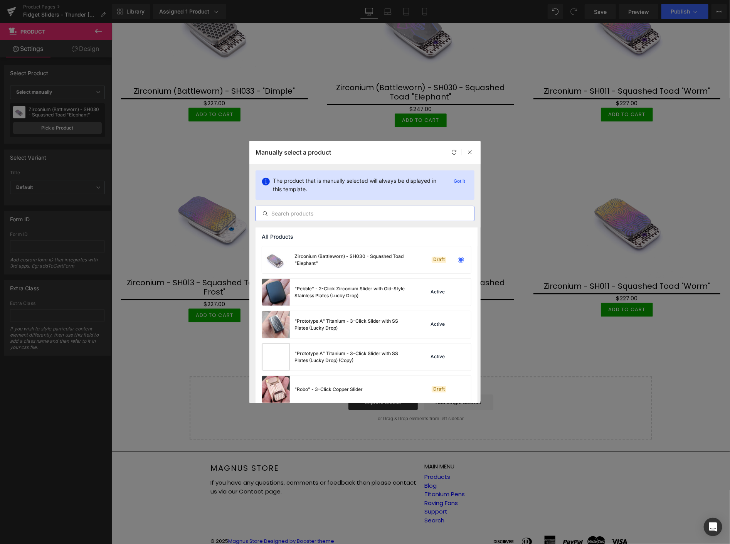
click at [336, 210] on input "text" at bounding box center [365, 213] width 218 height 9
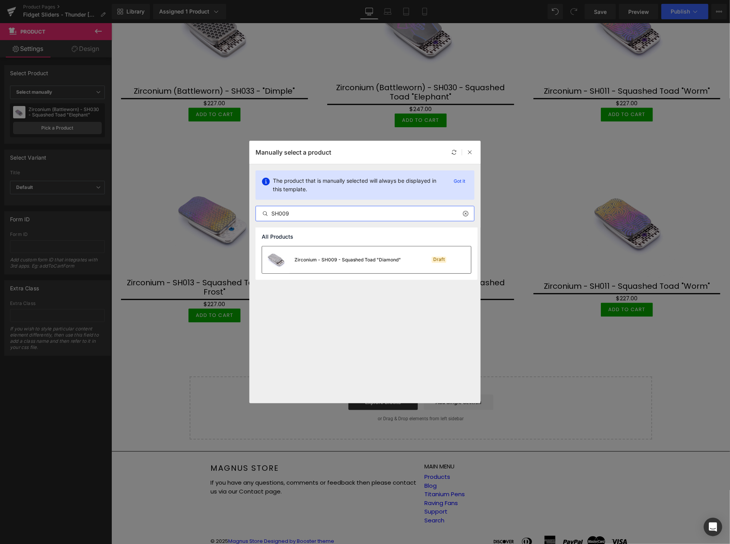
type input "SH009"
click at [287, 263] on img at bounding box center [276, 259] width 28 height 27
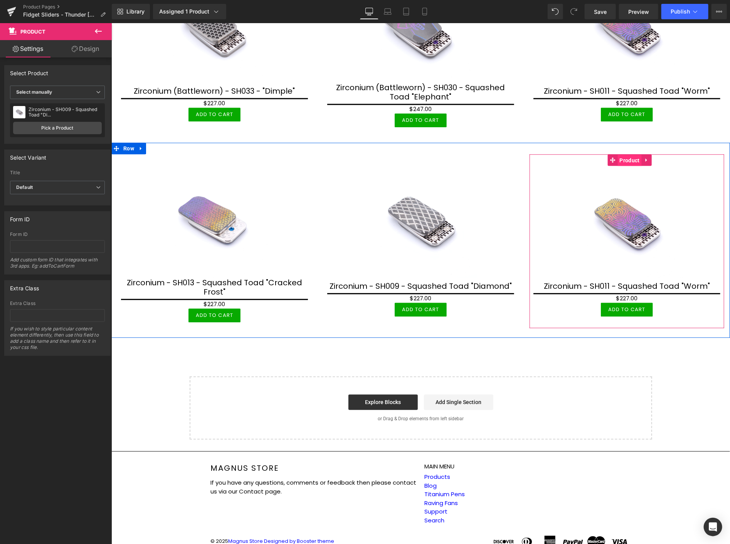
click at [624, 154] on span "Product" at bounding box center [629, 160] width 24 height 12
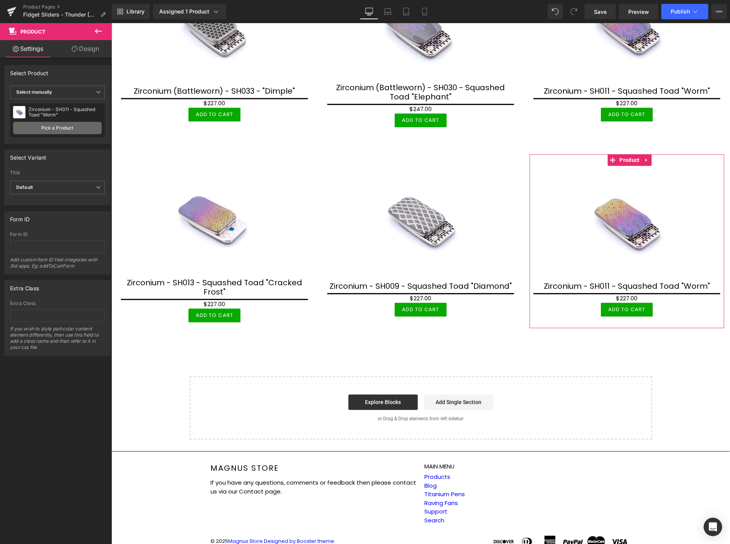
click at [60, 125] on link "Pick a Product" at bounding box center [57, 128] width 89 height 12
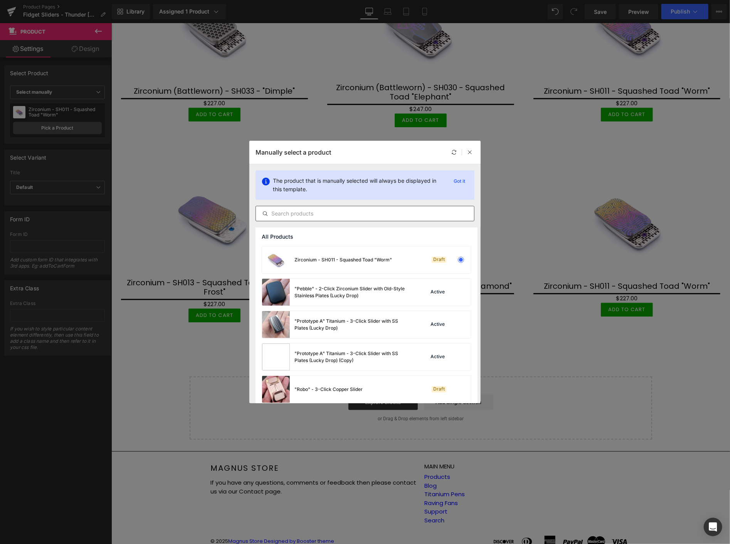
click at [333, 212] on input "text" at bounding box center [365, 213] width 218 height 9
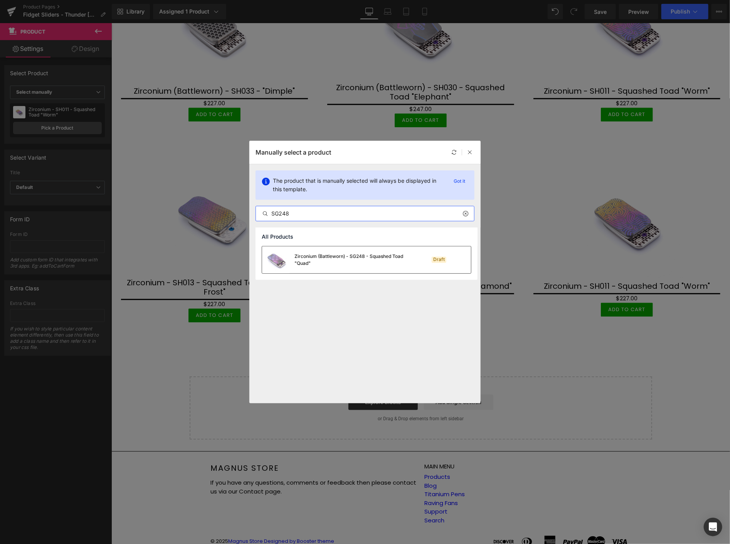
type input "SG248"
click at [334, 257] on div "Zirconium (Battleworn) - SG248 - Squashed Toad "Quad"" at bounding box center [352, 260] width 116 height 14
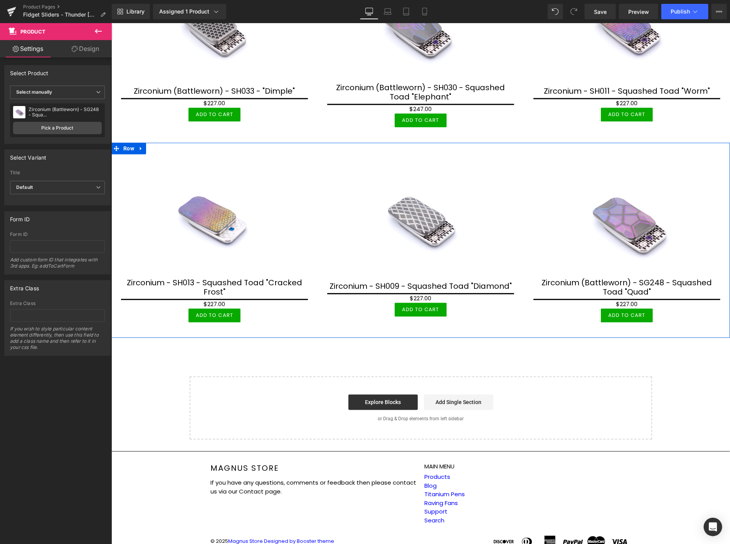
click at [140, 146] on icon at bounding box center [140, 147] width 2 height 3
click at [149, 145] on icon at bounding box center [150, 147] width 5 height 5
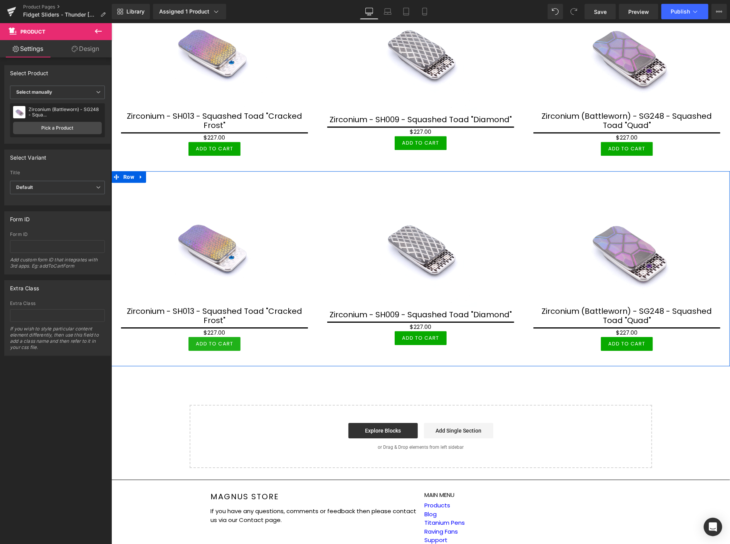
scroll to position [1217, 0]
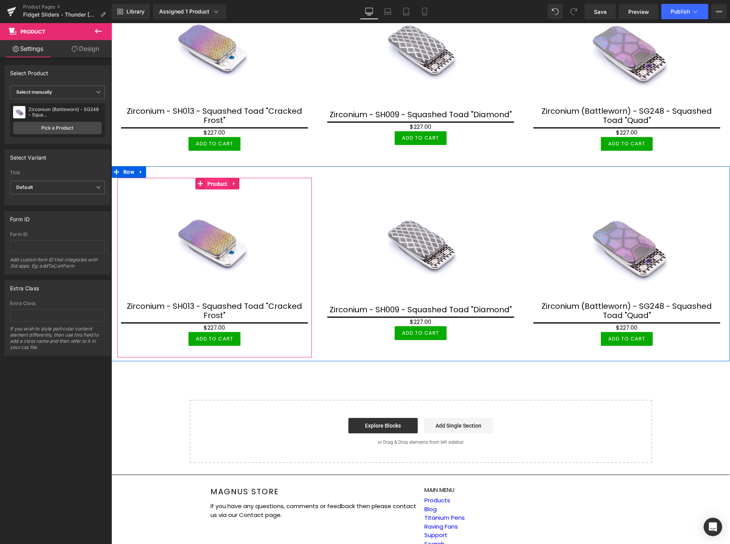
click at [212, 178] on span "Product" at bounding box center [217, 184] width 24 height 12
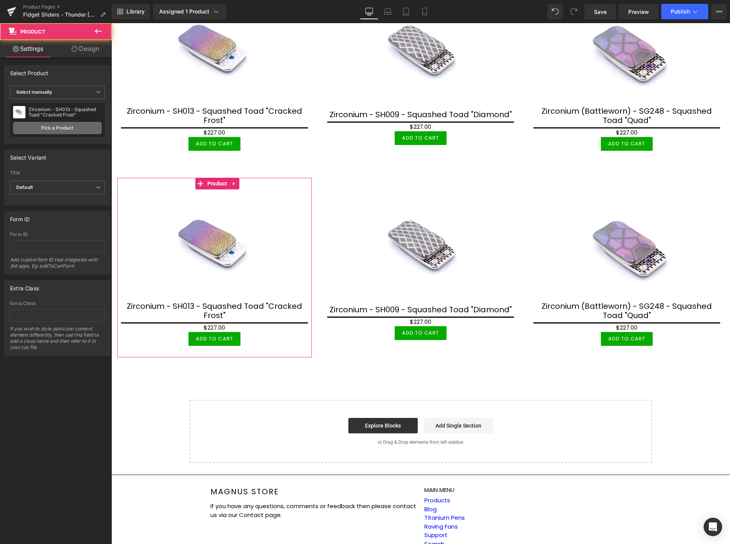
click at [86, 124] on link "Pick a Product" at bounding box center [57, 128] width 89 height 12
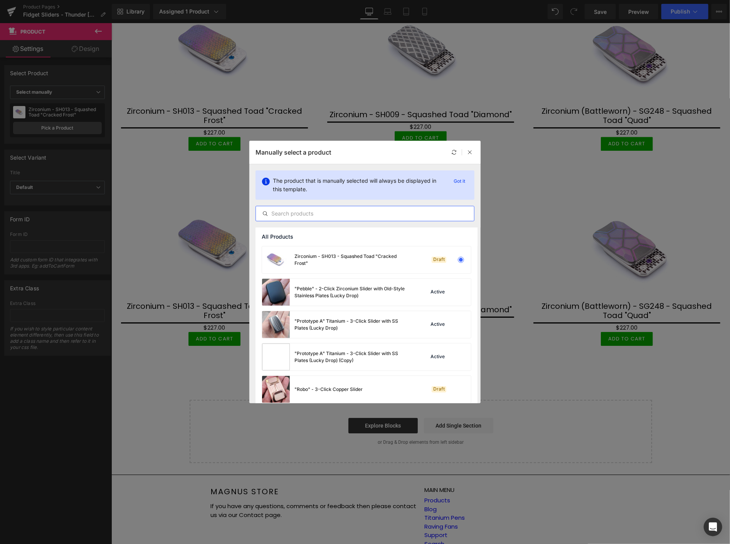
click at [294, 215] on input "text" at bounding box center [365, 213] width 218 height 9
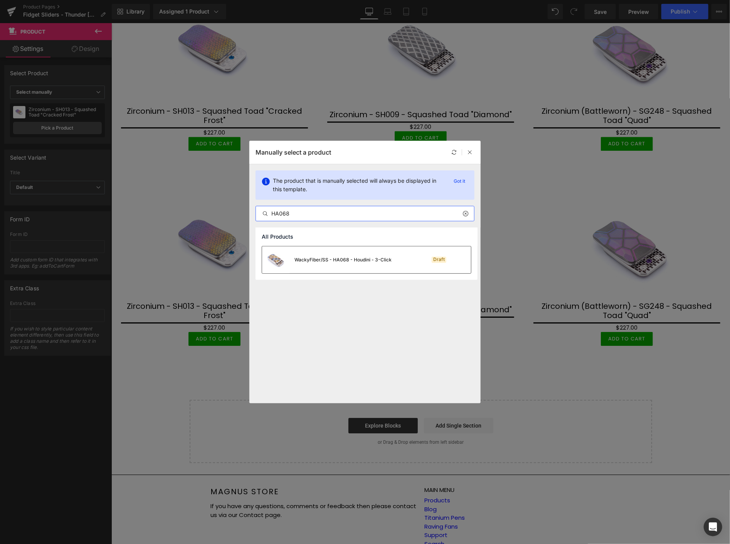
type input "HA068"
click at [329, 263] on div "WackyFiber/SS - HA068 - Houdini - 3-Click" at bounding box center [326, 259] width 129 height 27
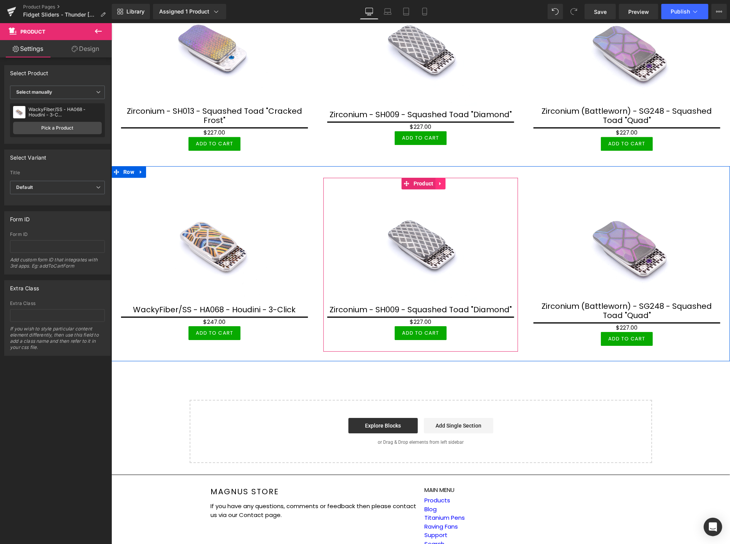
click at [438, 180] on icon at bounding box center [439, 183] width 5 height 6
click at [442, 180] on icon at bounding box center [444, 182] width 5 height 5
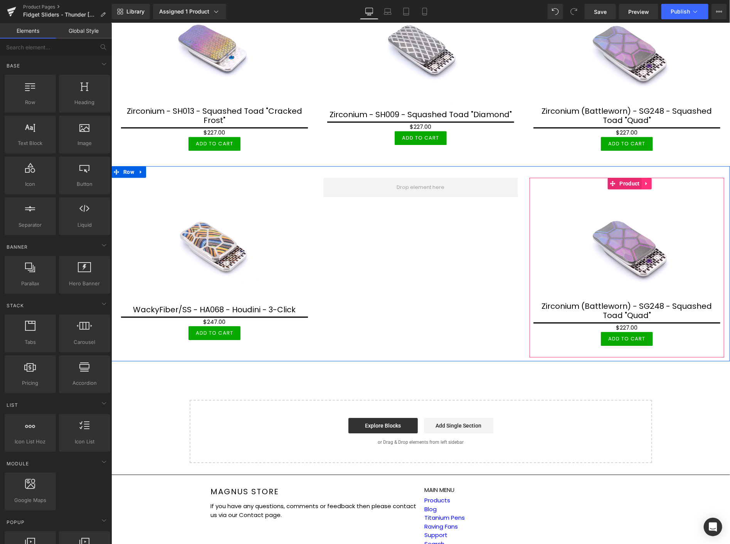
click at [643, 180] on icon at bounding box center [645, 183] width 5 height 6
click at [648, 180] on icon at bounding box center [650, 182] width 5 height 5
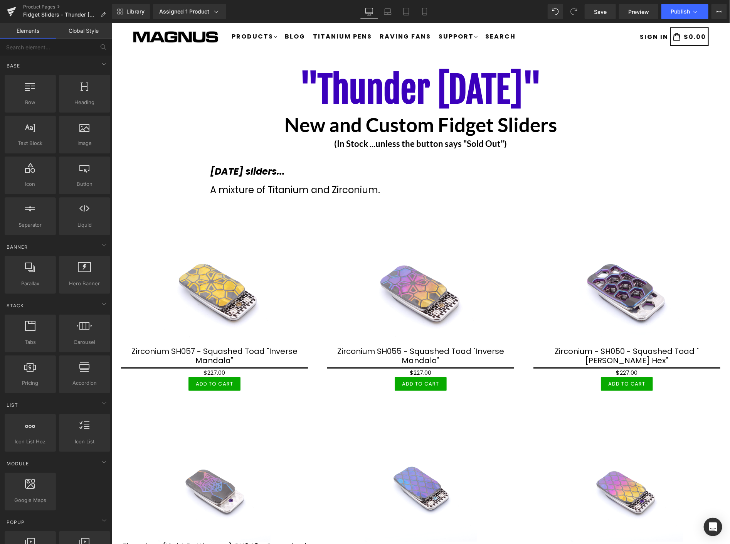
scroll to position [0, 0]
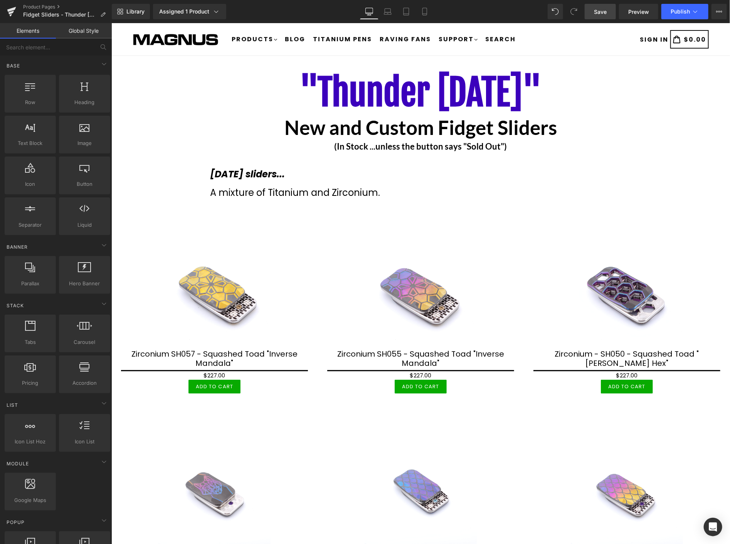
click at [601, 10] on span "Save" at bounding box center [600, 12] width 13 height 8
click at [681, 10] on span "Publish" at bounding box center [679, 11] width 19 height 6
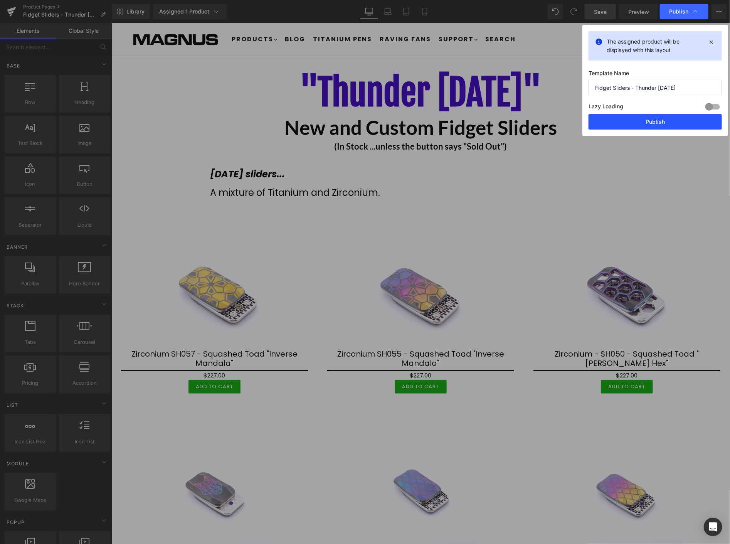
click at [660, 122] on button "Publish" at bounding box center [654, 121] width 133 height 15
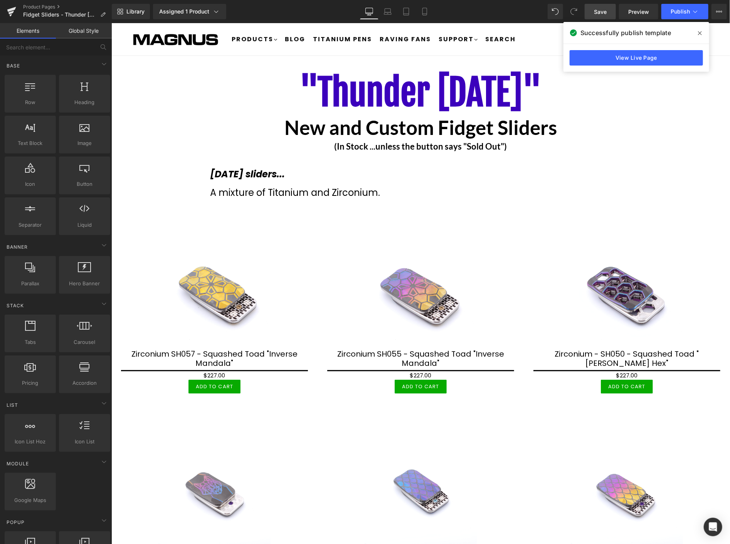
click at [675, 139] on div "New and Custom Fidget Sliders Heading" at bounding box center [420, 127] width 618 height 25
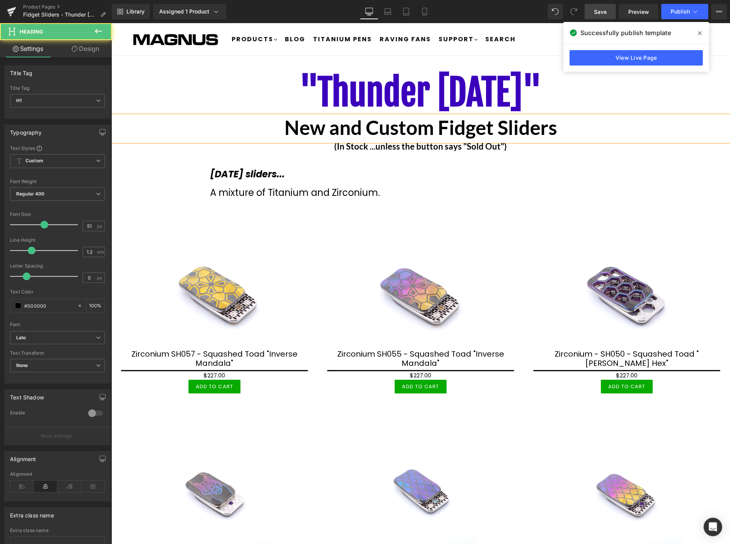
click at [699, 32] on icon at bounding box center [700, 33] width 4 height 6
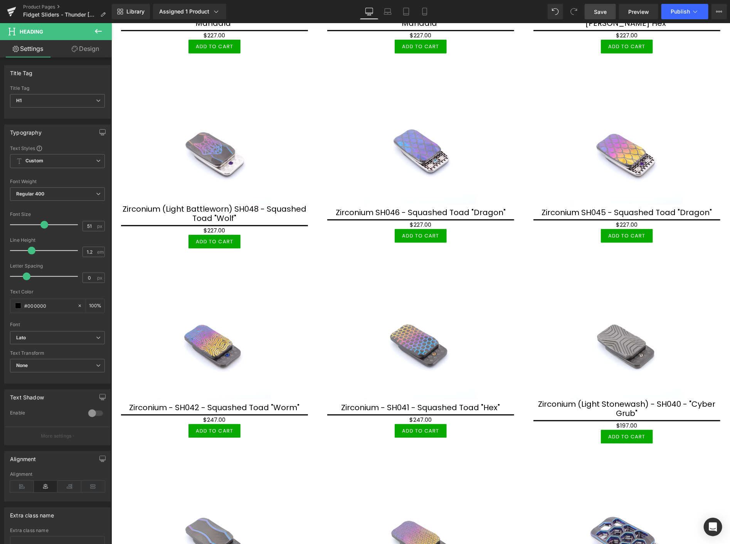
scroll to position [171, 0]
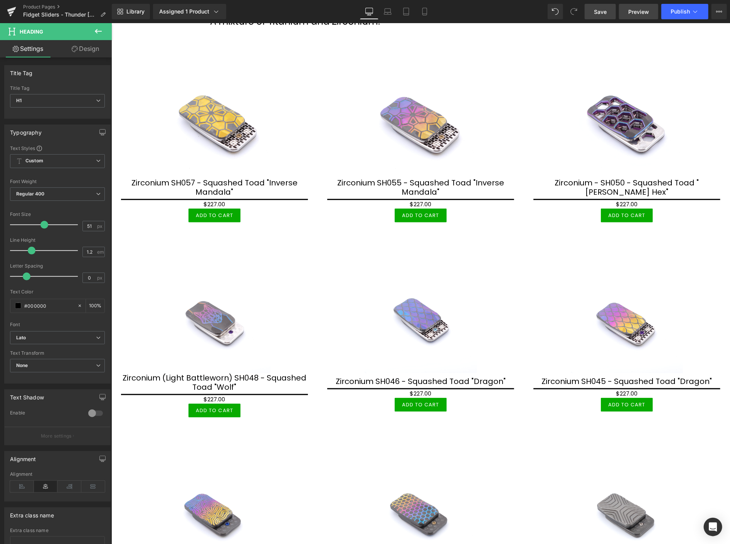
click at [651, 12] on link "Preview" at bounding box center [638, 11] width 39 height 15
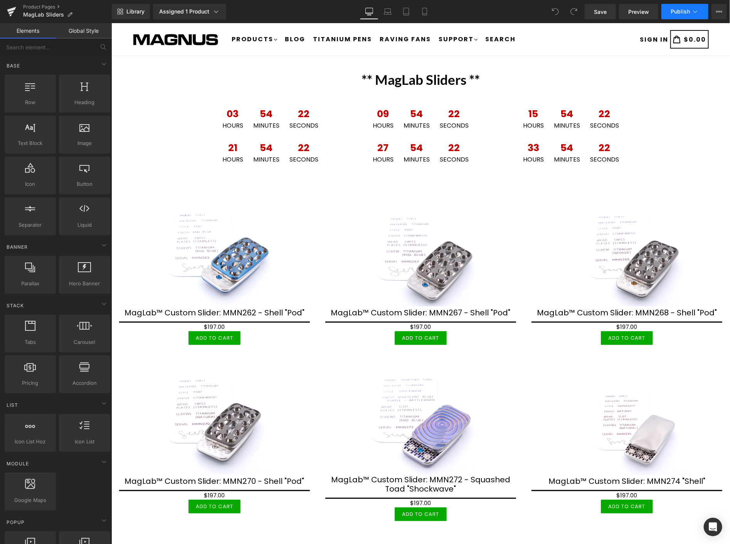
click at [678, 12] on span "Publish" at bounding box center [679, 11] width 19 height 6
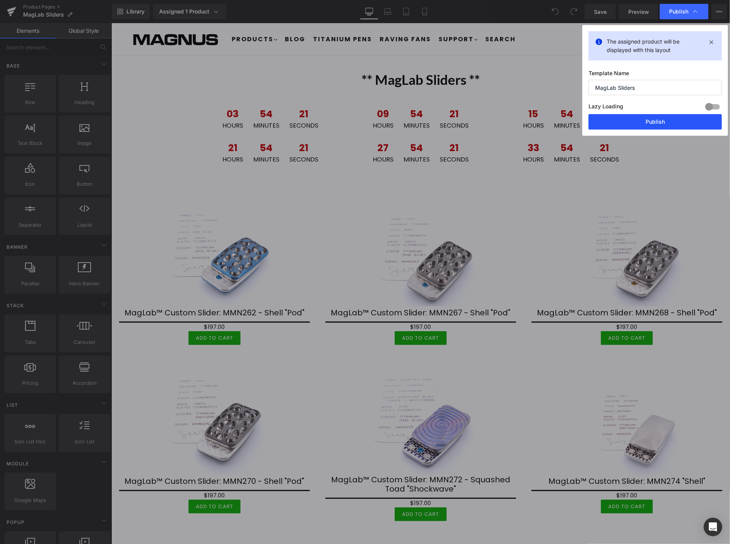
click at [628, 118] on button "Publish" at bounding box center [654, 121] width 133 height 15
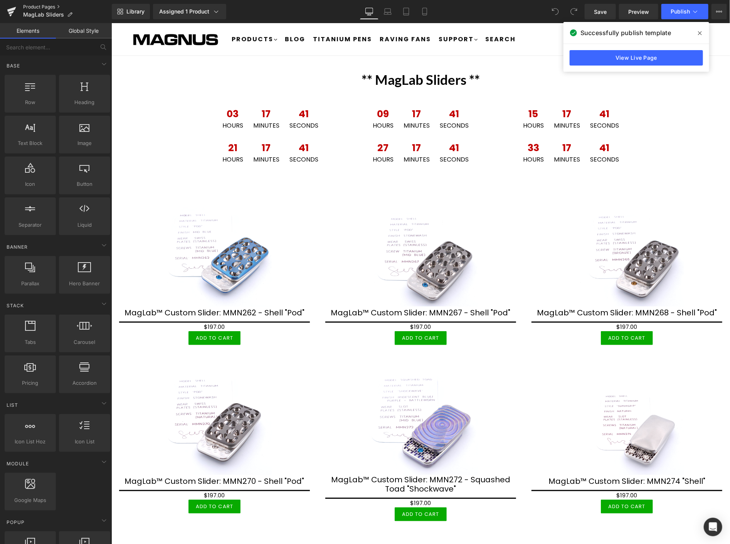
click at [52, 5] on link "Product Pages" at bounding box center [67, 7] width 89 height 6
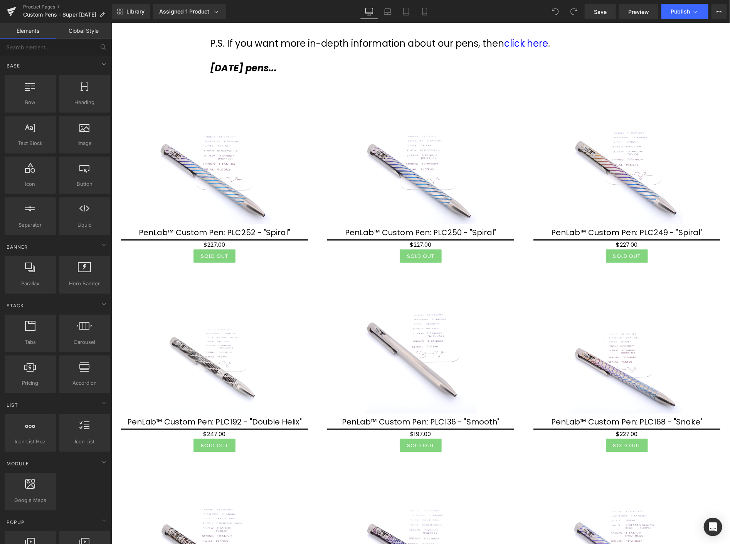
scroll to position [257, 0]
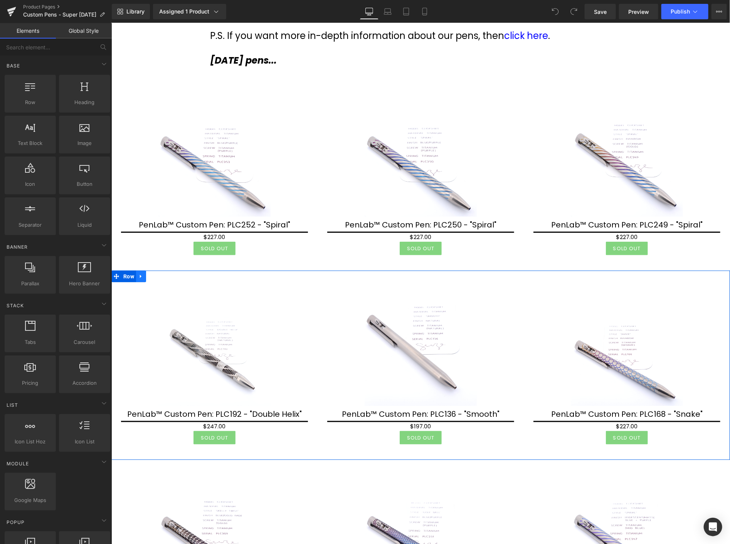
click at [143, 273] on icon at bounding box center [140, 276] width 5 height 6
click at [160, 273] on icon at bounding box center [160, 276] width 5 height 6
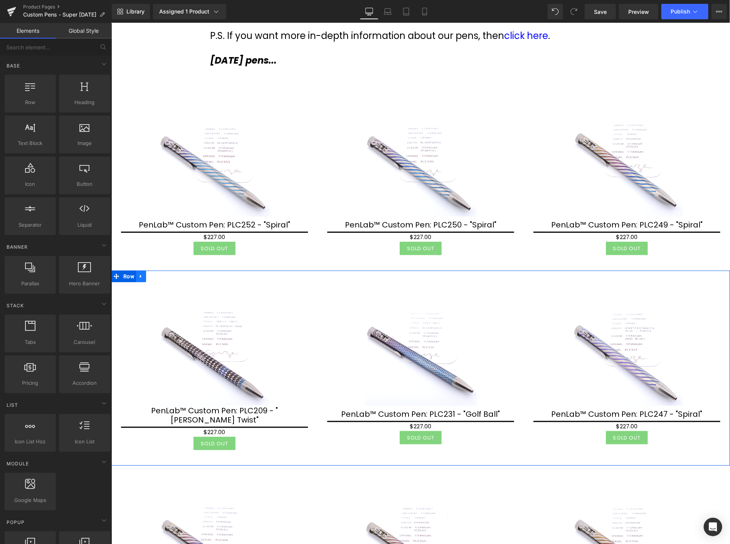
click at [142, 273] on icon at bounding box center [140, 276] width 5 height 6
click at [157, 274] on link at bounding box center [161, 276] width 10 height 12
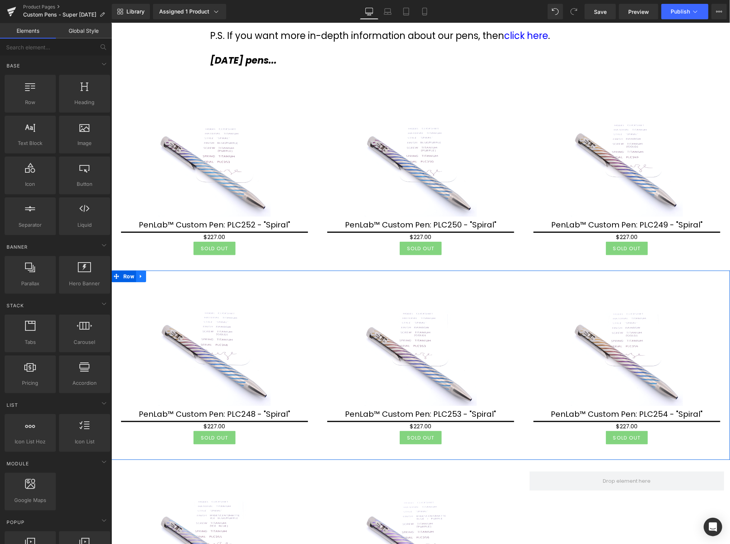
click at [141, 273] on icon at bounding box center [140, 276] width 5 height 6
click at [159, 270] on link at bounding box center [161, 276] width 10 height 12
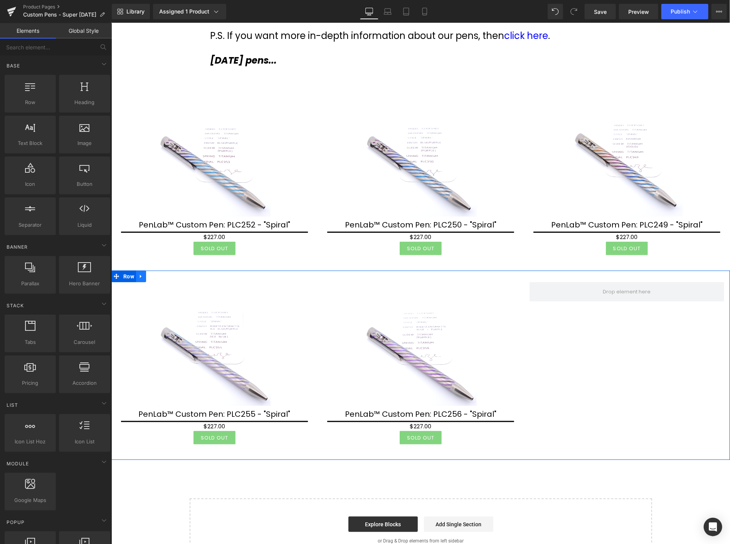
click at [141, 273] on icon at bounding box center [140, 276] width 5 height 6
click at [158, 273] on icon at bounding box center [160, 276] width 5 height 6
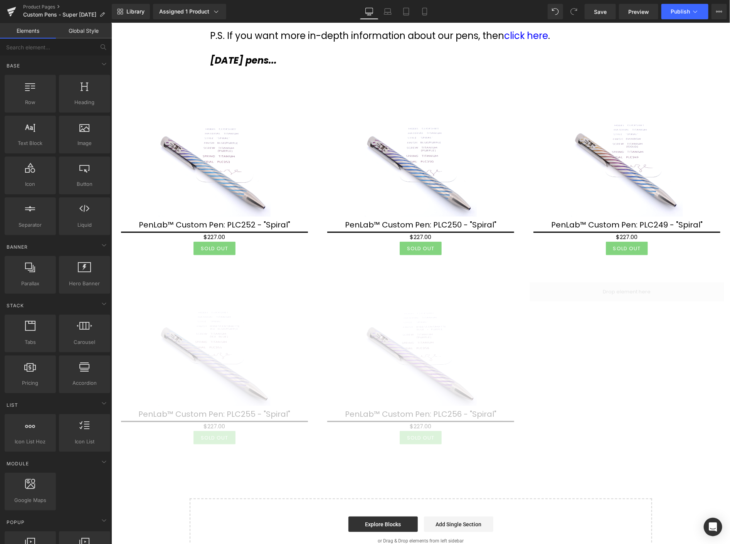
scroll to position [195, 0]
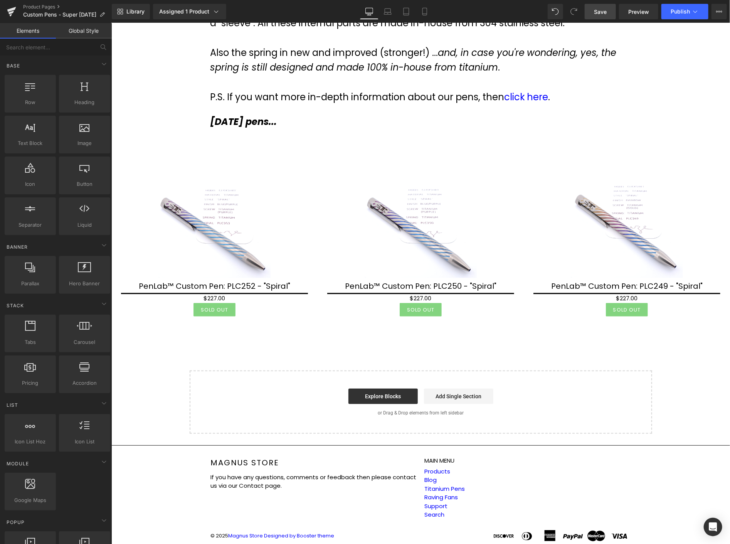
click at [594, 12] on link "Save" at bounding box center [599, 11] width 31 height 15
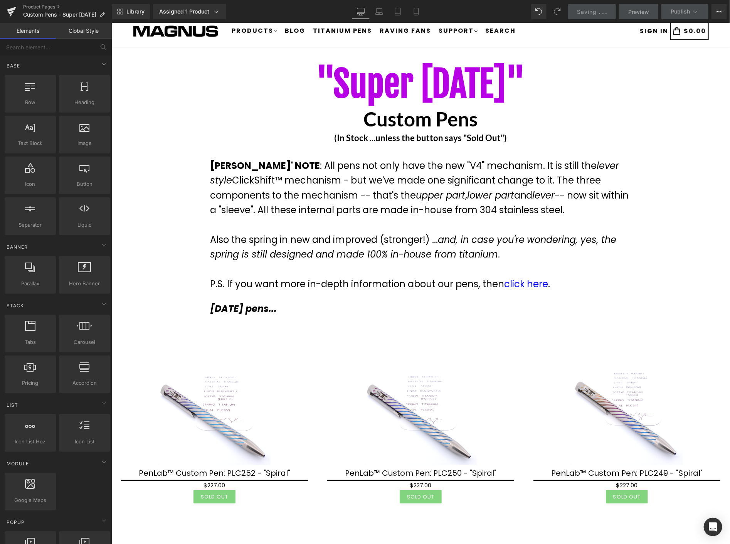
scroll to position [0, 0]
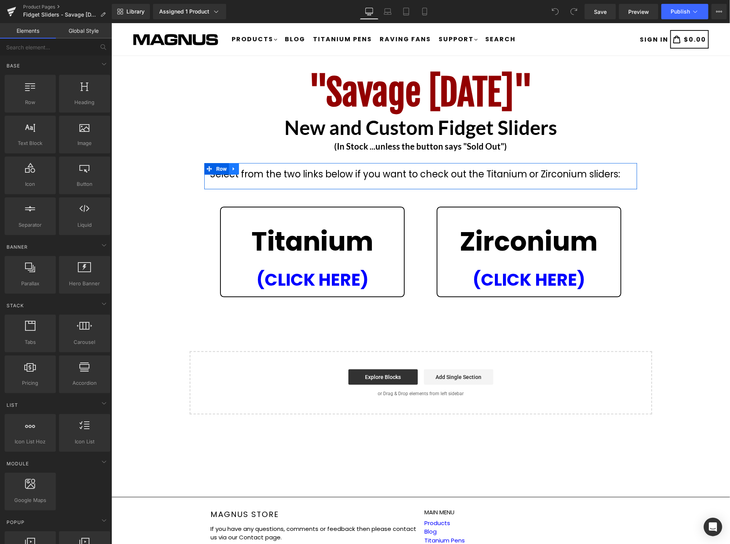
click at [232, 168] on icon at bounding box center [233, 168] width 2 height 3
click at [254, 168] on icon at bounding box center [253, 168] width 5 height 5
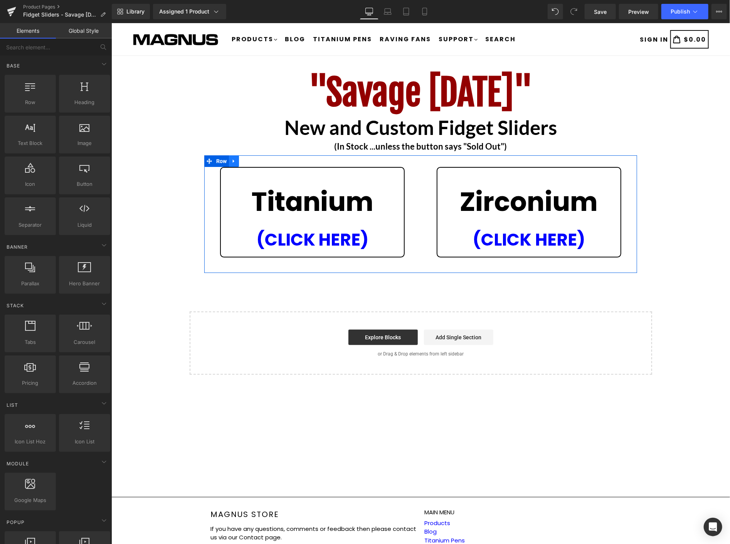
click at [234, 159] on icon at bounding box center [233, 161] width 5 height 6
click at [251, 159] on icon at bounding box center [253, 160] width 5 height 5
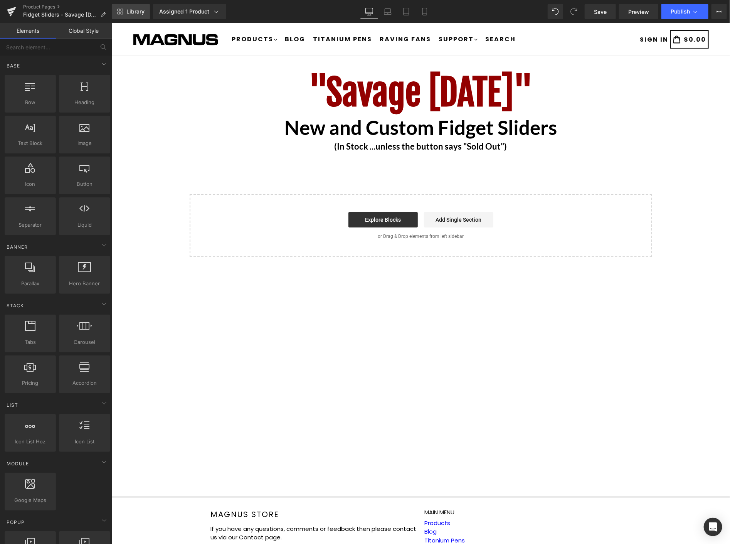
click at [133, 11] on span "Library" at bounding box center [135, 11] width 18 height 7
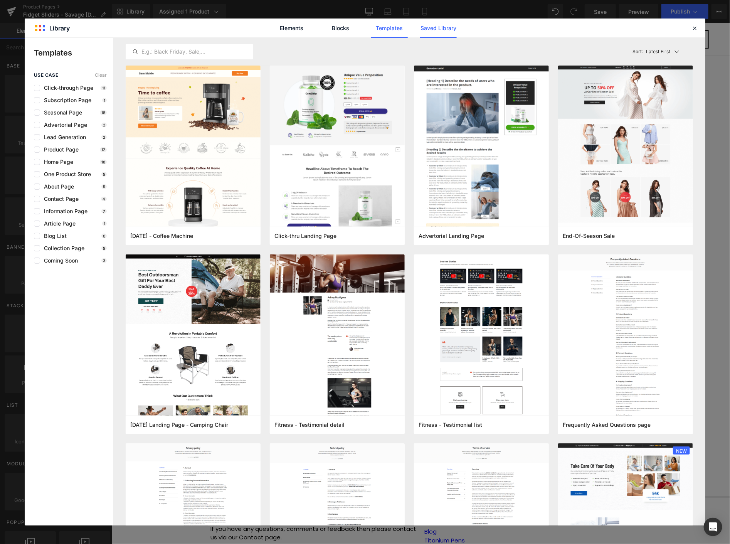
click at [441, 29] on link "Saved Library" at bounding box center [438, 27] width 37 height 19
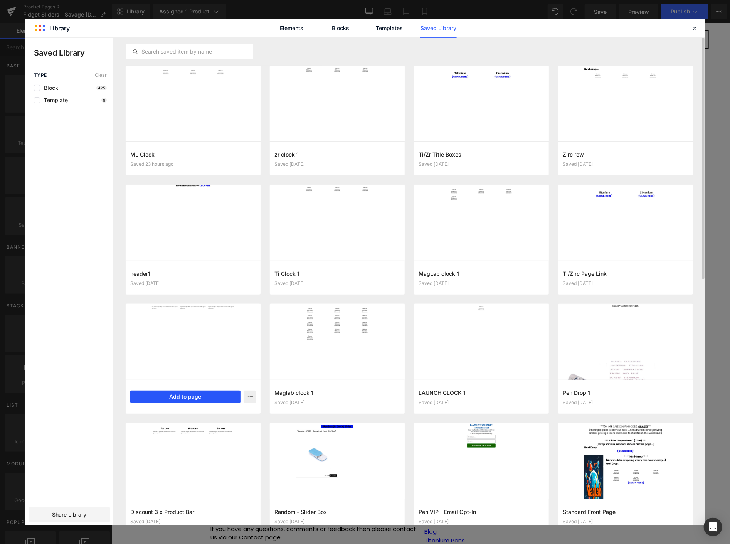
drag, startPoint x: 194, startPoint y: 396, endPoint x: 86, endPoint y: 370, distance: 111.2
click at [194, 396] on button "Add to page" at bounding box center [185, 396] width 110 height 12
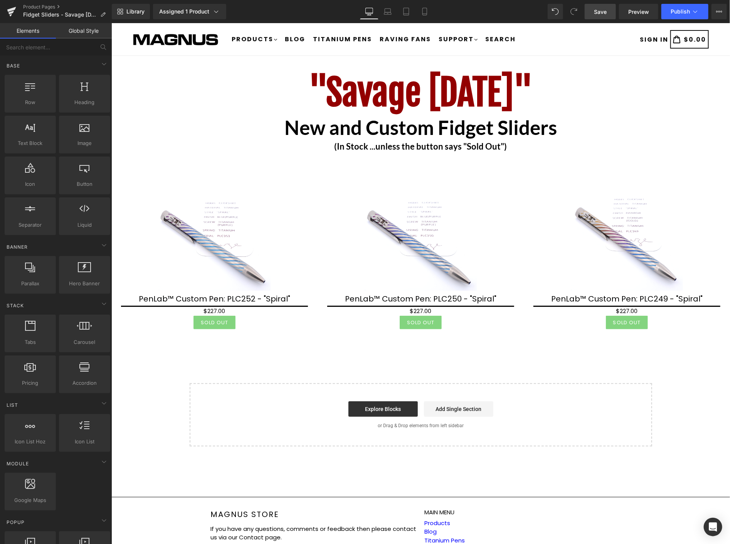
click at [601, 8] on span "Save" at bounding box center [600, 12] width 13 height 8
